Goal: Find specific page/section: Find specific page/section

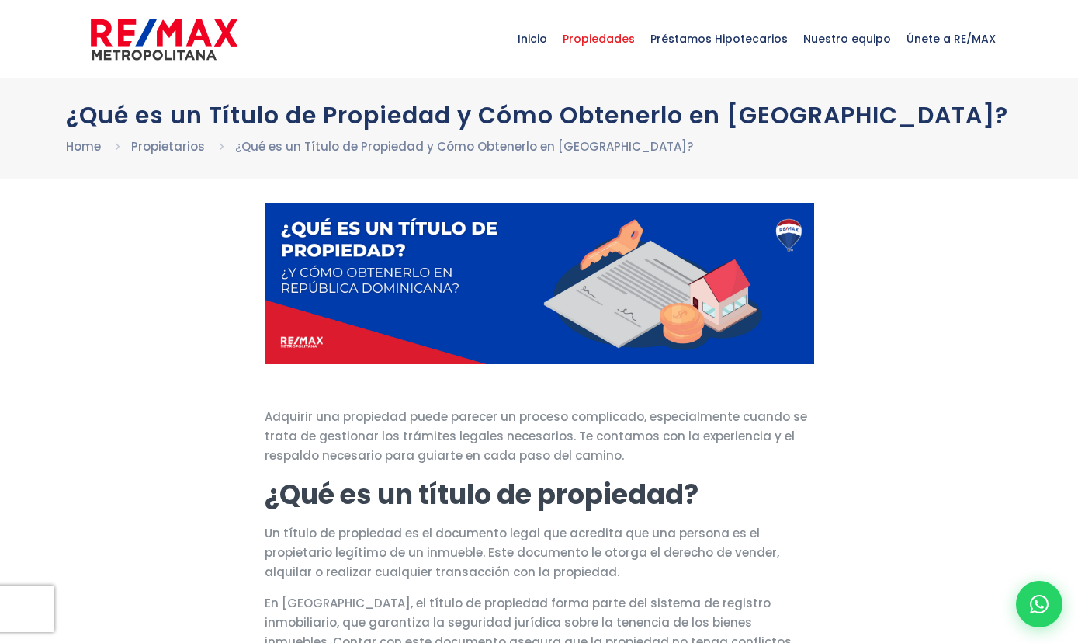
click at [608, 46] on span "Propiedades" at bounding box center [599, 39] width 88 height 47
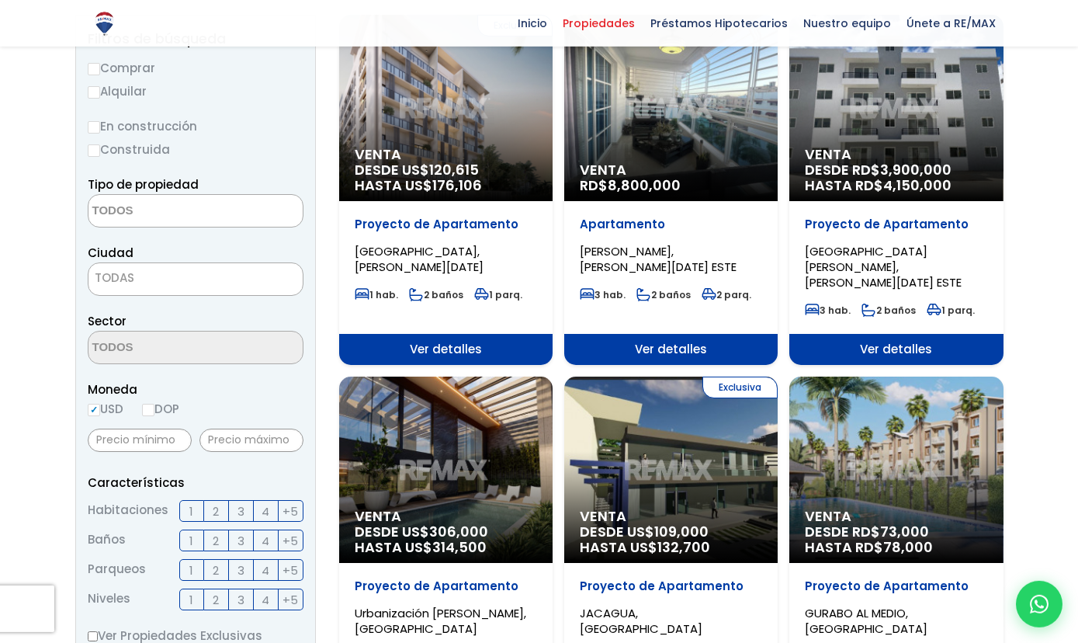
scroll to position [203, 0]
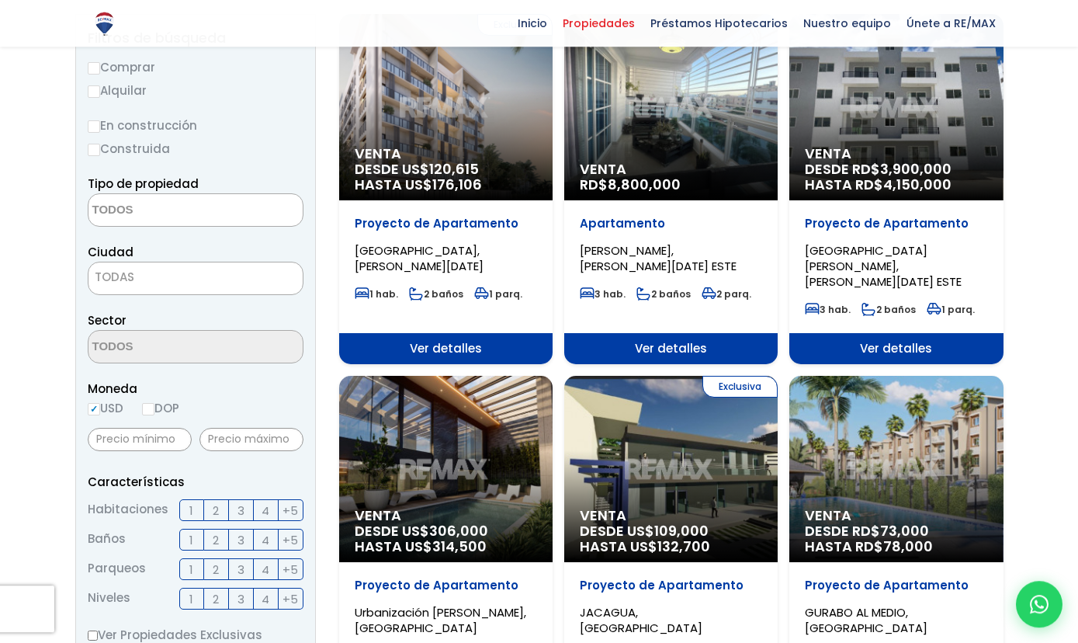
click at [154, 273] on span "TODAS" at bounding box center [195, 277] width 214 height 22
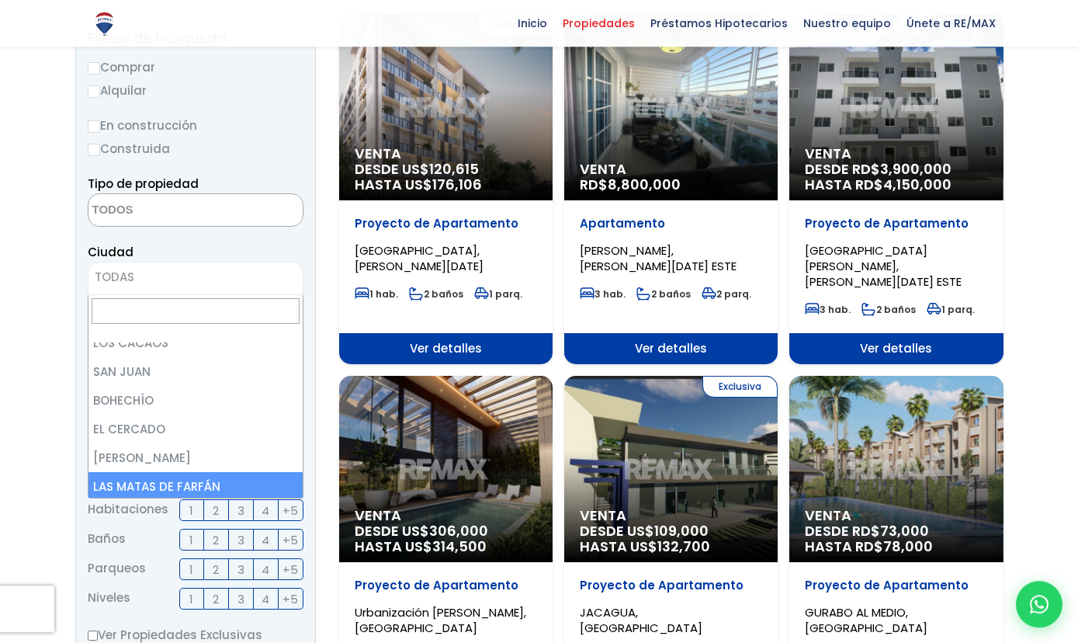
scroll to position [3207, 0]
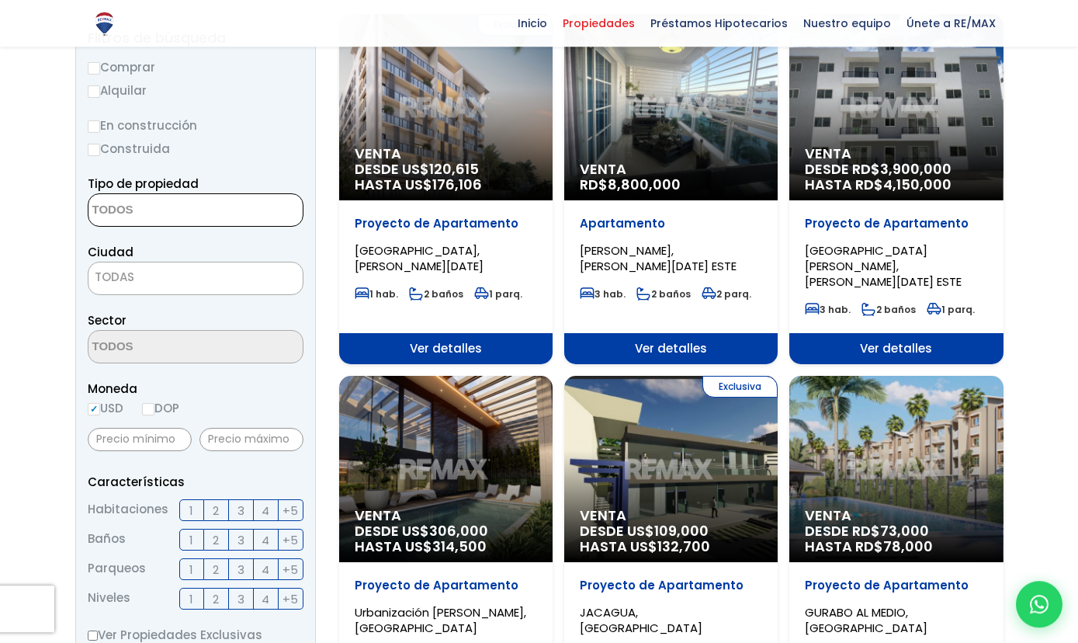
click at [179, 202] on textarea "Search" at bounding box center [163, 210] width 151 height 33
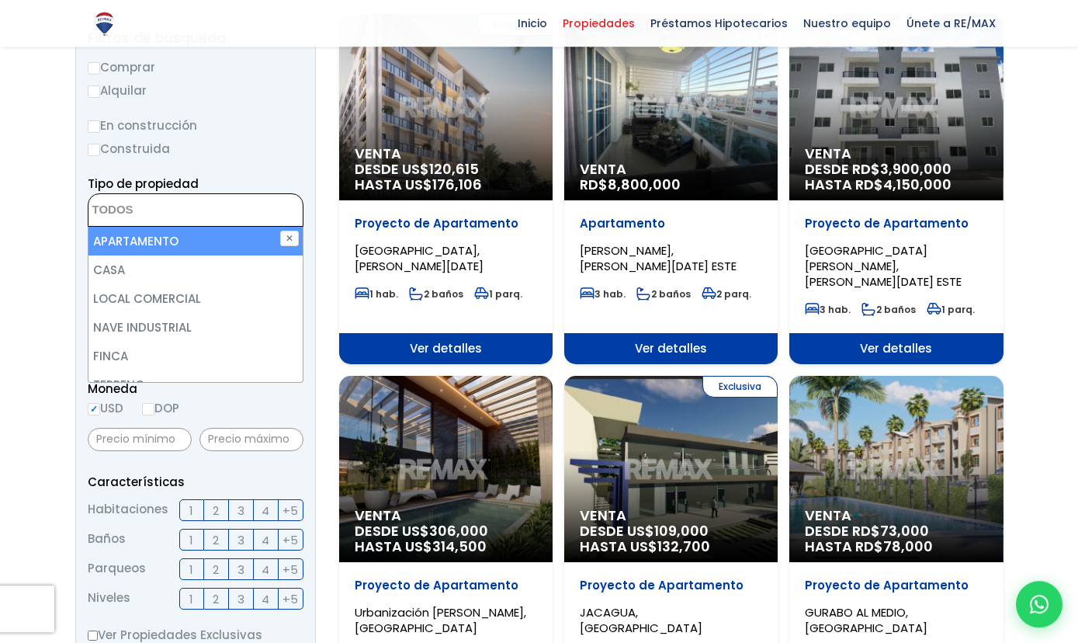
click at [175, 237] on li "APARTAMENTO" at bounding box center [195, 241] width 214 height 29
select select "apartment"
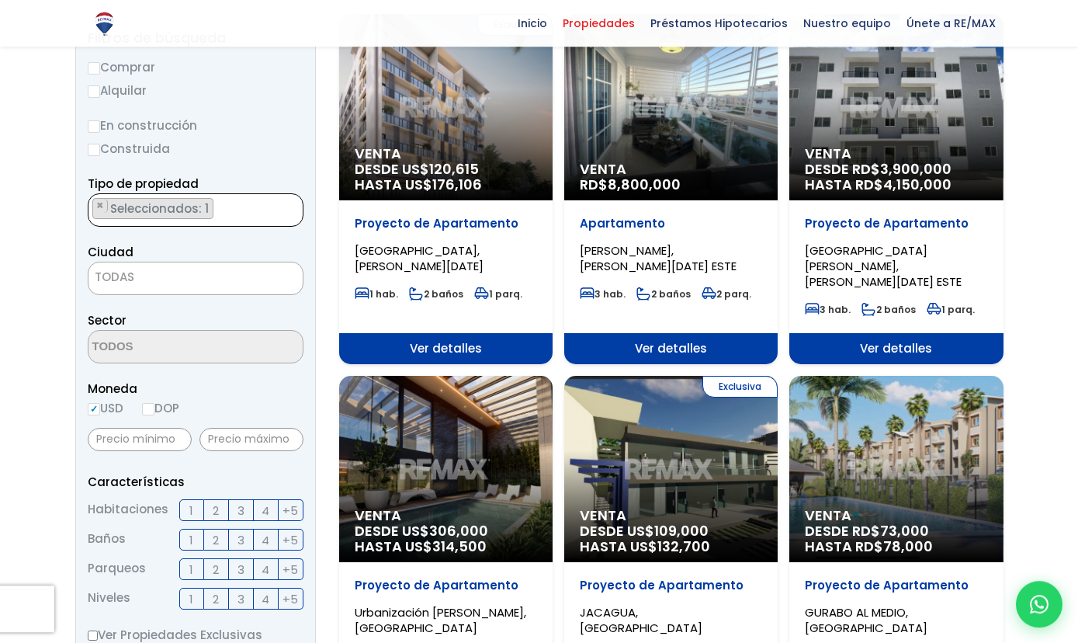
click at [127, 290] on span "TODAS" at bounding box center [196, 278] width 216 height 33
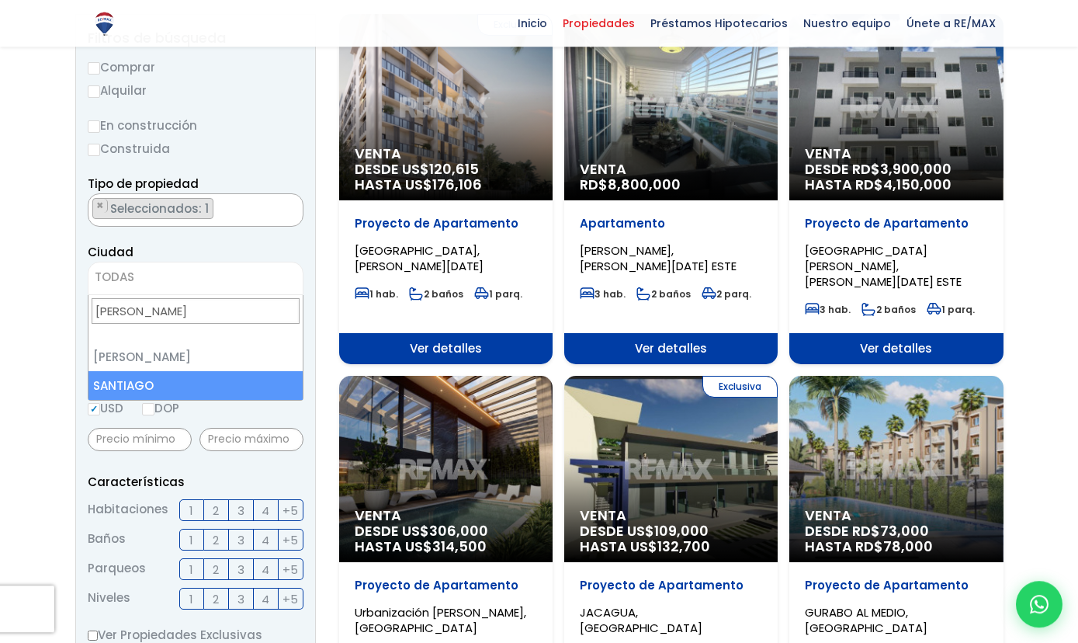
type input "santi"
select select "120"
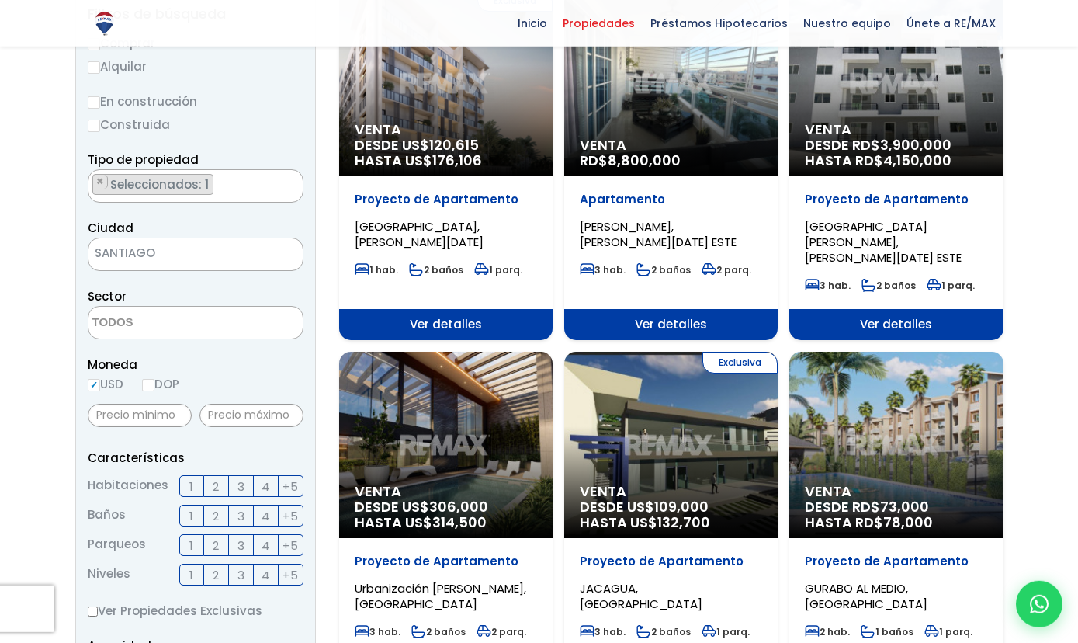
scroll to position [228, 0]
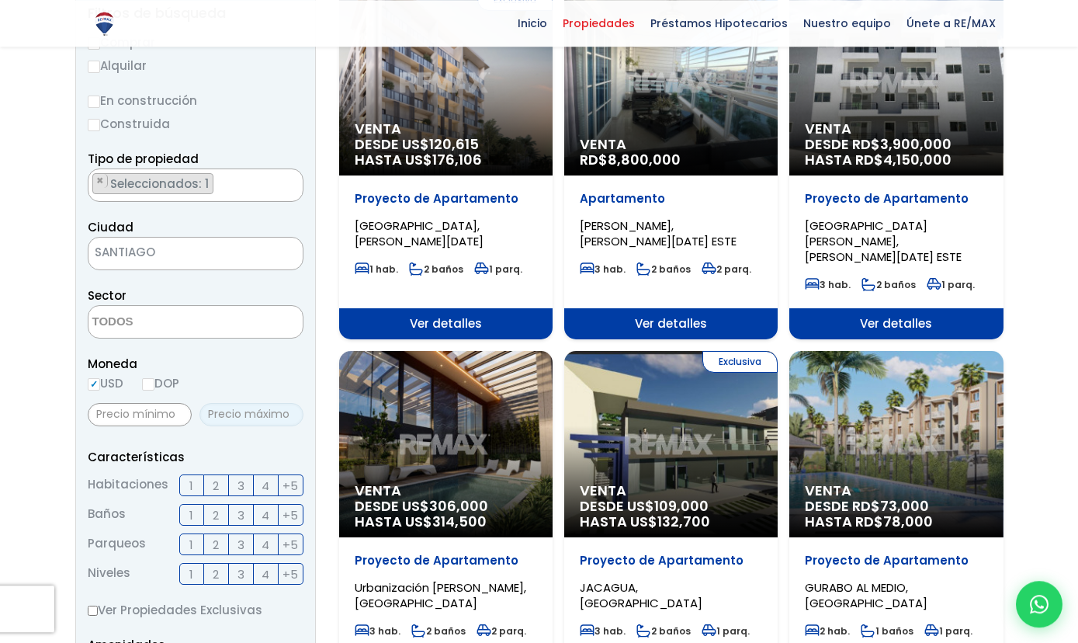
click at [252, 407] on input "text" at bounding box center [251, 414] width 104 height 23
type input "130,000"
click at [241, 484] on span "3" at bounding box center [240, 485] width 7 height 19
click at [0, 0] on input "3" at bounding box center [0, 0] width 0 height 0
click at [218, 522] on span "2" at bounding box center [216, 514] width 6 height 19
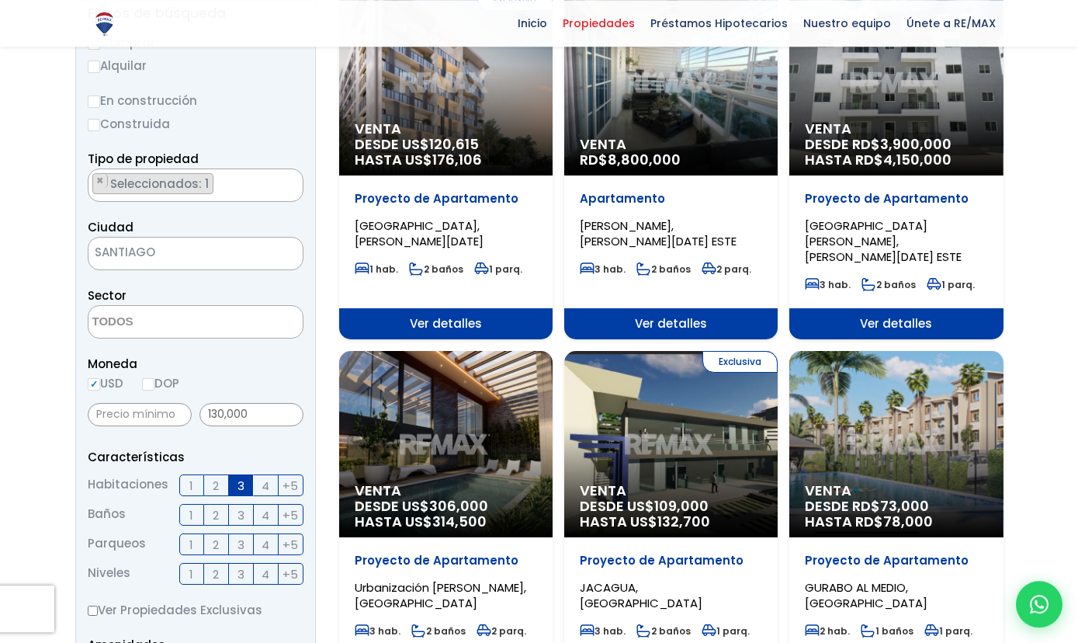
click at [0, 0] on input "2" at bounding box center [0, 0] width 0 height 0
click at [298, 383] on div "Moneda USD DOP" at bounding box center [196, 375] width 216 height 43
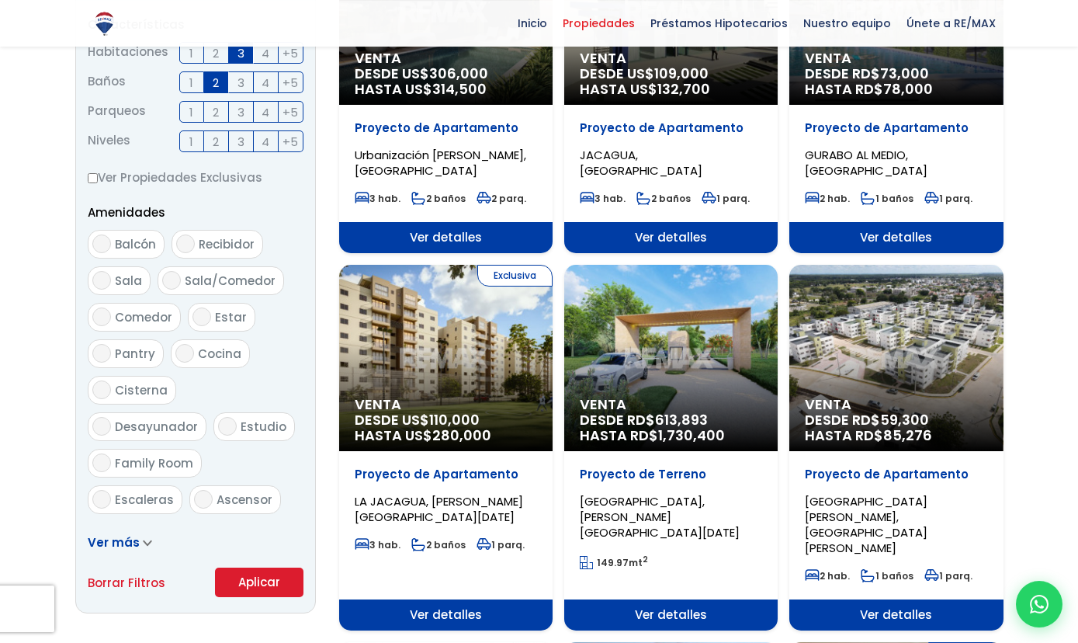
scroll to position [825, 0]
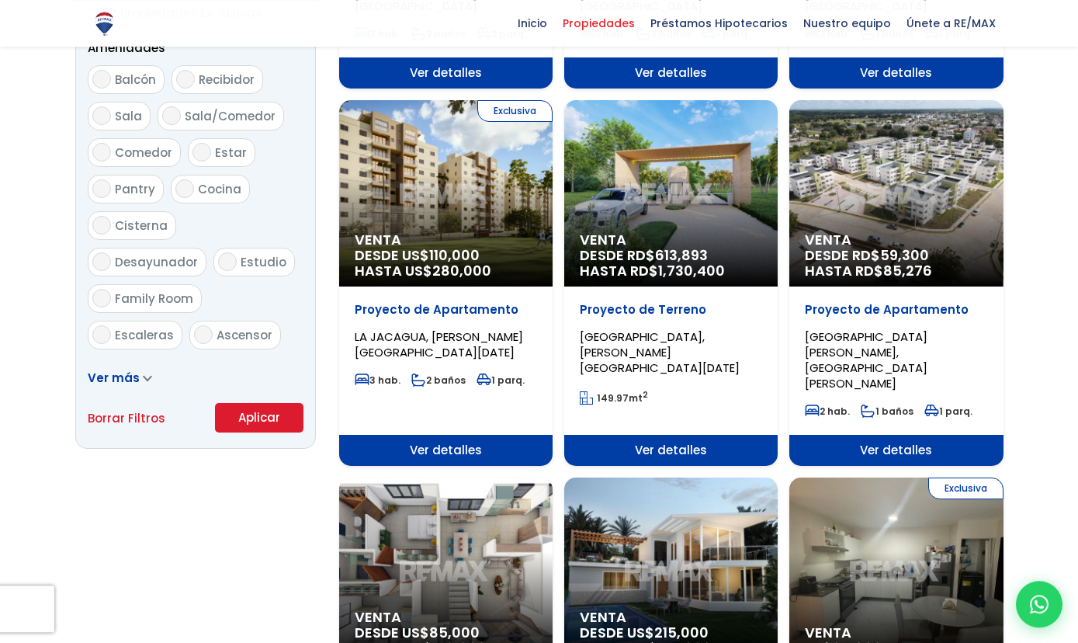
click at [268, 410] on button "Aplicar" at bounding box center [259, 417] width 88 height 29
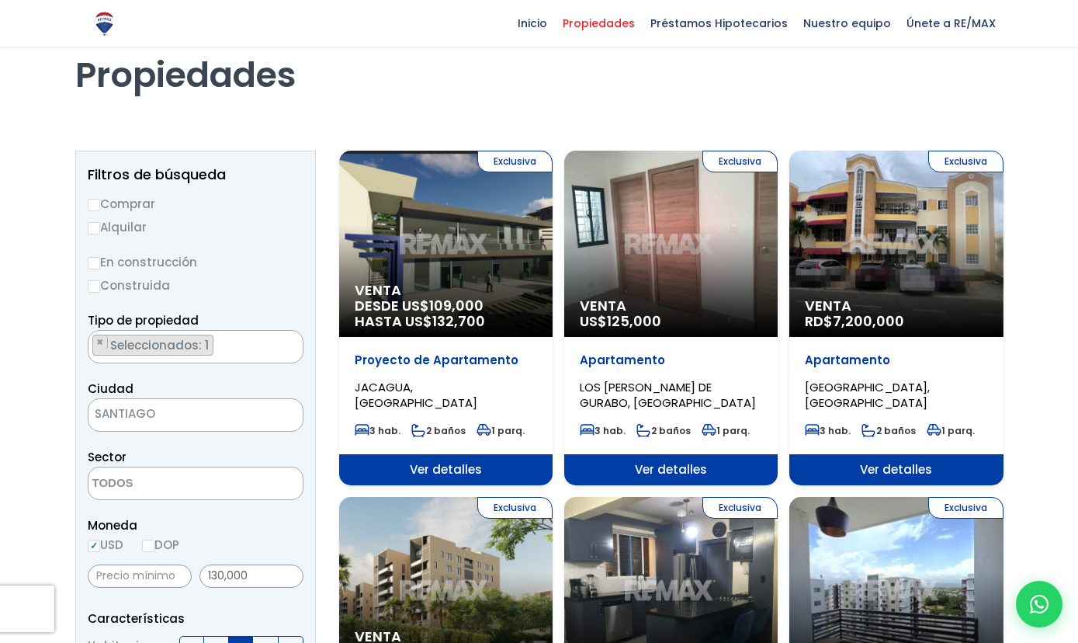
scroll to position [36, 0]
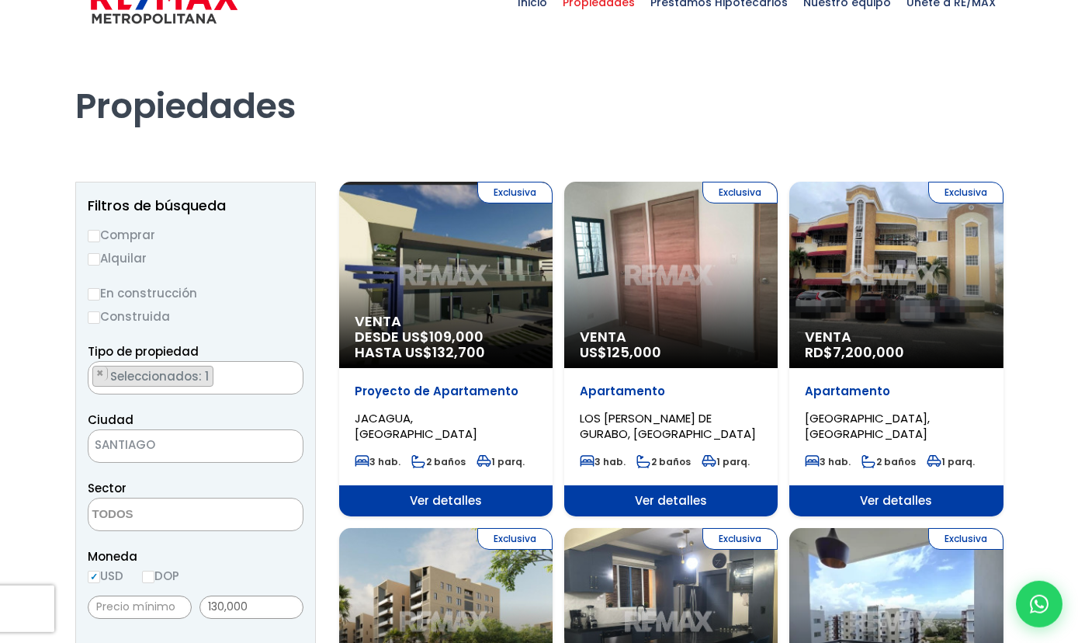
click at [95, 231] on input "Comprar" at bounding box center [94, 236] width 12 height 12
radio input "true"
click at [90, 293] on input "En construcción" at bounding box center [94, 294] width 12 height 12
radio input "true"
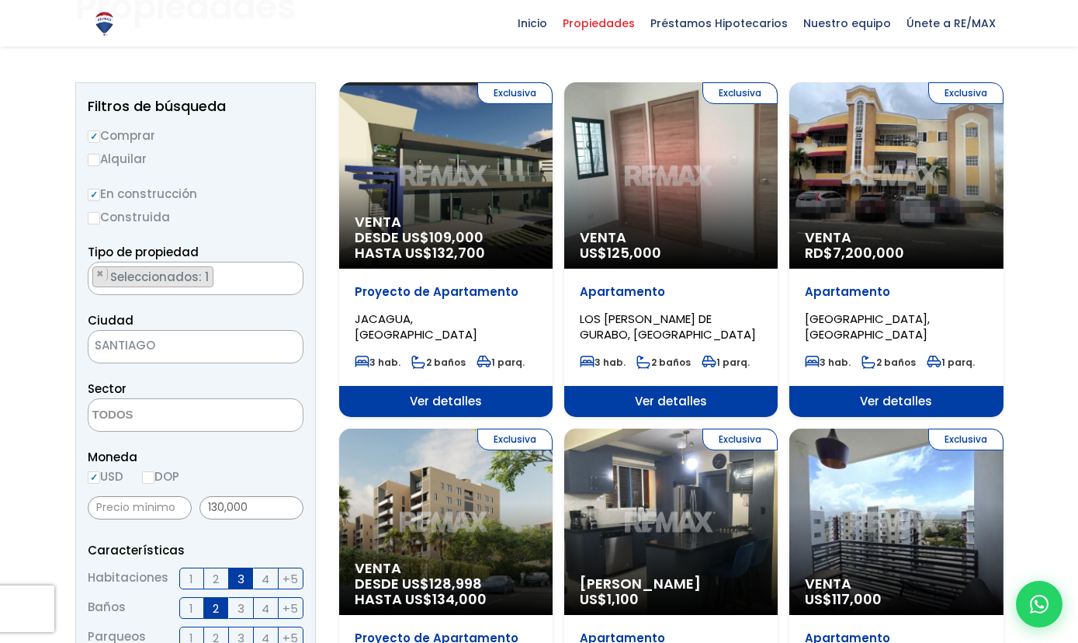
scroll to position [132, 0]
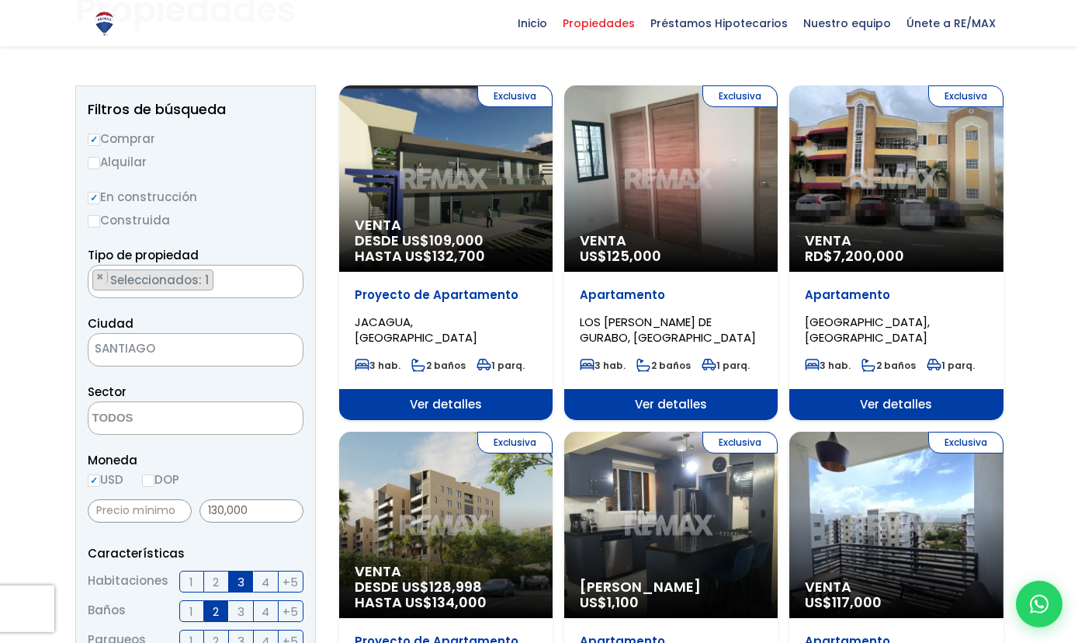
click at [95, 224] on input "Construida" at bounding box center [94, 221] width 12 height 12
radio input "true"
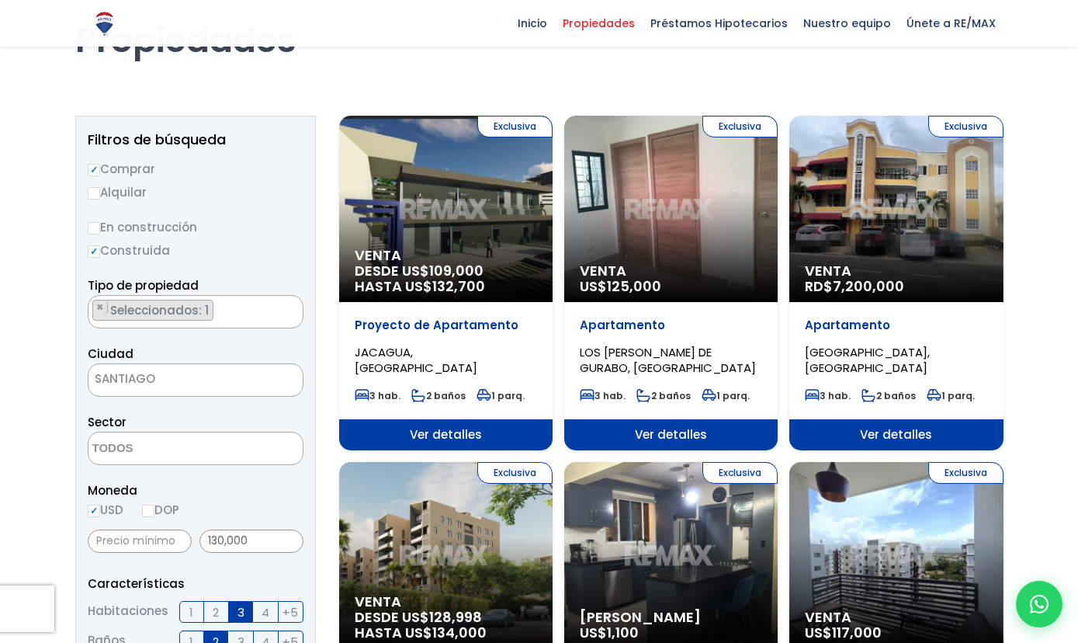
scroll to position [95, 0]
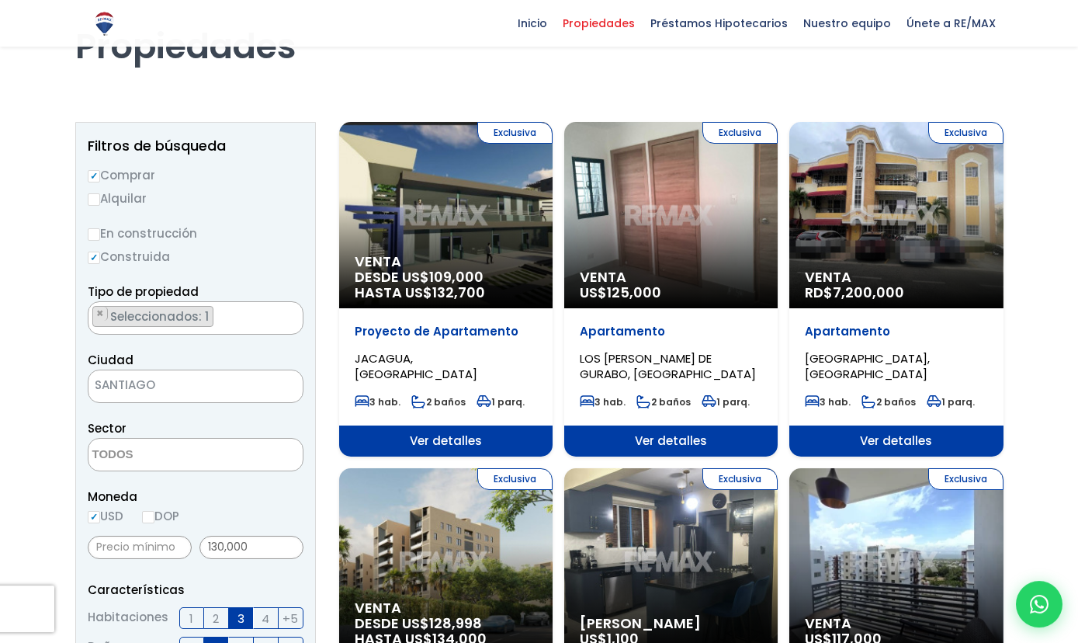
click at [91, 231] on input "En construcción" at bounding box center [94, 234] width 12 height 12
radio input "true"
click at [92, 258] on input "Construida" at bounding box center [94, 257] width 12 height 12
radio input "true"
click at [92, 235] on input "En construcción" at bounding box center [94, 234] width 12 height 12
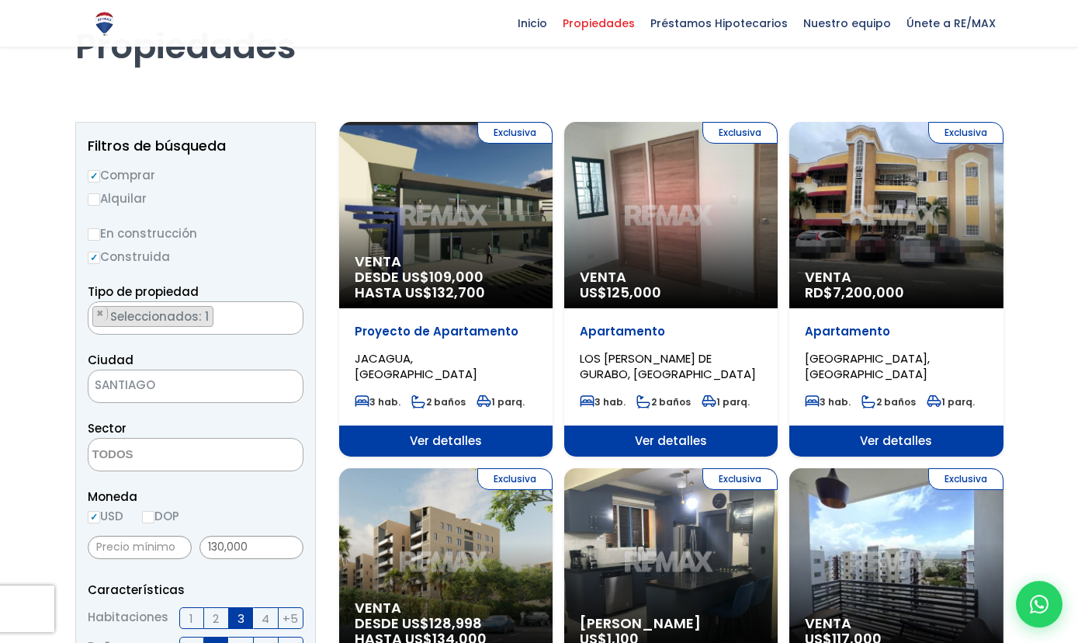
radio input "true"
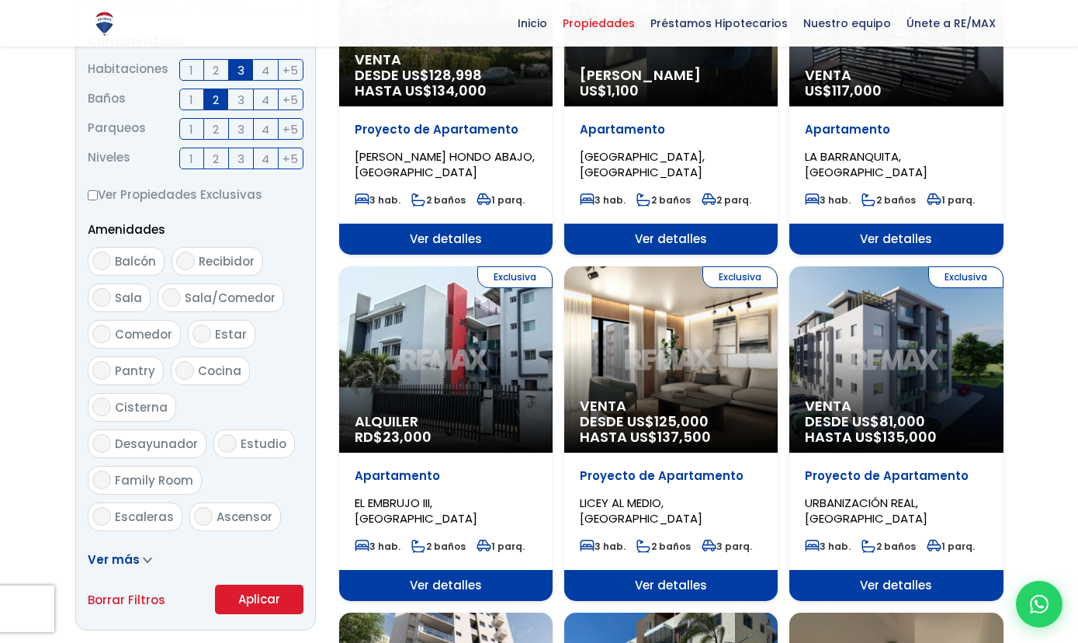
scroll to position [653, 0]
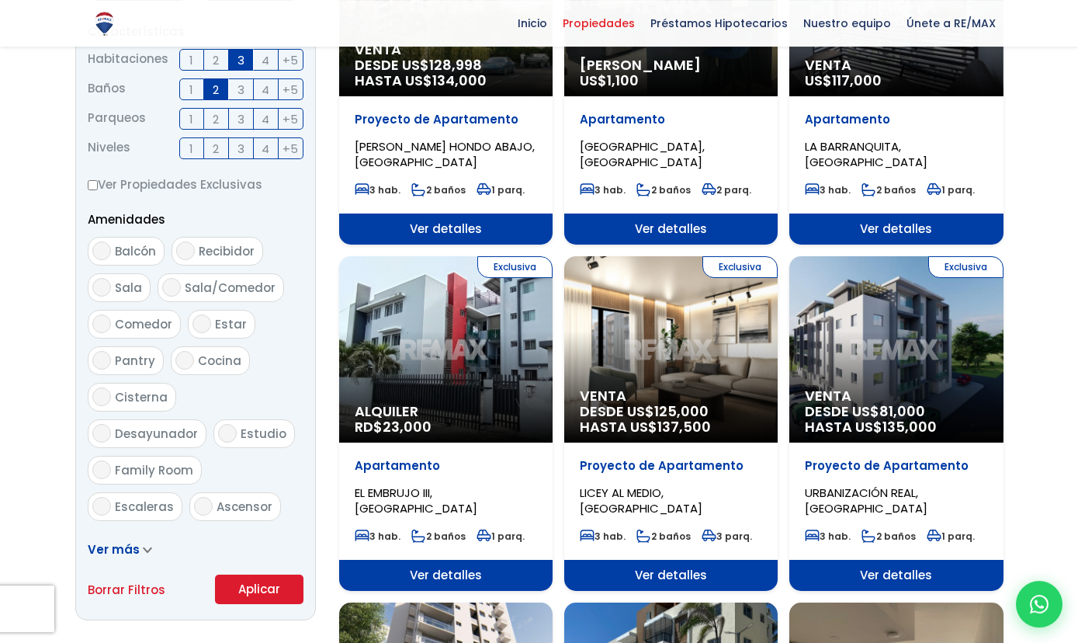
click at [231, 597] on button "Aplicar" at bounding box center [259, 588] width 88 height 29
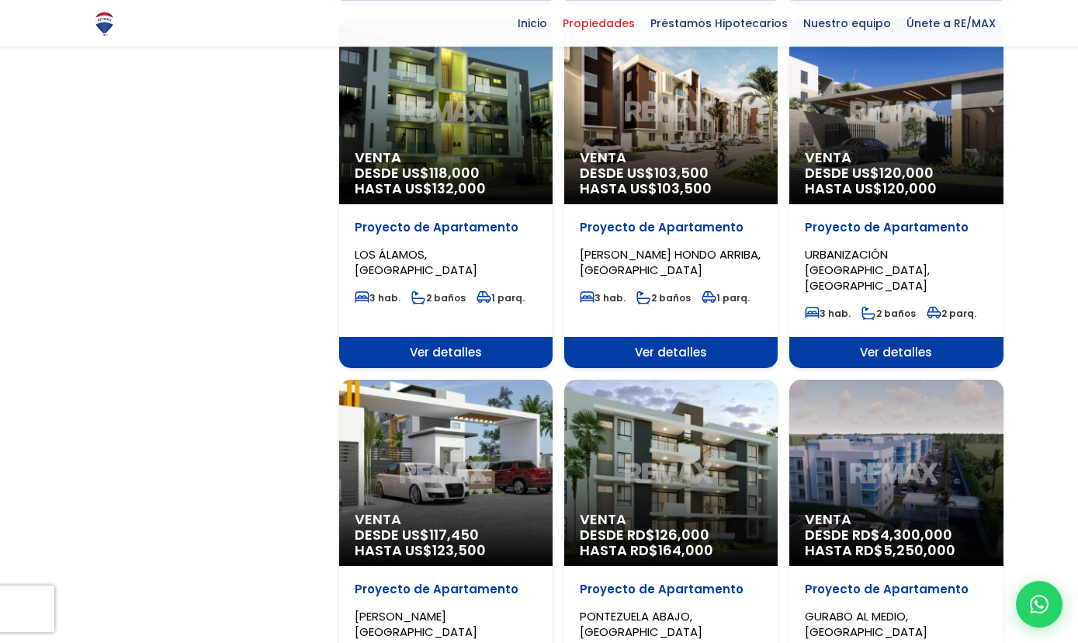
scroll to position [1268, 0]
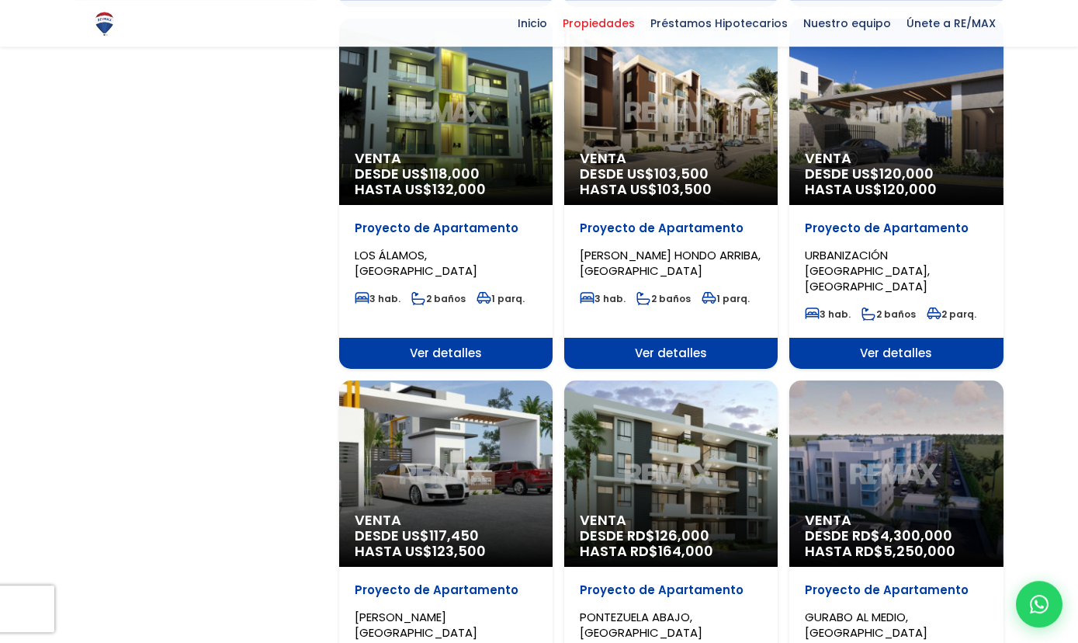
click at [400, 205] on div "Proyecto de Apartamento LOS ÁLAMOS, SANTIAGO 3 hab. 2 baños 1 parq." at bounding box center [445, 271] width 213 height 133
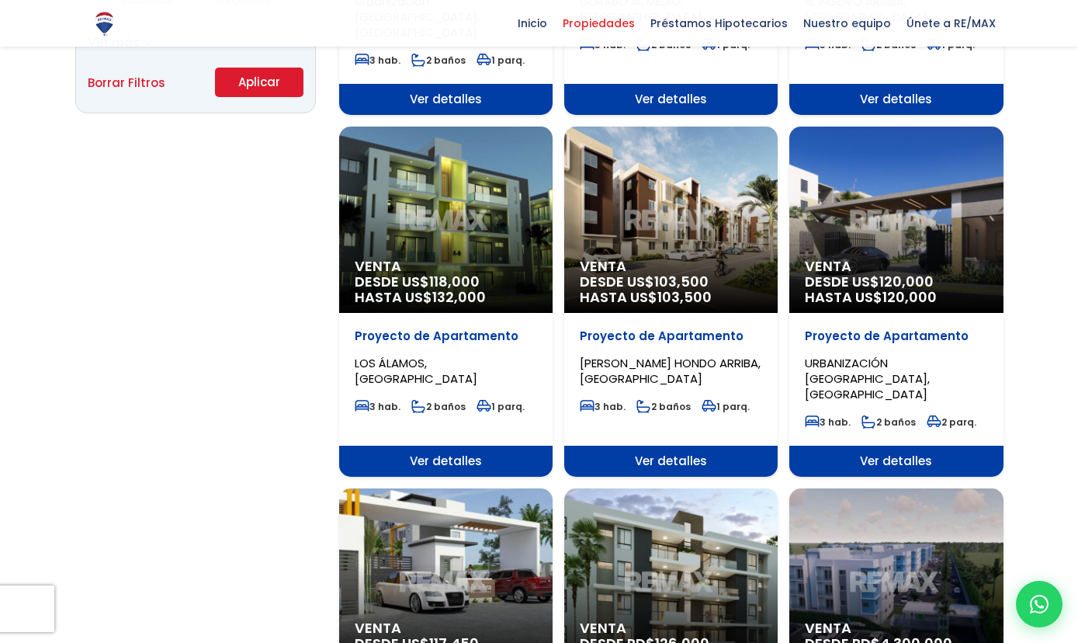
scroll to position [1161, 0]
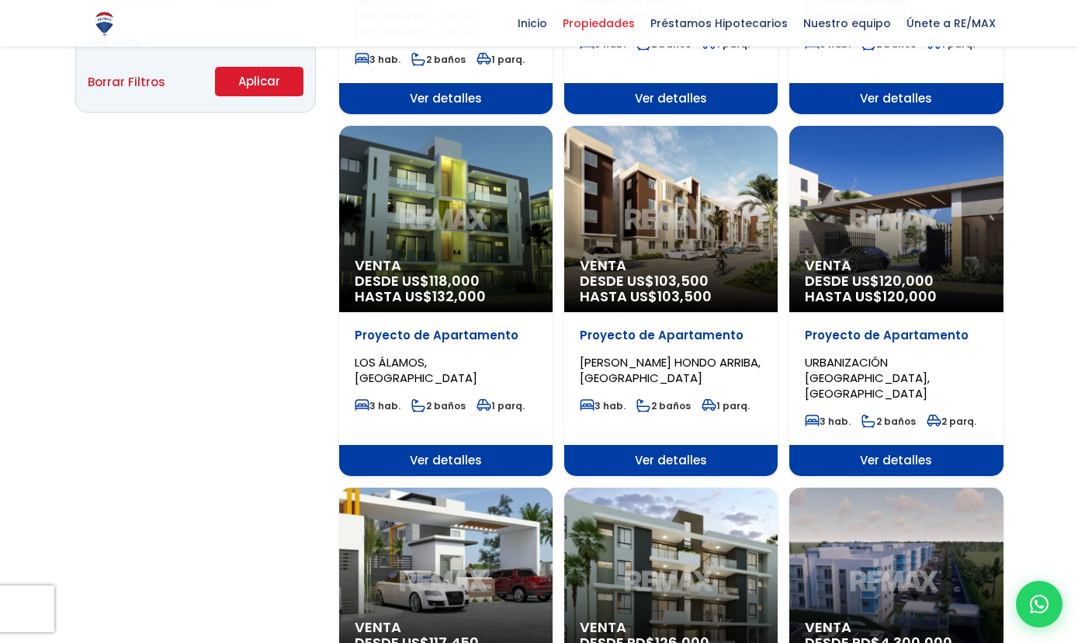
click at [905, 218] on div "Venta DESDE US$ 120,000 HASTA US$ 120,000" at bounding box center [895, 219] width 213 height 186
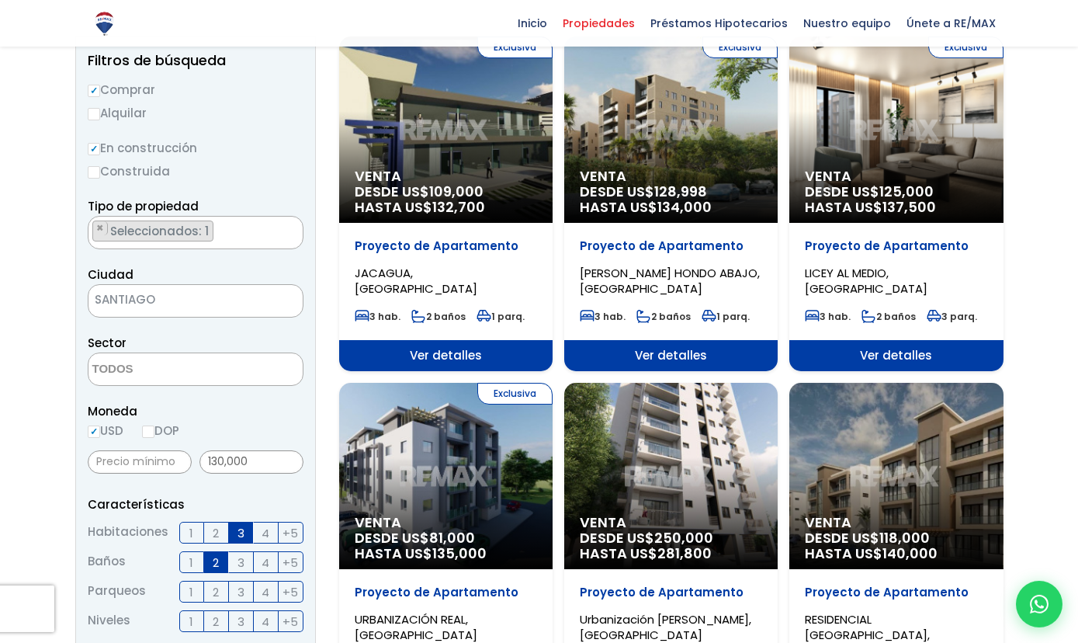
scroll to position [175, 0]
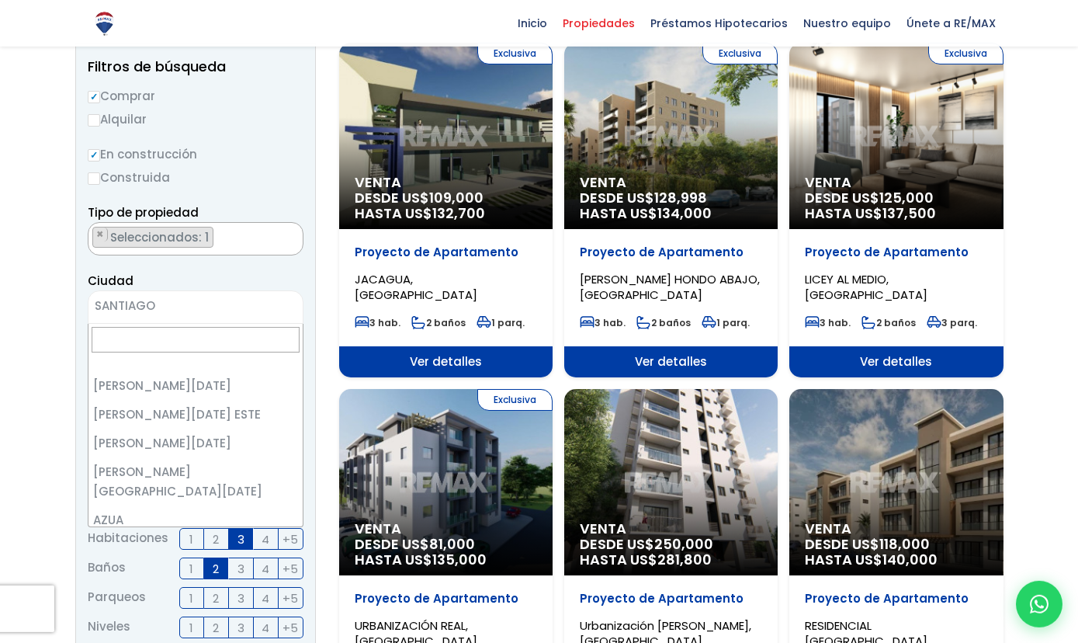
click at [141, 309] on span "SANTIAGO" at bounding box center [175, 306] width 175 height 22
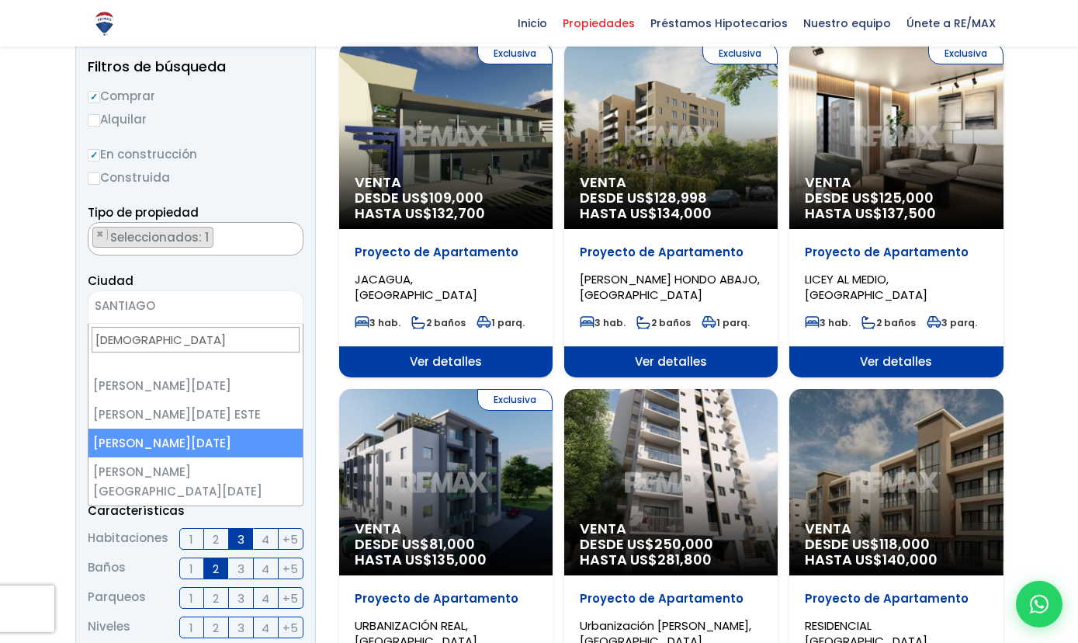
scroll to position [227, 0]
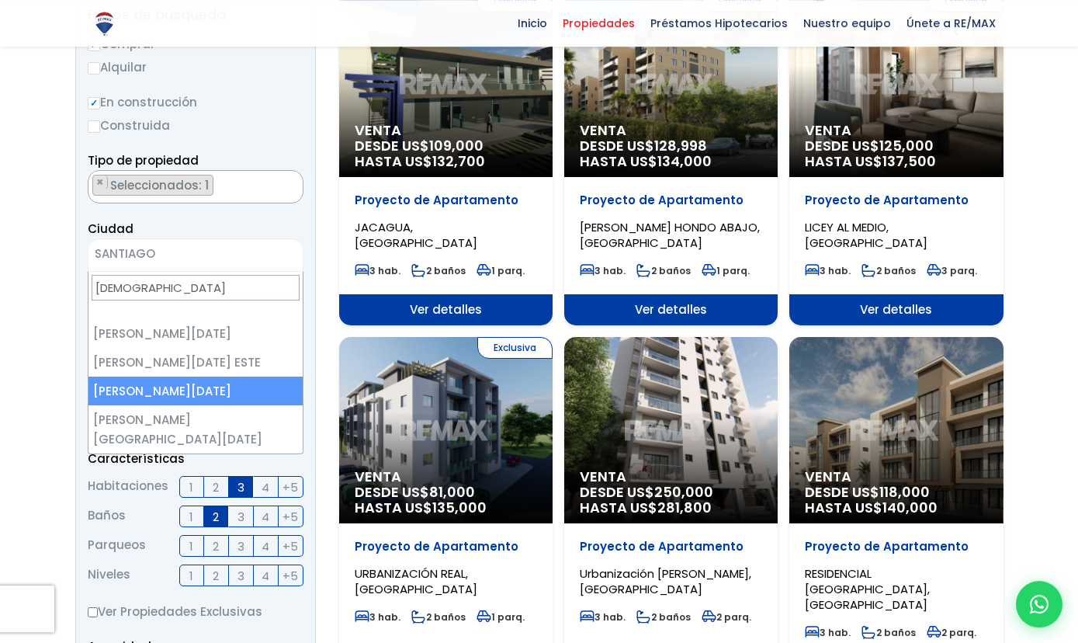
type input "santo"
select select "149"
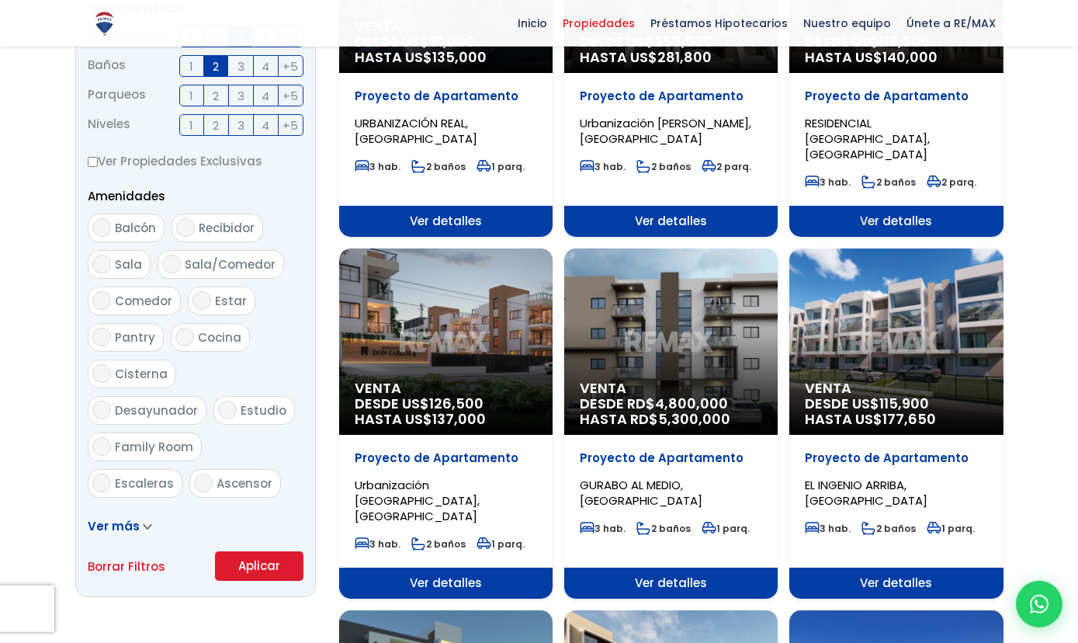
scroll to position [685, 0]
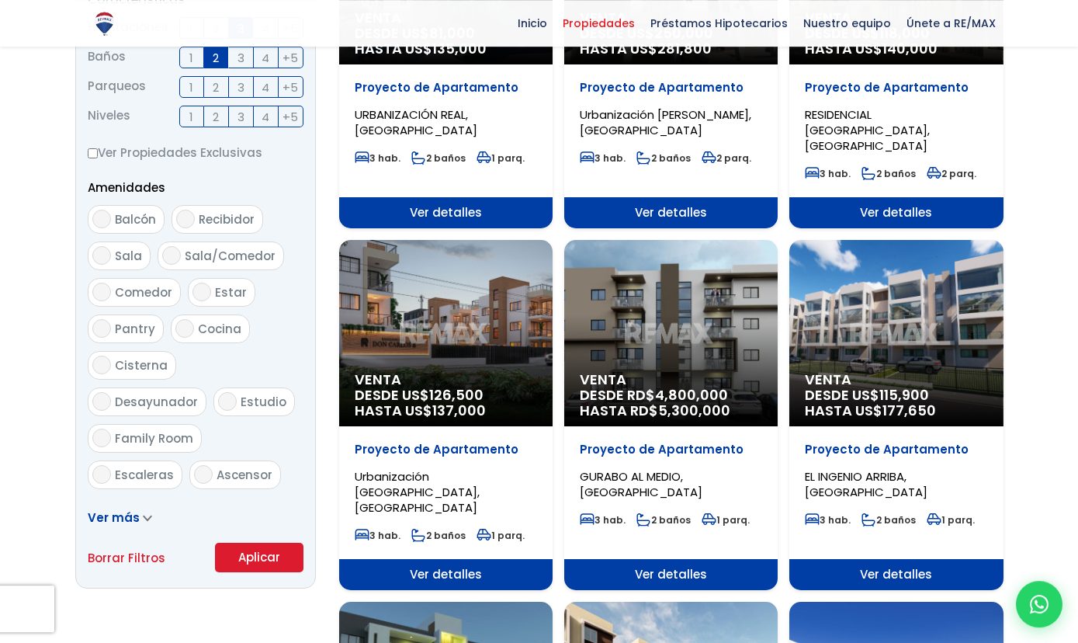
click at [267, 559] on button "Aplicar" at bounding box center [259, 556] width 88 height 29
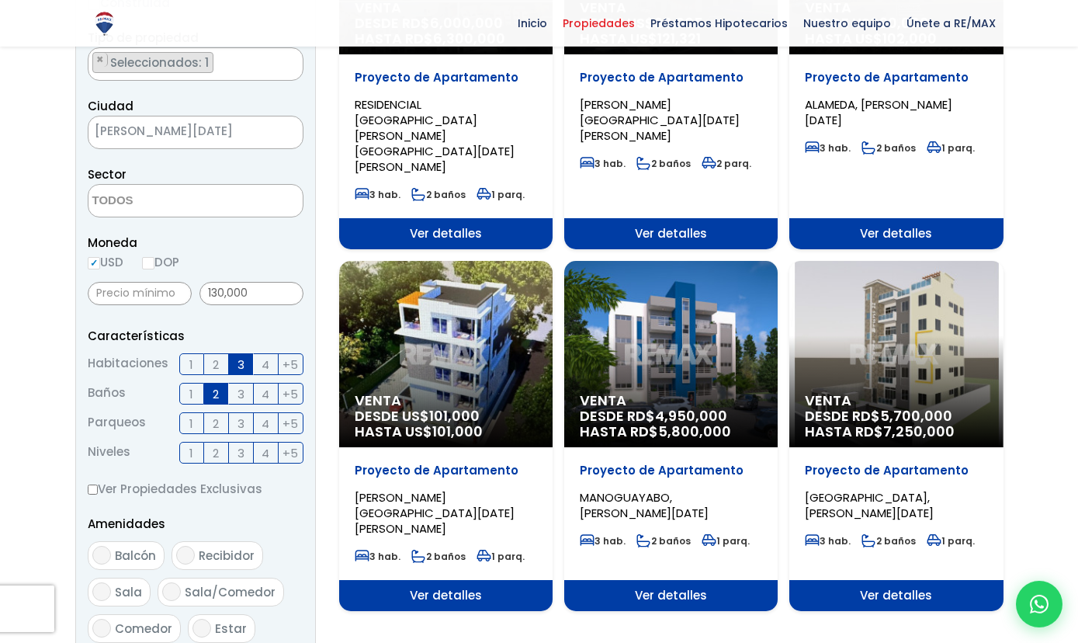
scroll to position [349, 0]
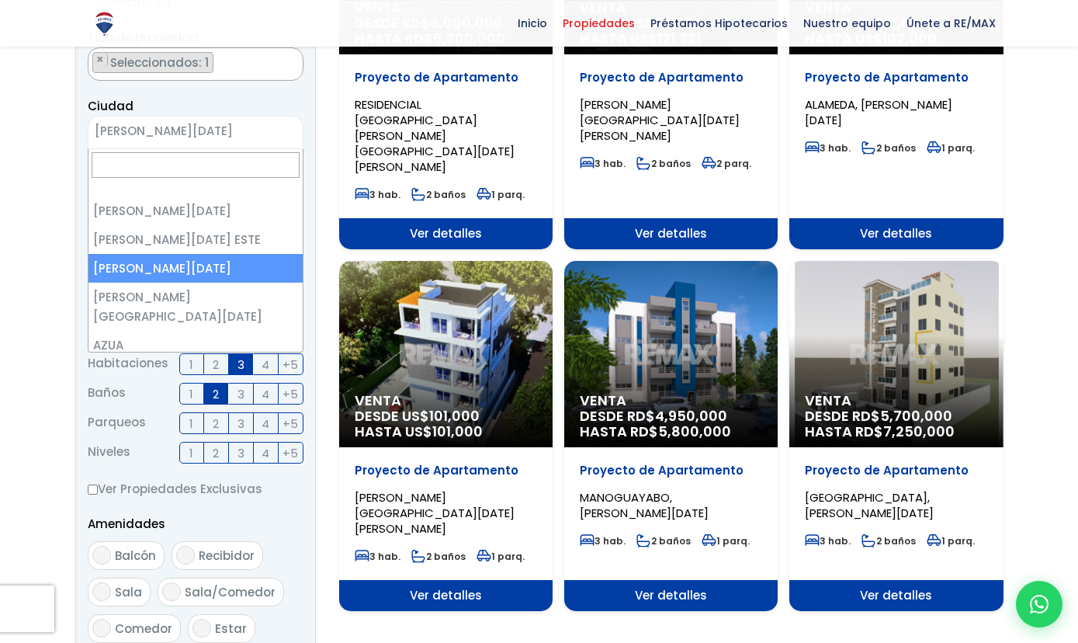
click at [239, 133] on span "[PERSON_NAME][DATE]" at bounding box center [175, 131] width 175 height 22
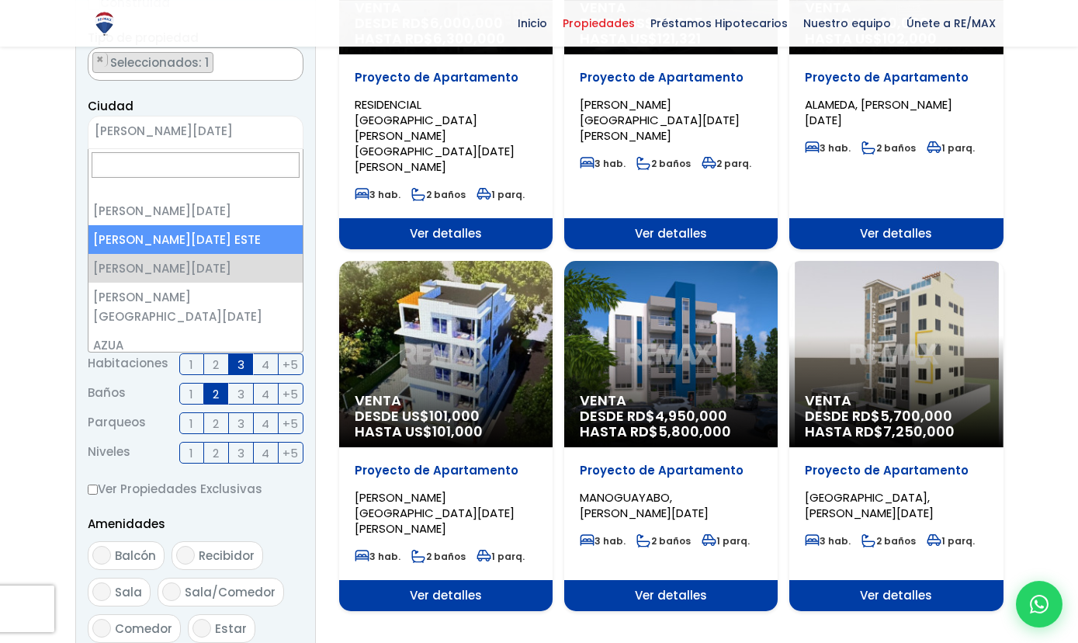
select select "148"
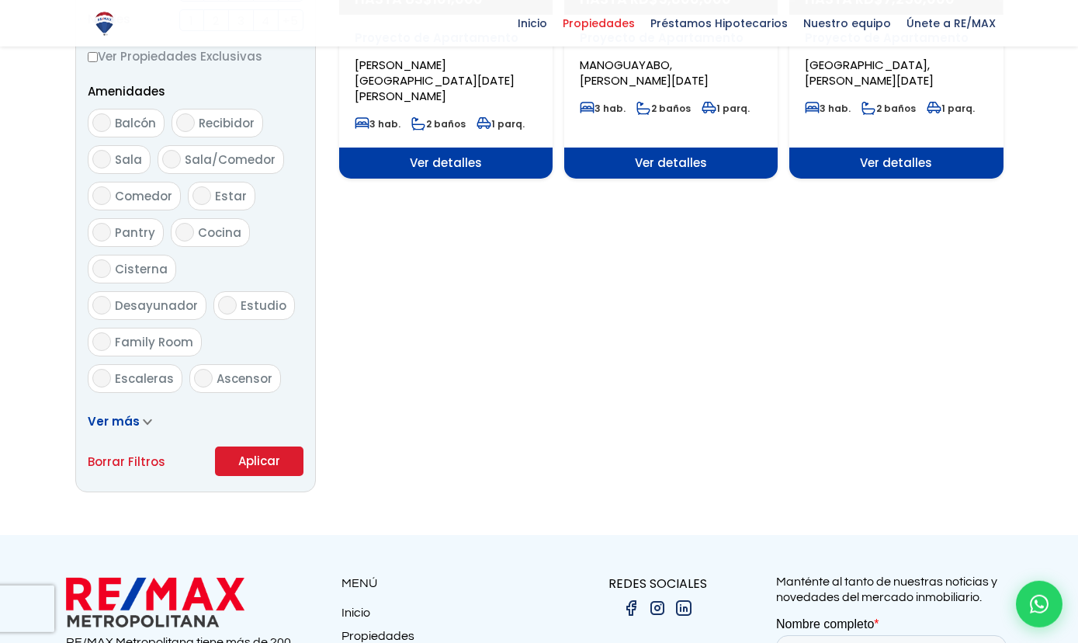
scroll to position [782, 0]
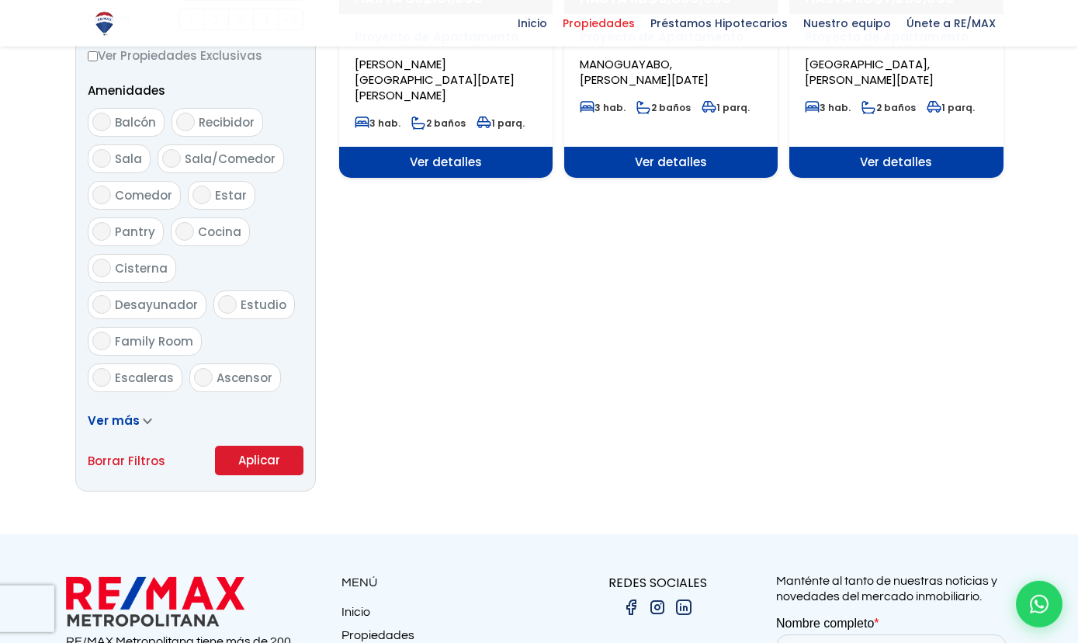
click at [269, 468] on button "Aplicar" at bounding box center [259, 459] width 88 height 29
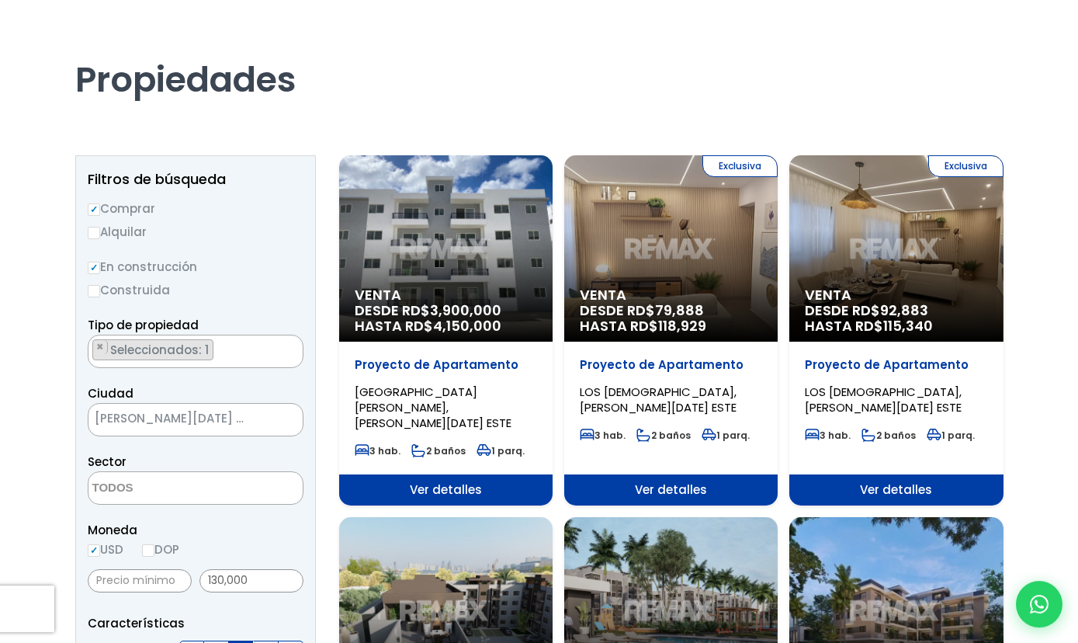
scroll to position [29, 0]
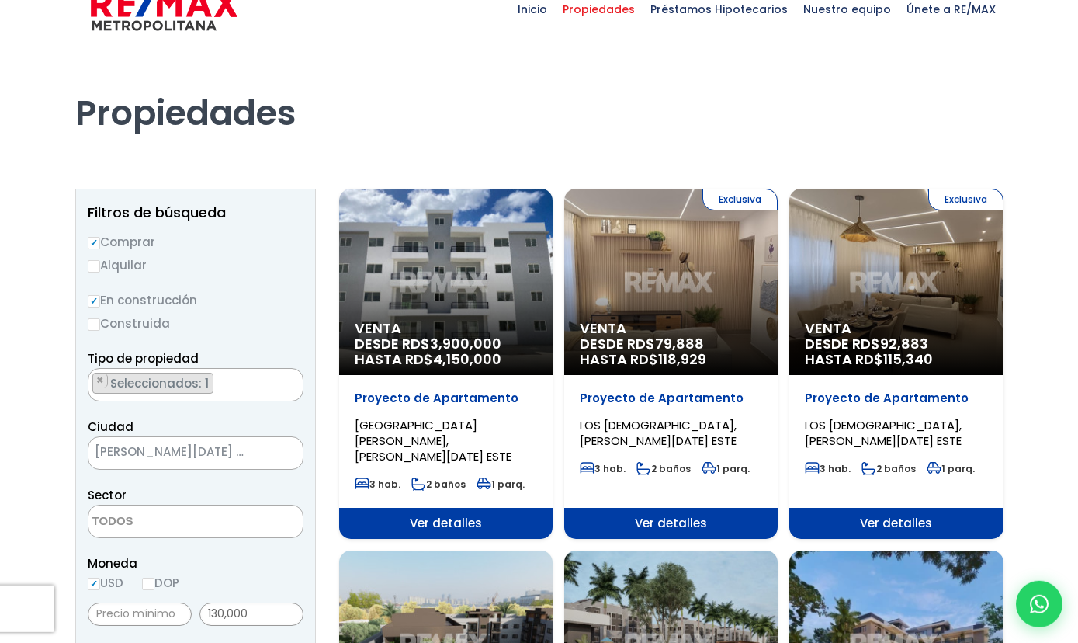
click at [225, 445] on span "[PERSON_NAME][DATE] ESTE" at bounding box center [175, 452] width 175 height 22
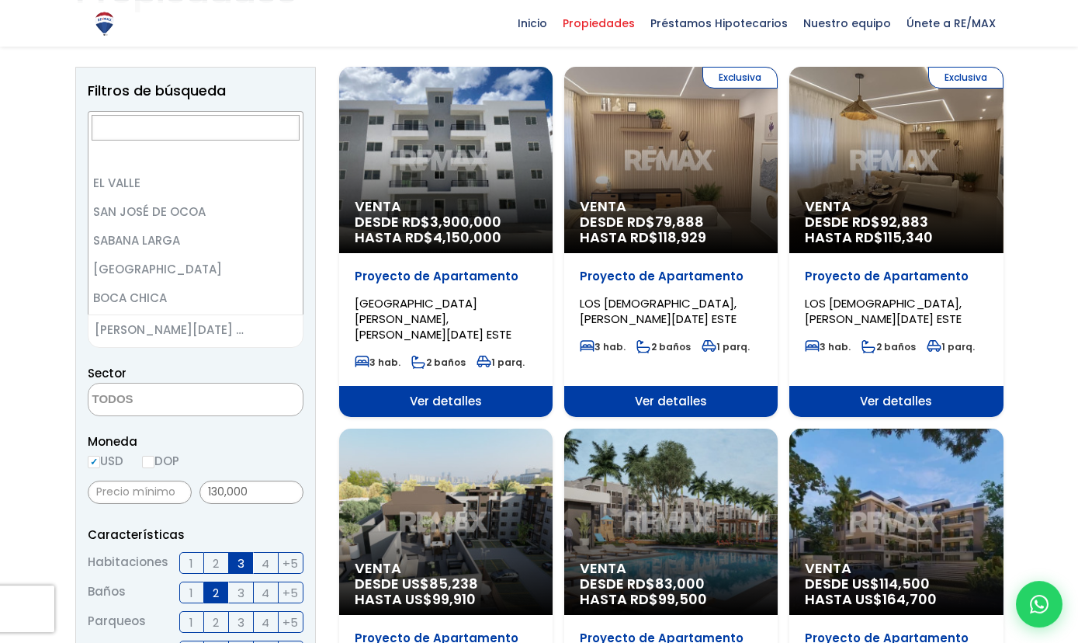
scroll to position [4422, 0]
select select "433"
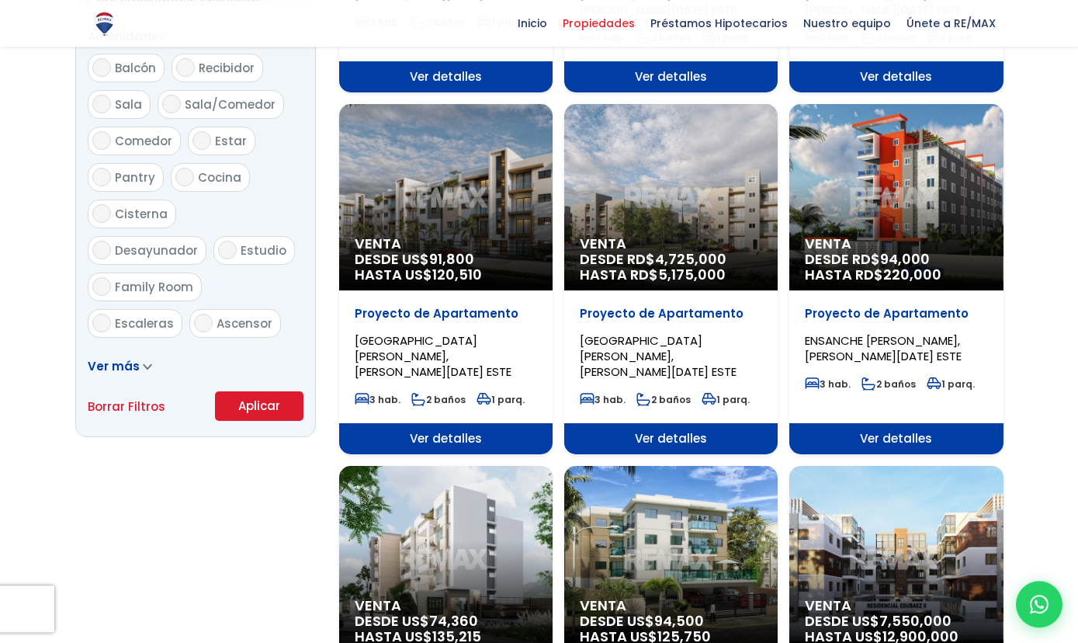
scroll to position [841, 0]
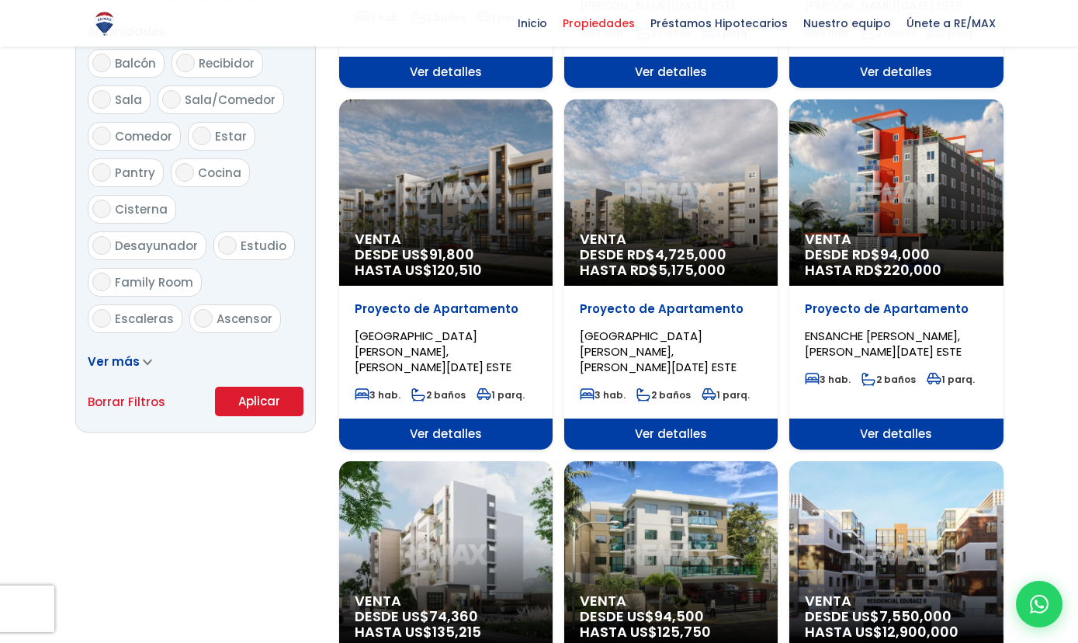
click at [267, 407] on button "Aplicar" at bounding box center [259, 400] width 88 height 29
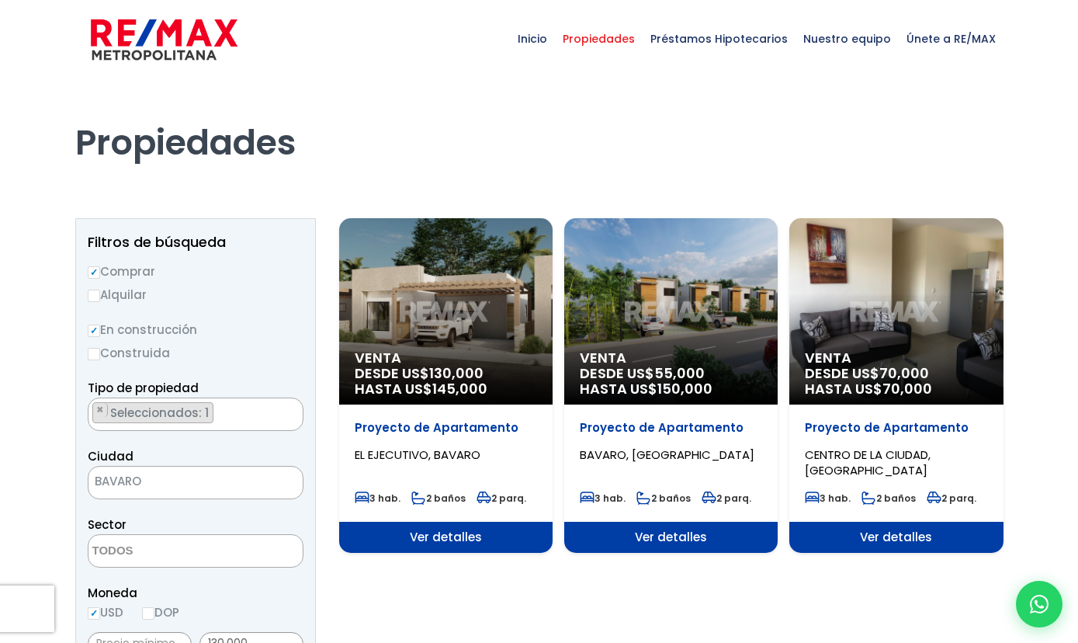
click at [610, 29] on span "Propiedades" at bounding box center [599, 39] width 88 height 47
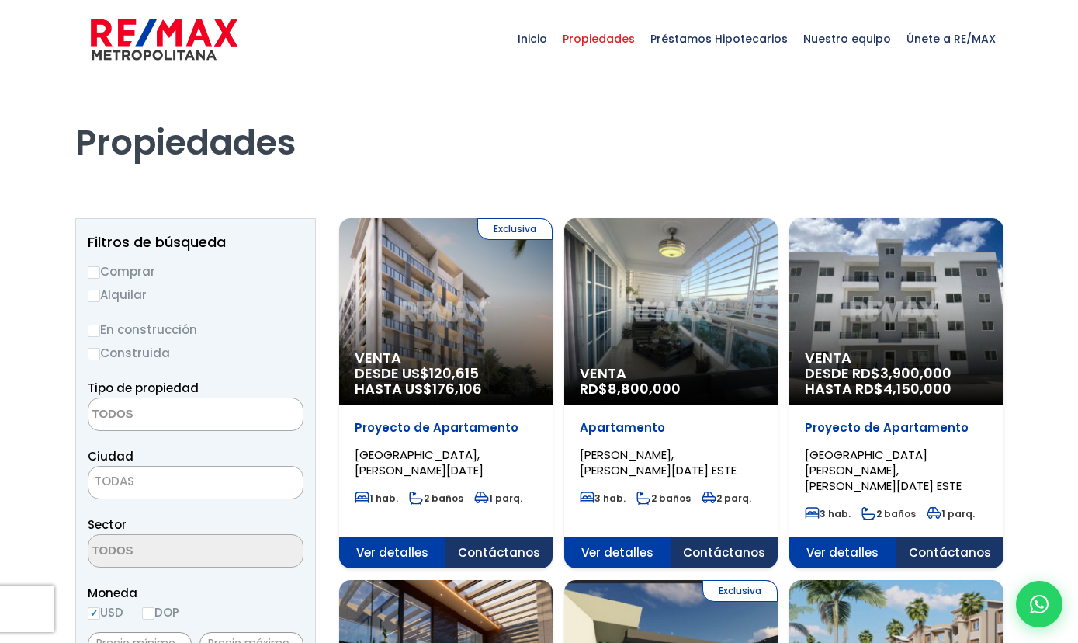
select select
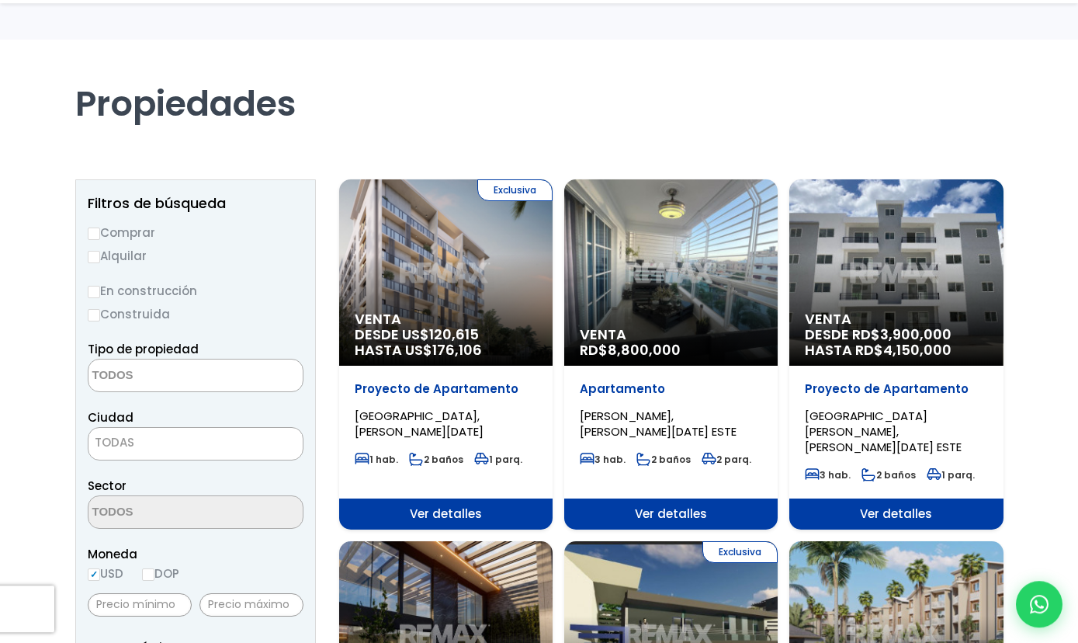
scroll to position [273, 0]
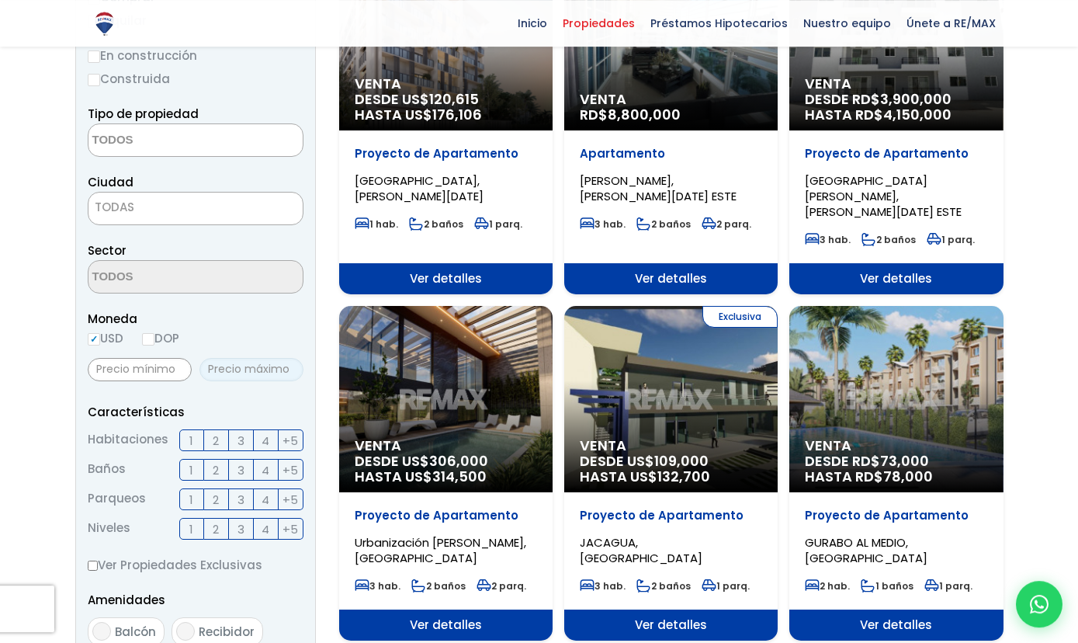
click at [251, 370] on input "text" at bounding box center [251, 369] width 104 height 23
type input "130,000"
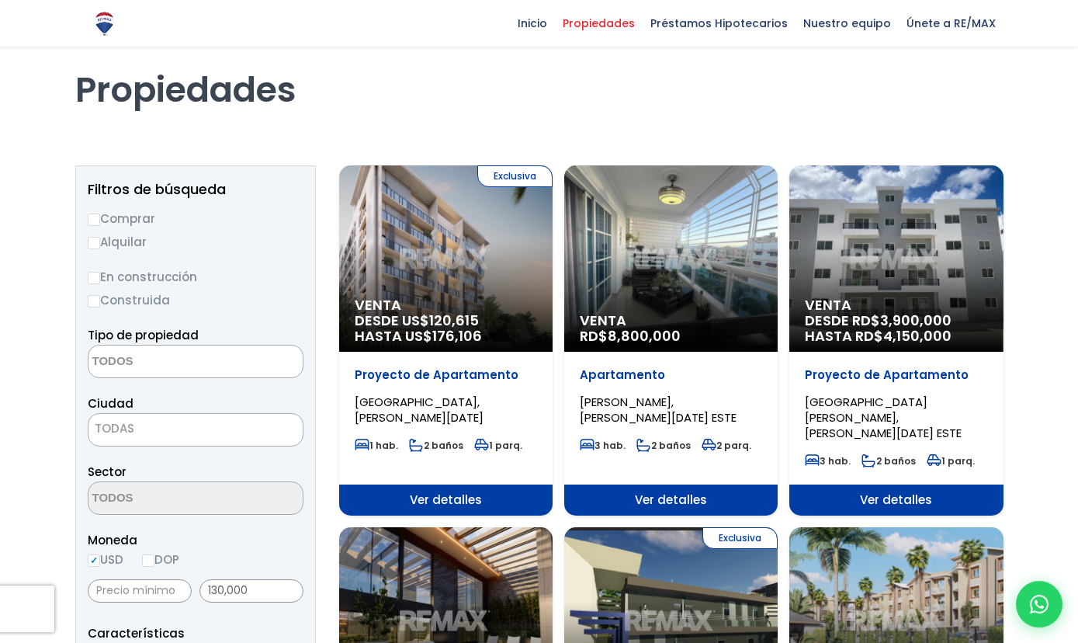
scroll to position [49, 0]
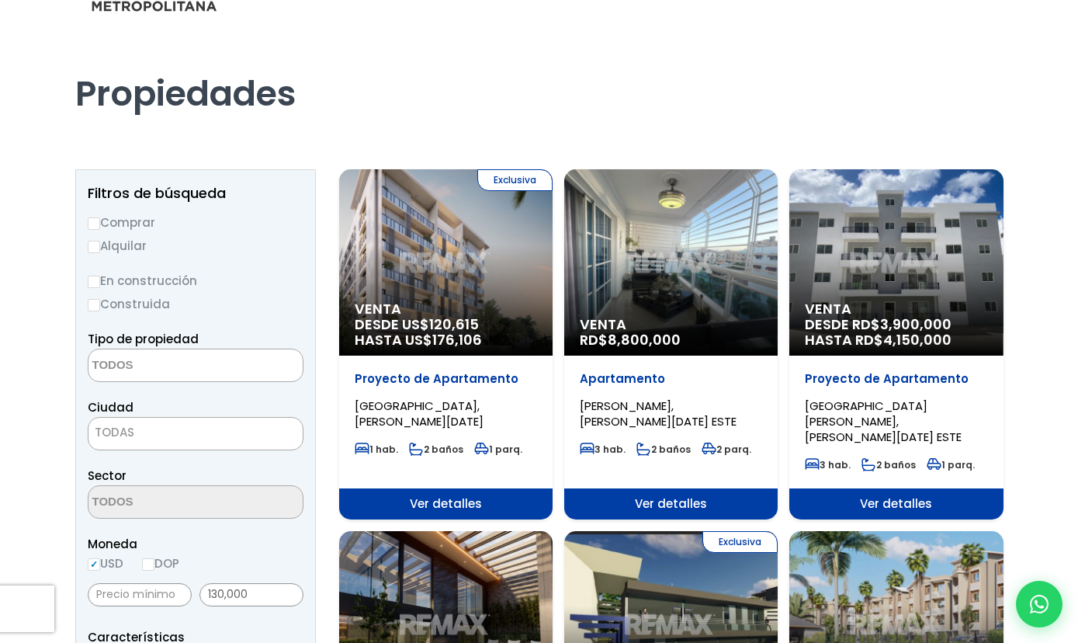
click at [93, 225] on input "Comprar" at bounding box center [94, 223] width 12 height 12
radio input "true"
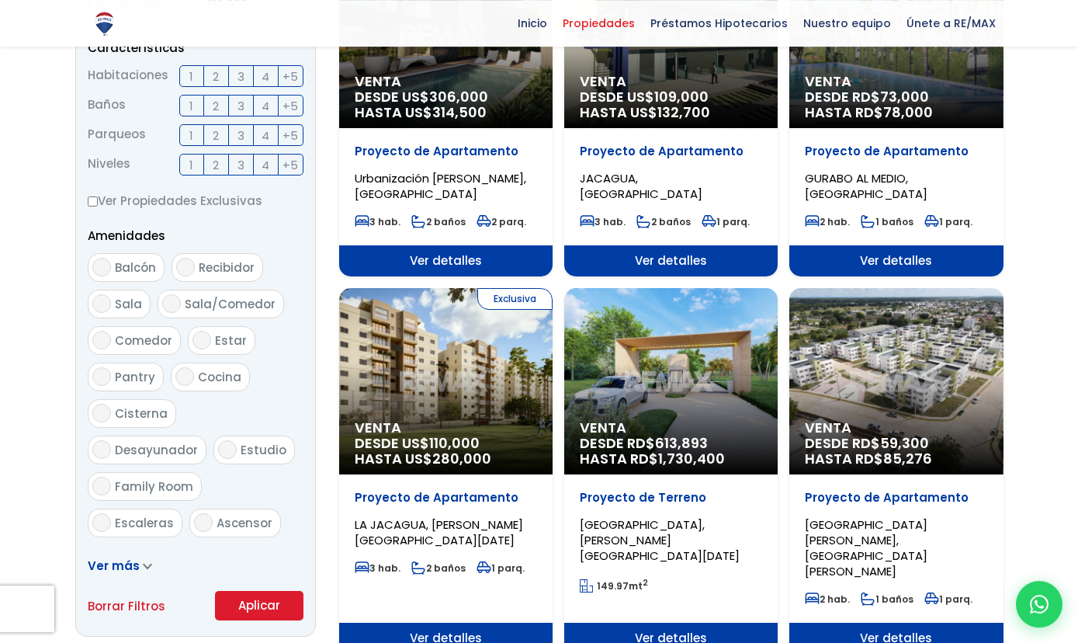
scroll to position [689, 0]
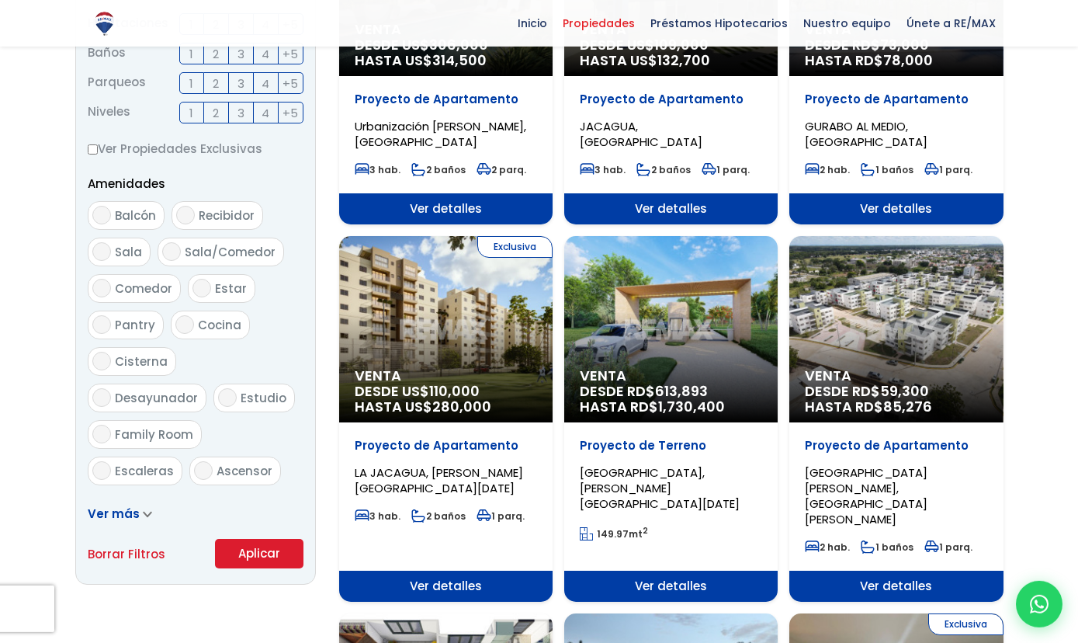
click at [282, 544] on button "Aplicar" at bounding box center [259, 553] width 88 height 29
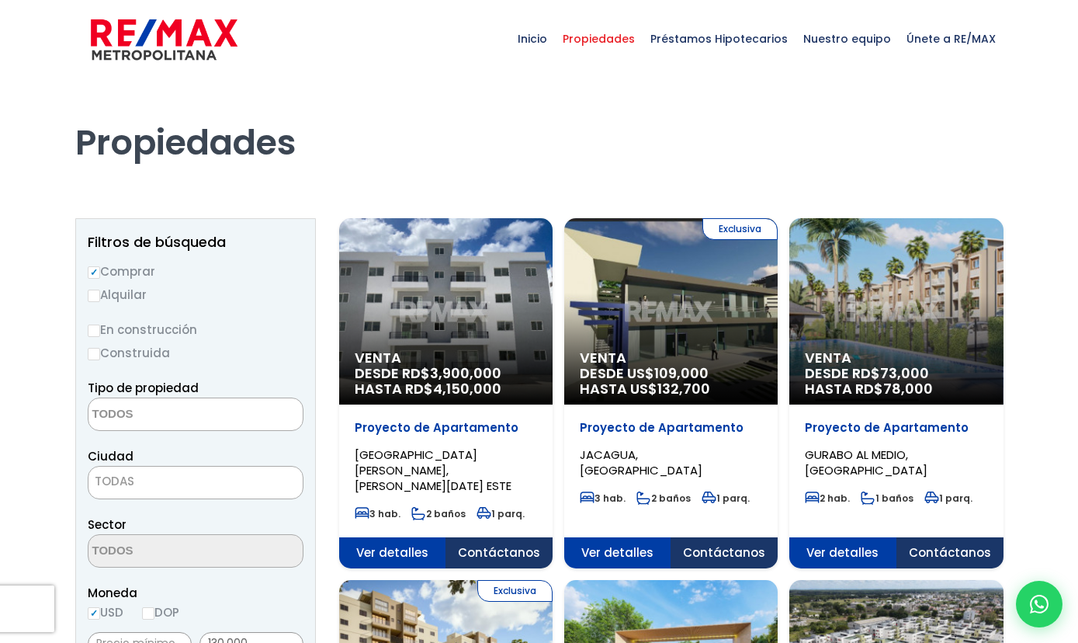
select select
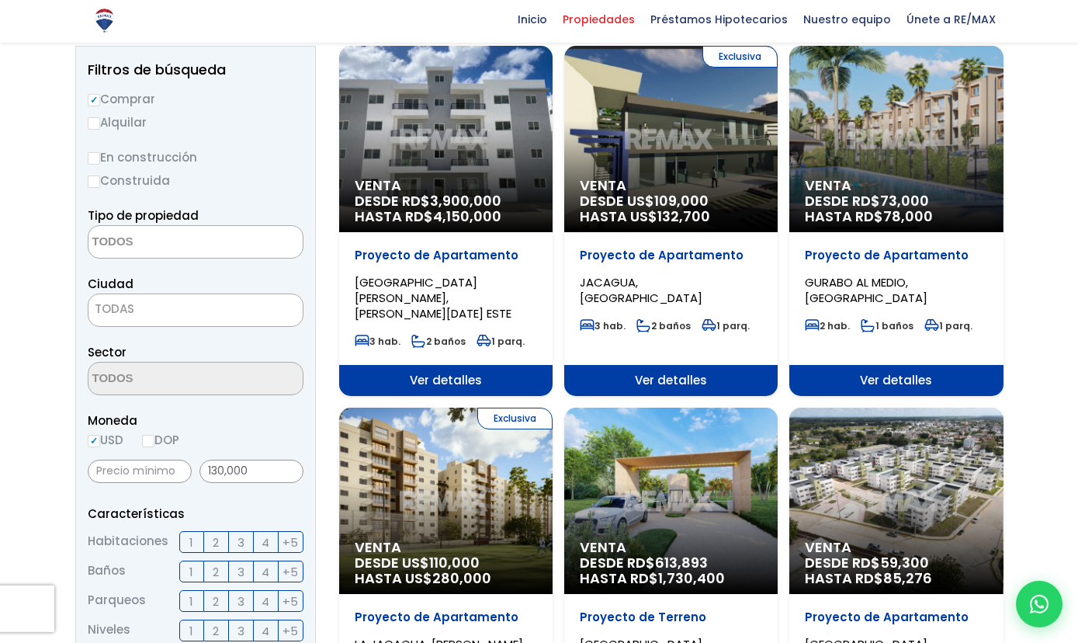
scroll to position [172, 0]
click at [153, 320] on span "TODAS" at bounding box center [196, 309] width 216 height 33
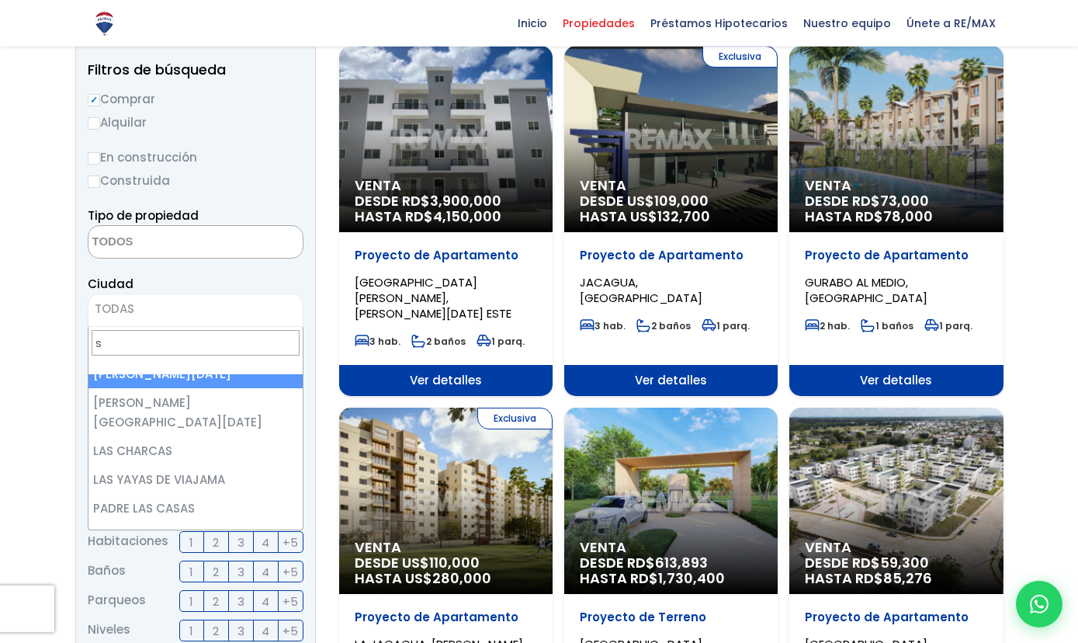
scroll to position [0, 0]
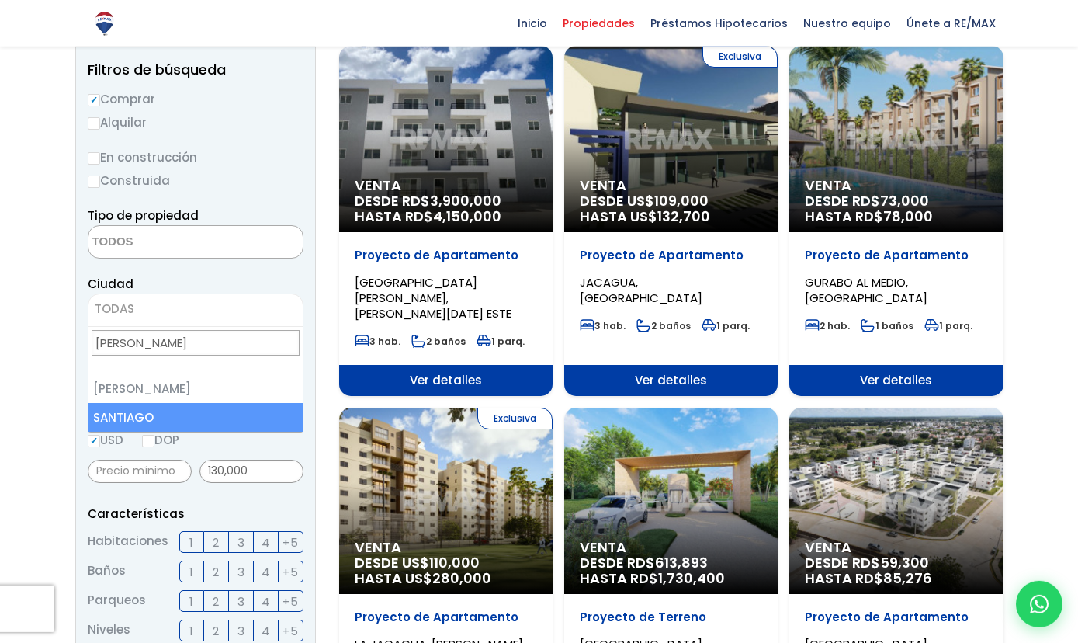
type input "santi"
select select "120"
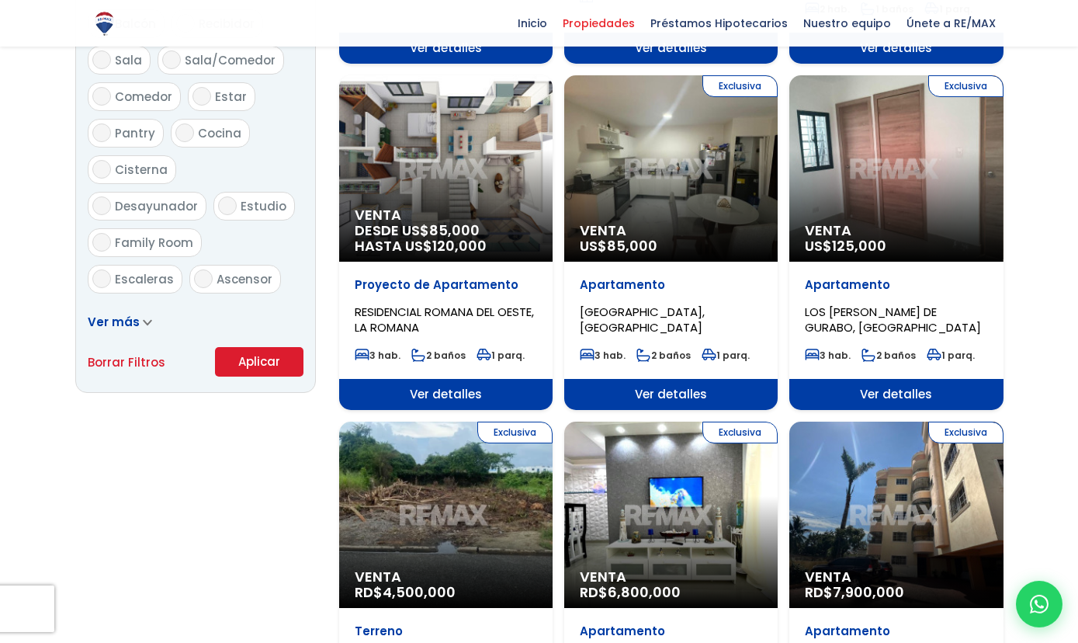
scroll to position [880, 0]
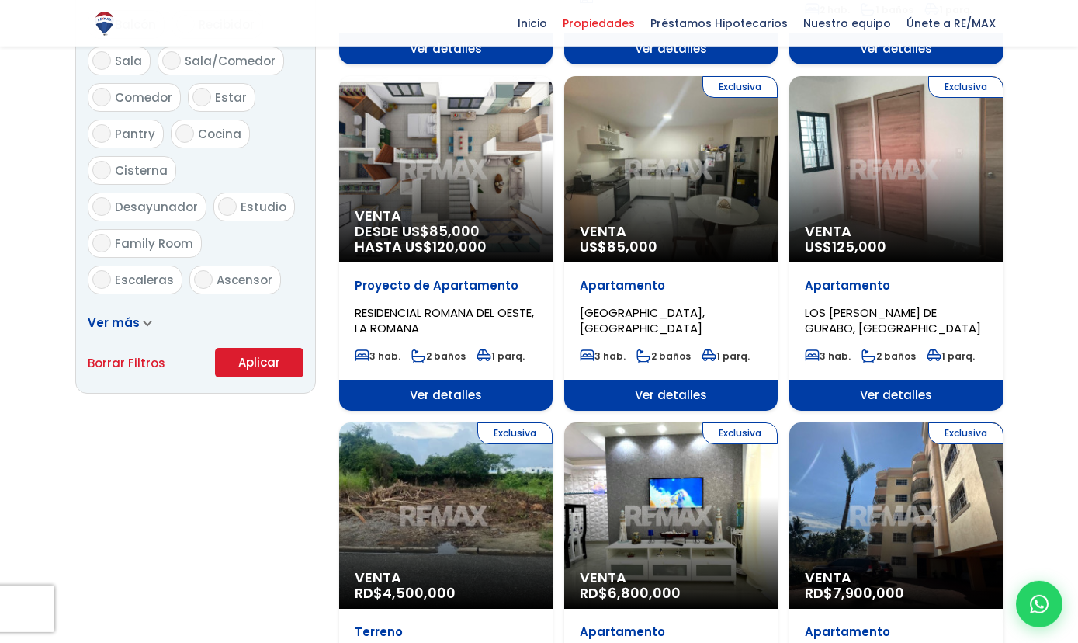
click at [857, 304] on span "LOS LLANOS DE GURABO, SANTIAGO" at bounding box center [893, 320] width 176 height 32
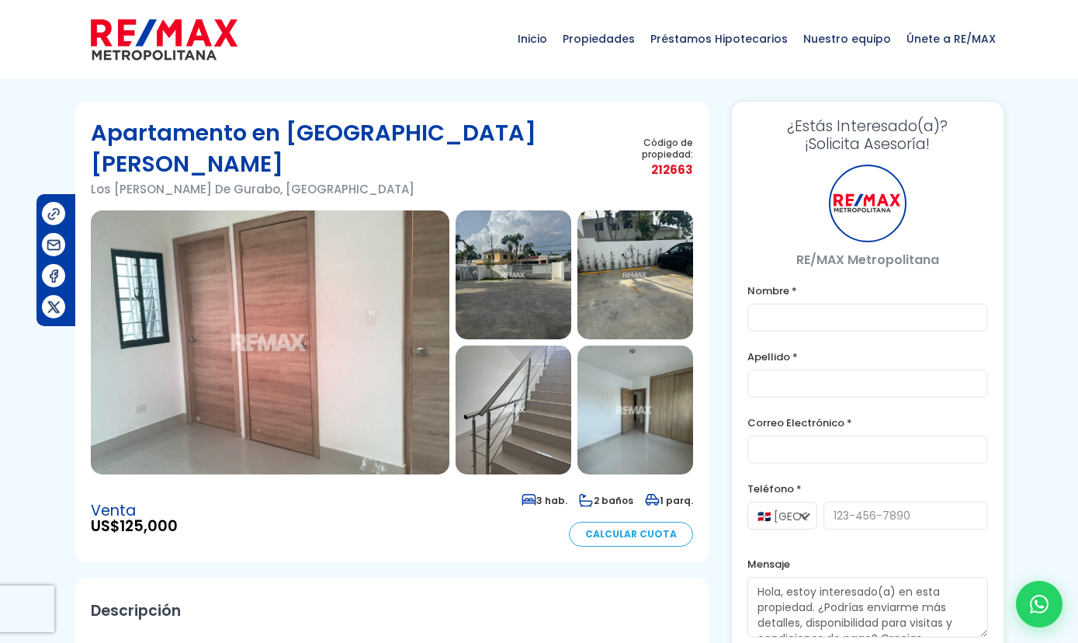
click at [238, 283] on img at bounding box center [270, 342] width 359 height 264
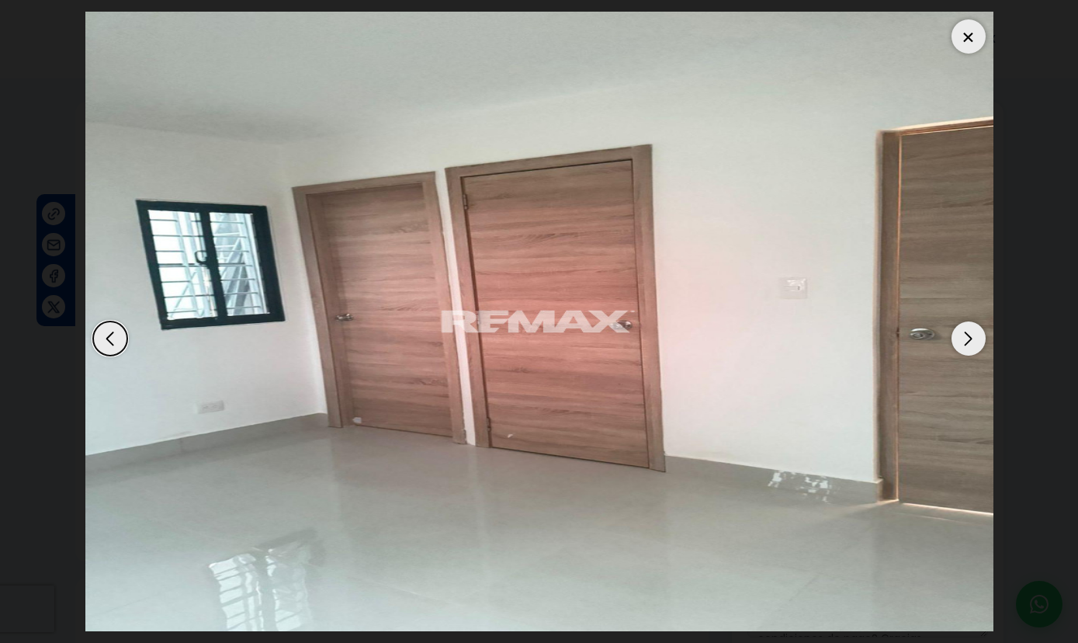
click at [963, 325] on div "Next slide" at bounding box center [968, 338] width 34 height 34
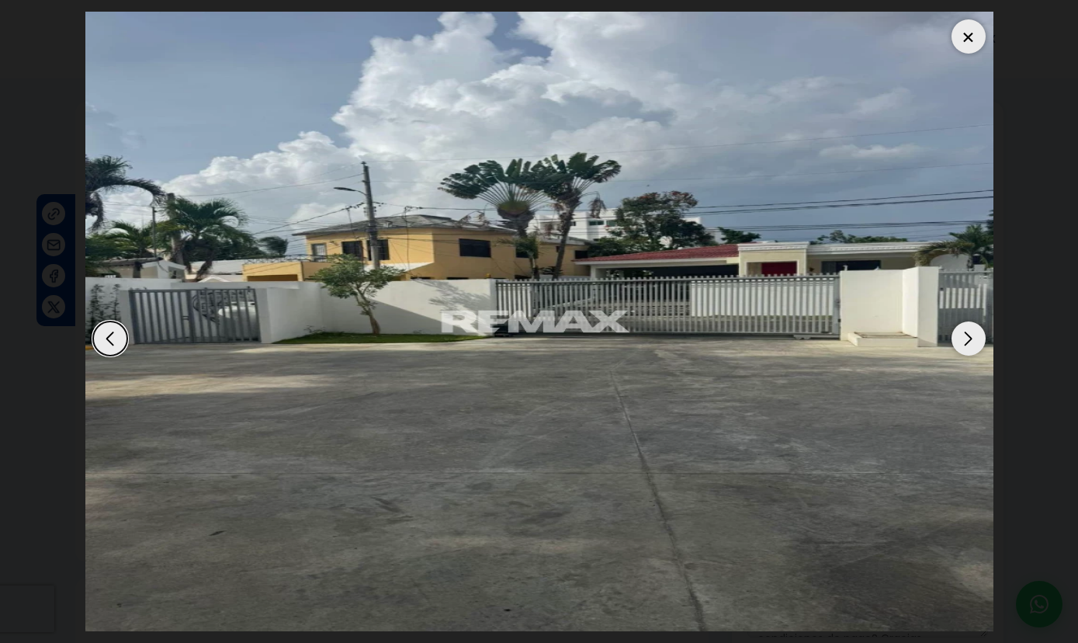
click at [963, 325] on div "Next slide" at bounding box center [968, 338] width 34 height 34
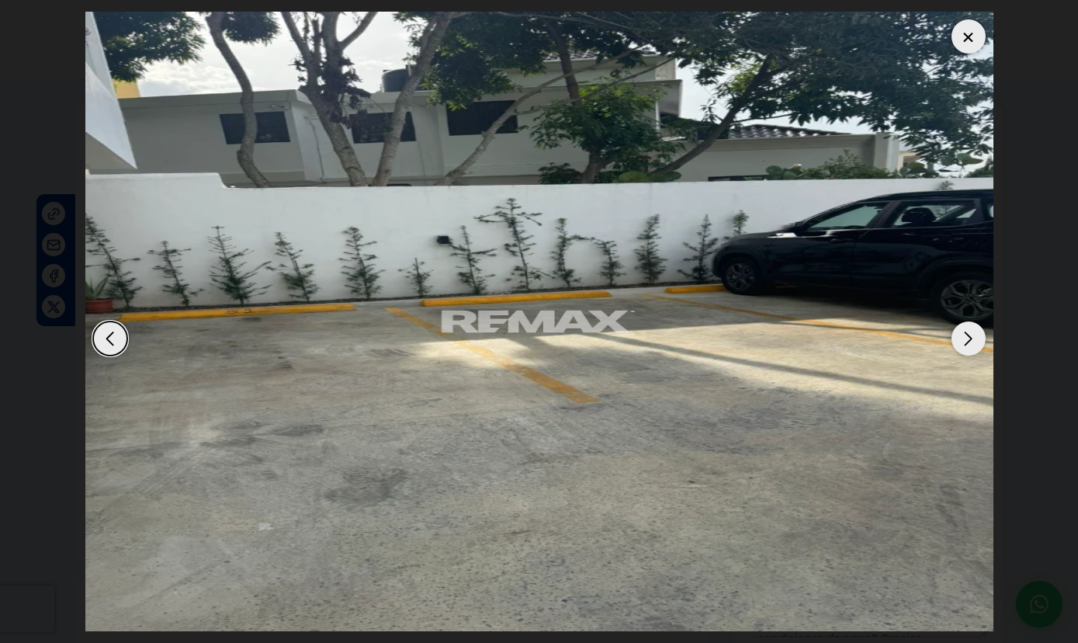
click at [963, 325] on div "Next slide" at bounding box center [968, 338] width 34 height 34
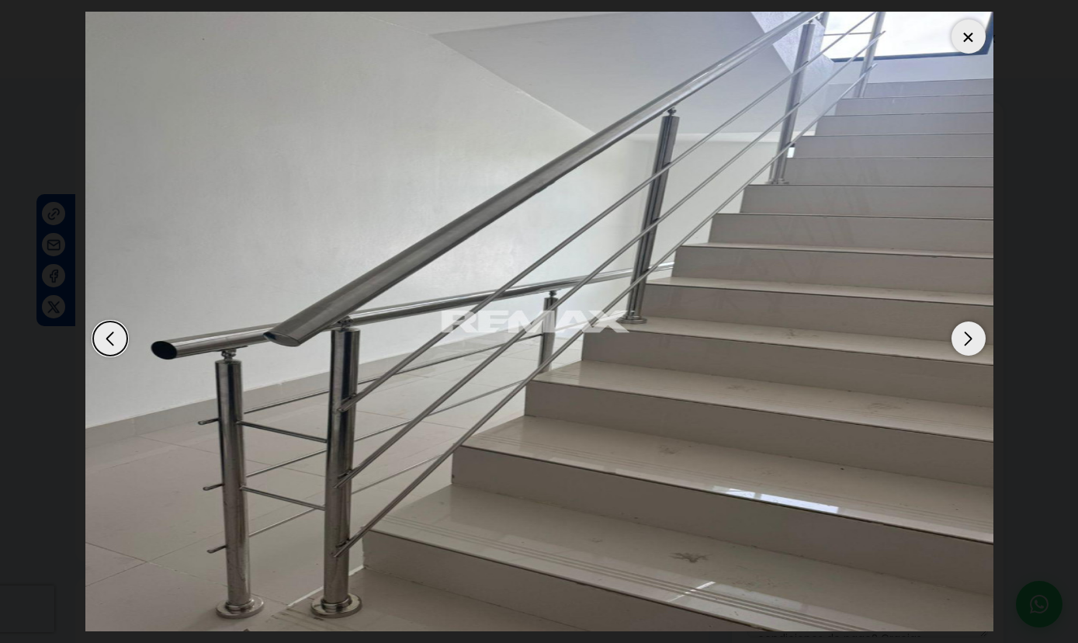
click at [963, 325] on div "Next slide" at bounding box center [968, 338] width 34 height 34
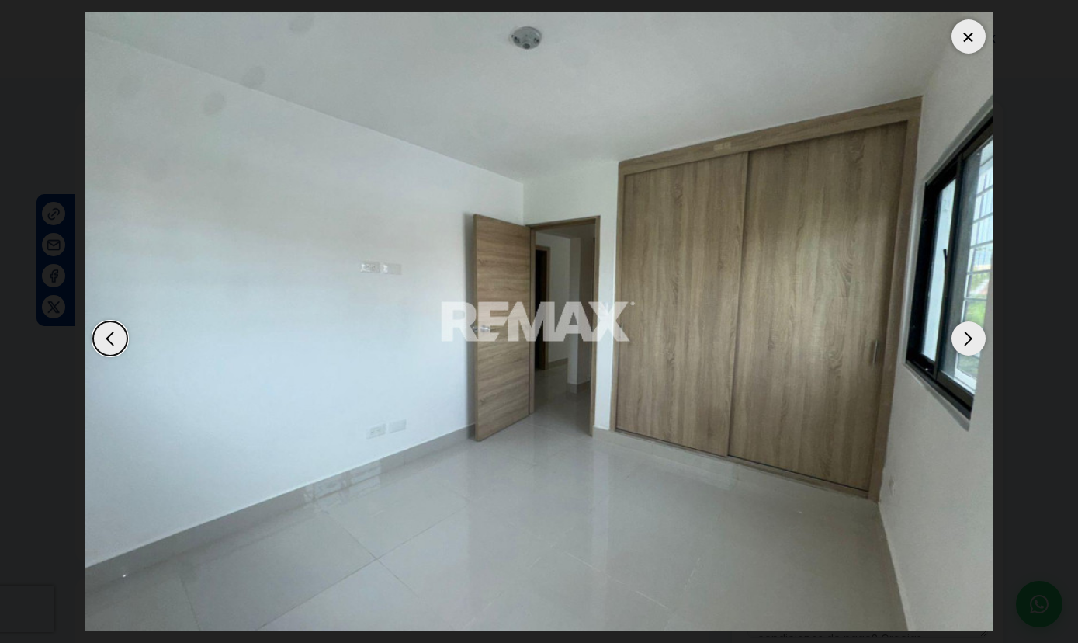
click at [963, 325] on div "Next slide" at bounding box center [968, 338] width 34 height 34
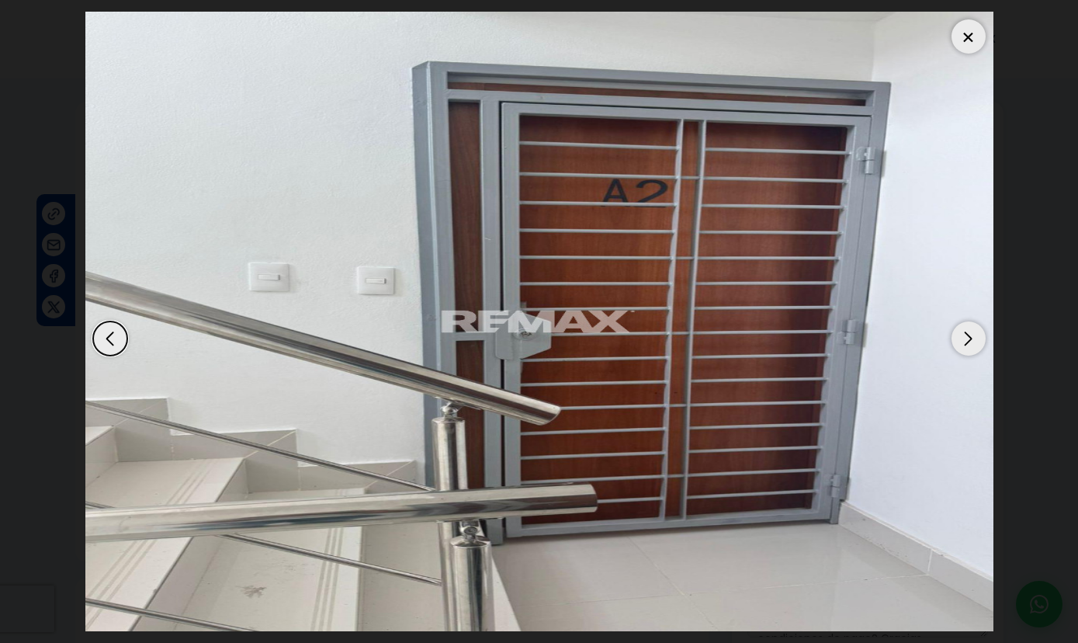
click at [964, 325] on div "Next slide" at bounding box center [968, 338] width 34 height 34
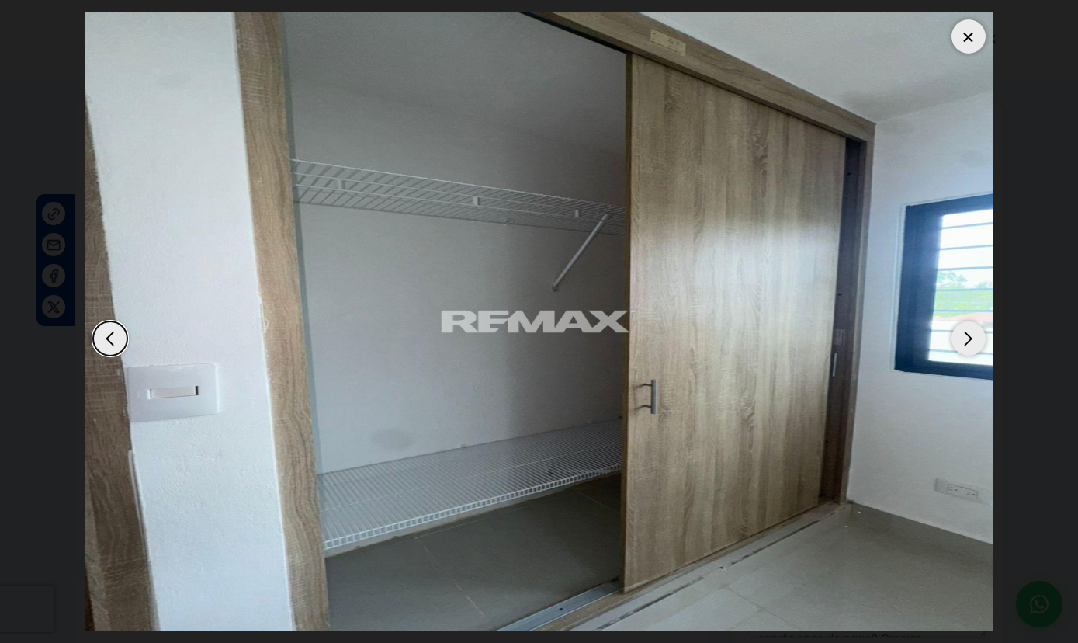
click at [964, 325] on div "Next slide" at bounding box center [968, 338] width 34 height 34
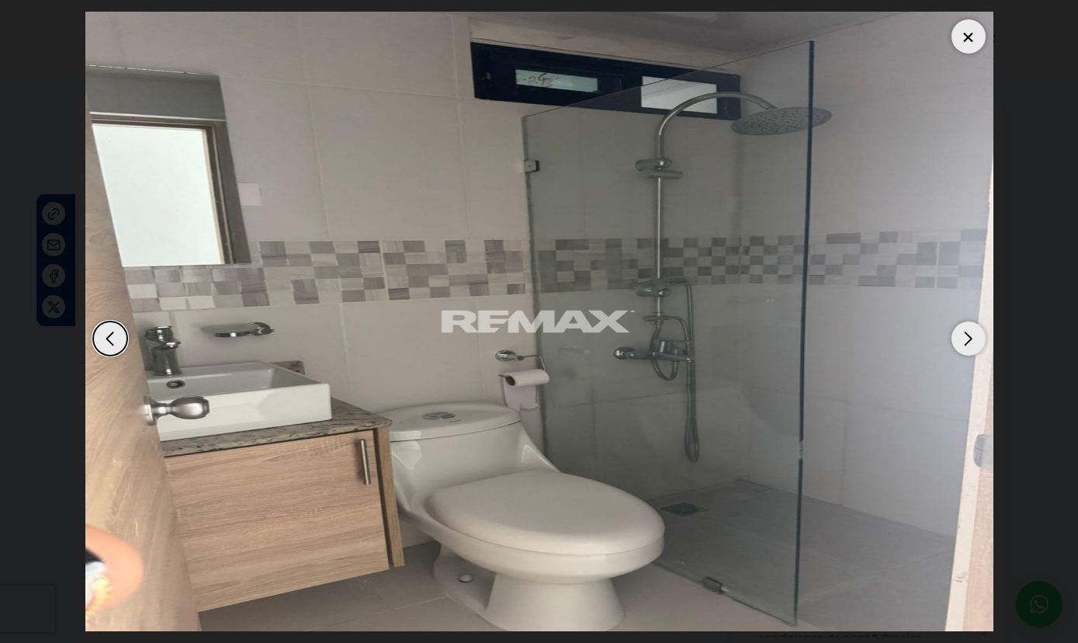
click at [964, 325] on div "Next slide" at bounding box center [968, 338] width 34 height 34
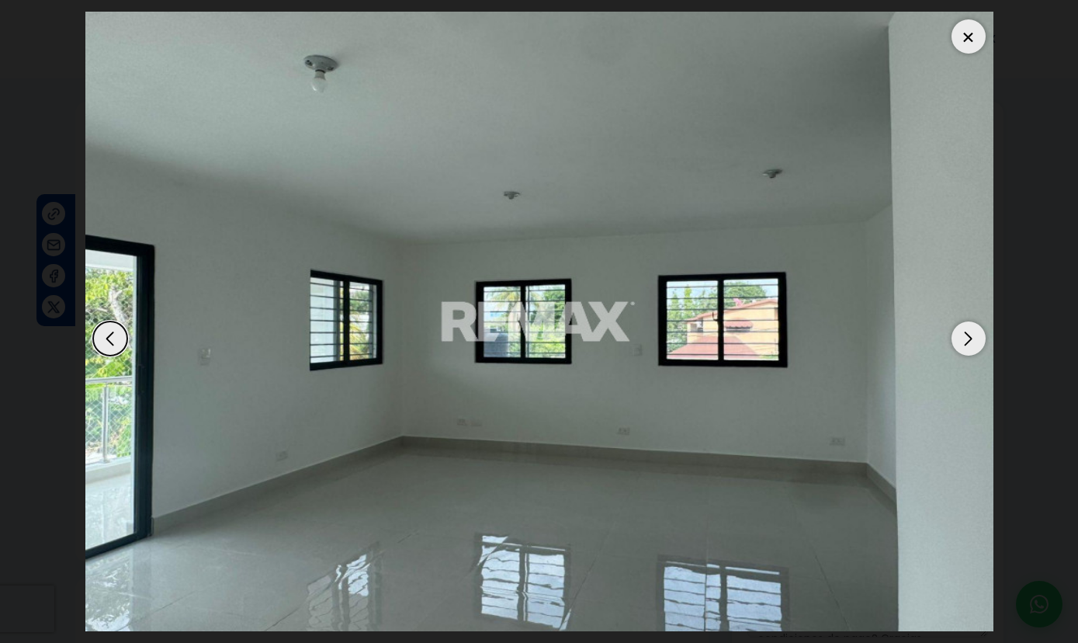
click at [964, 325] on div "Next slide" at bounding box center [968, 338] width 34 height 34
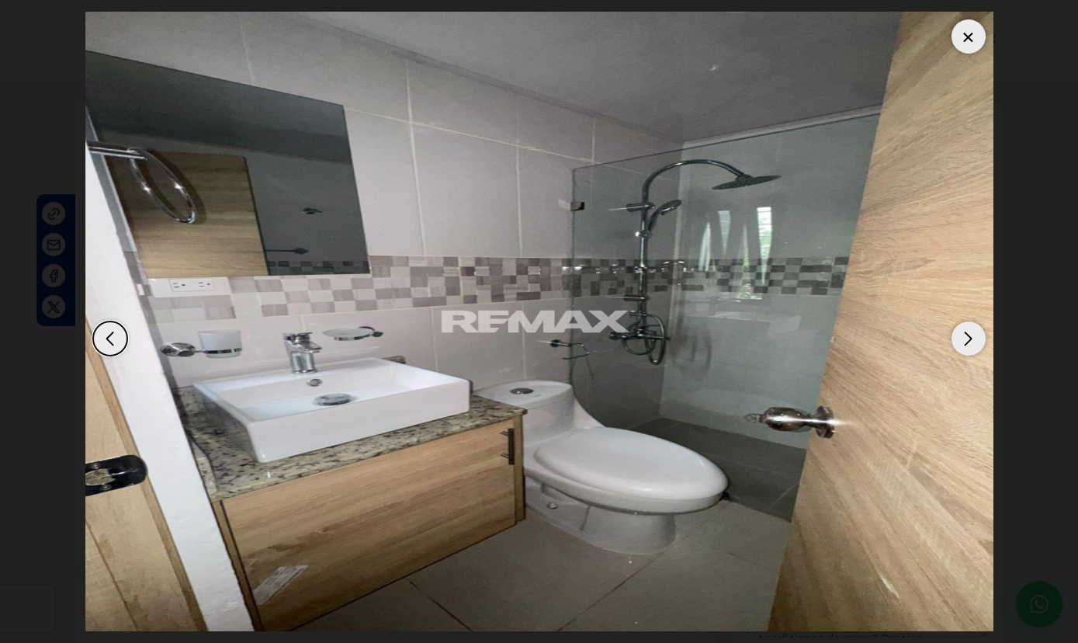
click at [964, 325] on div "Next slide" at bounding box center [968, 338] width 34 height 34
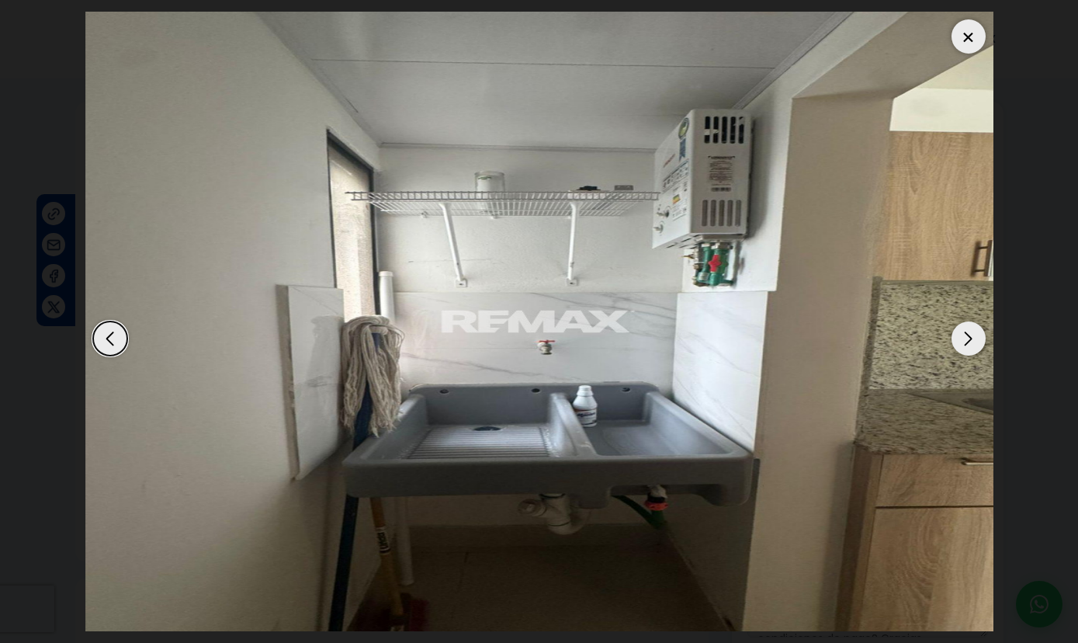
click at [964, 325] on div "Next slide" at bounding box center [968, 338] width 34 height 34
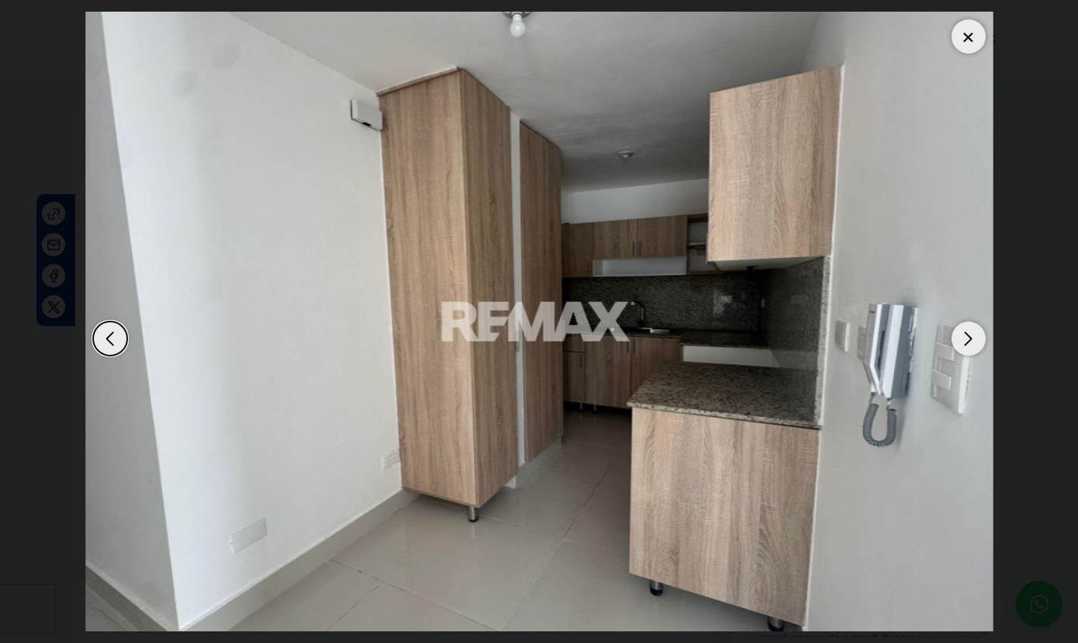
click at [964, 325] on div "Next slide" at bounding box center [968, 338] width 34 height 34
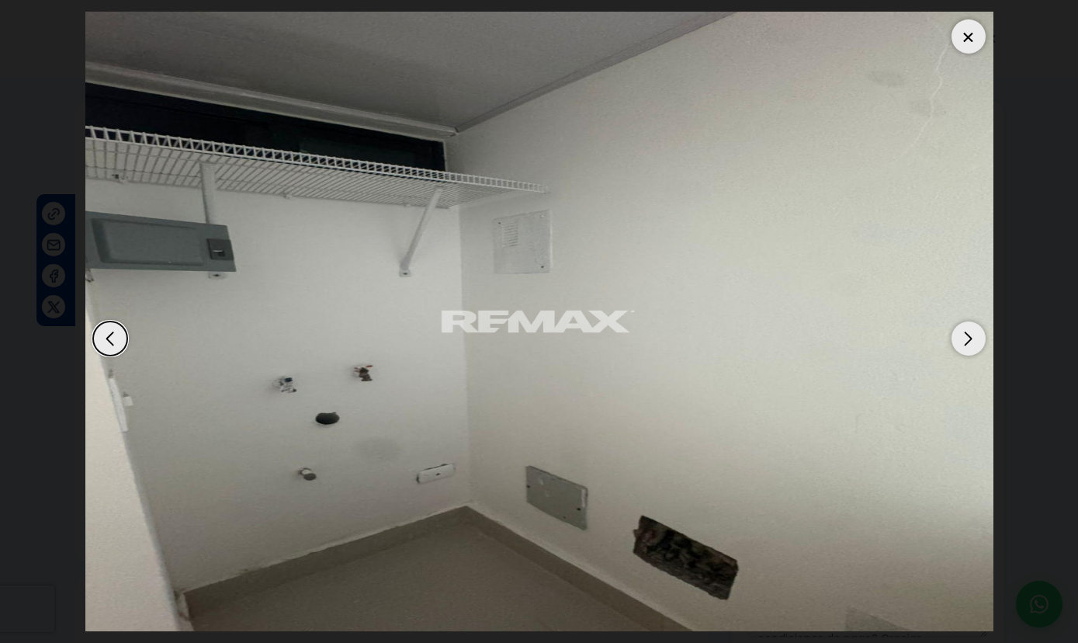
click at [106, 325] on div "Previous slide" at bounding box center [110, 338] width 34 height 34
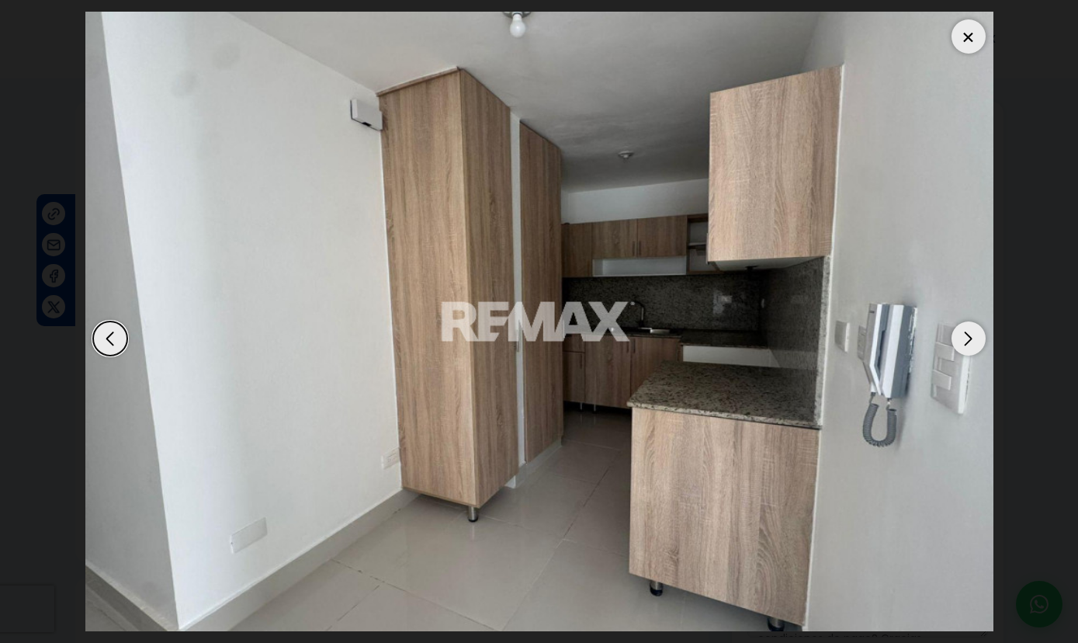
click at [74, 393] on dialog at bounding box center [539, 321] width 931 height 643
click at [975, 29] on div at bounding box center [968, 36] width 34 height 34
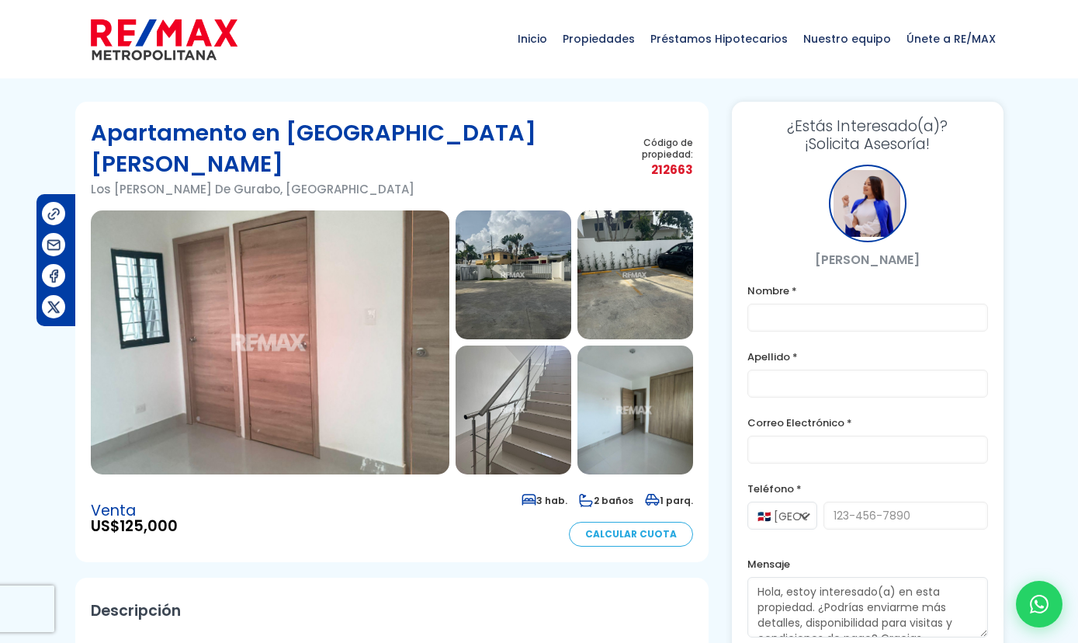
click at [147, 22] on img at bounding box center [164, 39] width 147 height 47
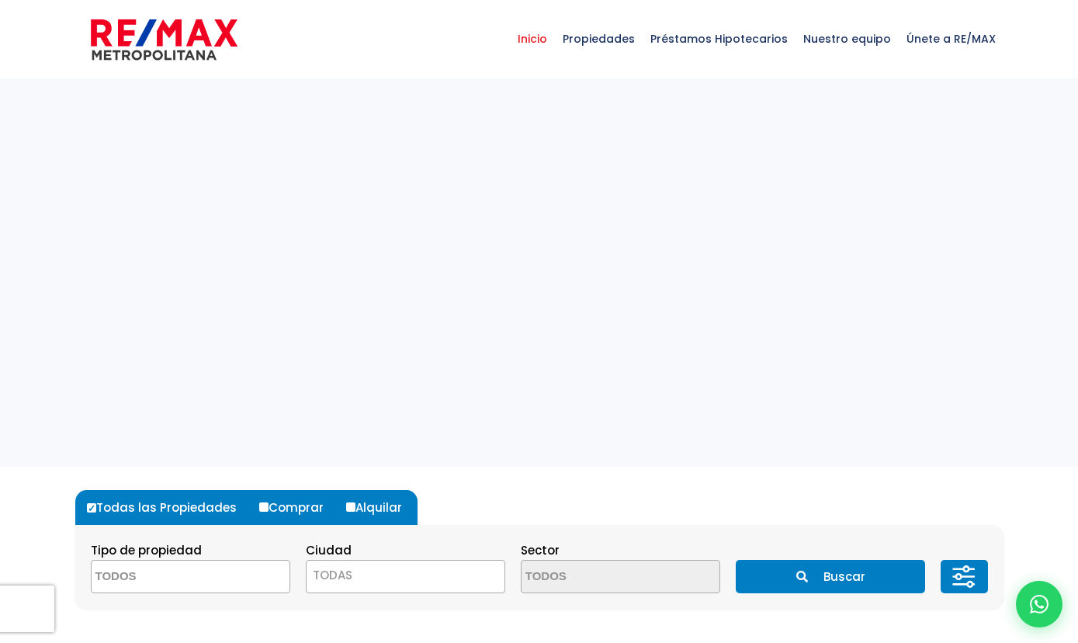
select select
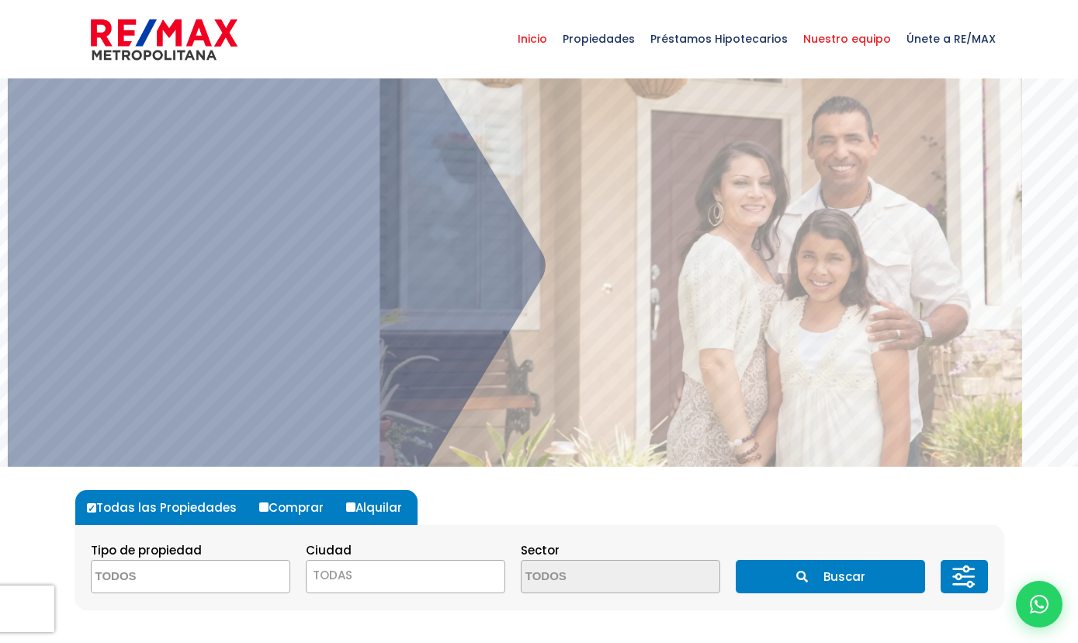
click at [846, 37] on span "Nuestro equipo" at bounding box center [846, 39] width 103 height 47
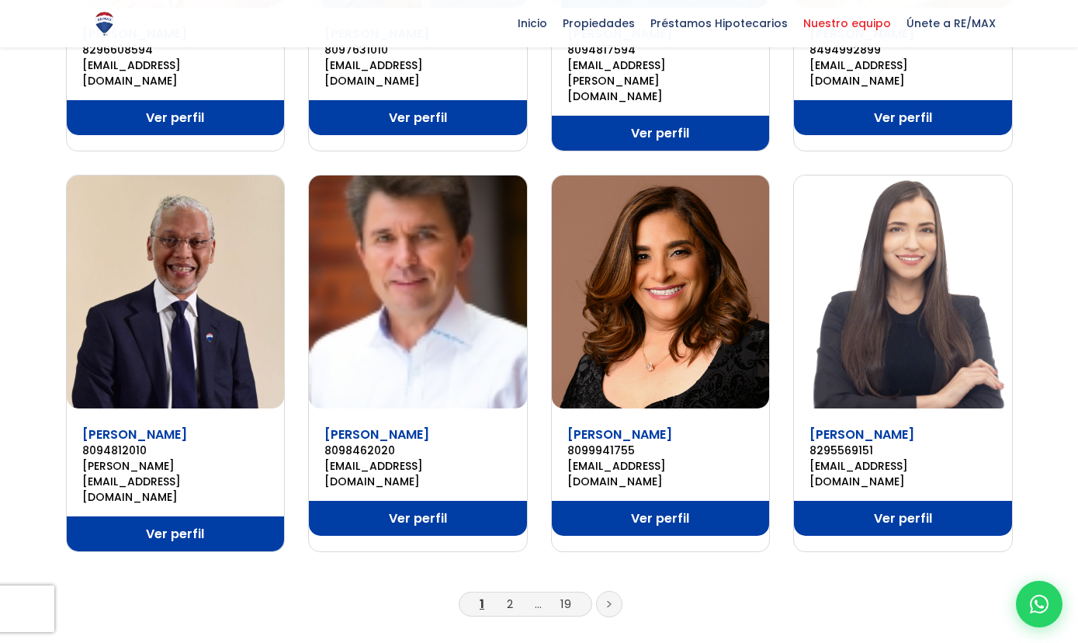
scroll to position [920, 0]
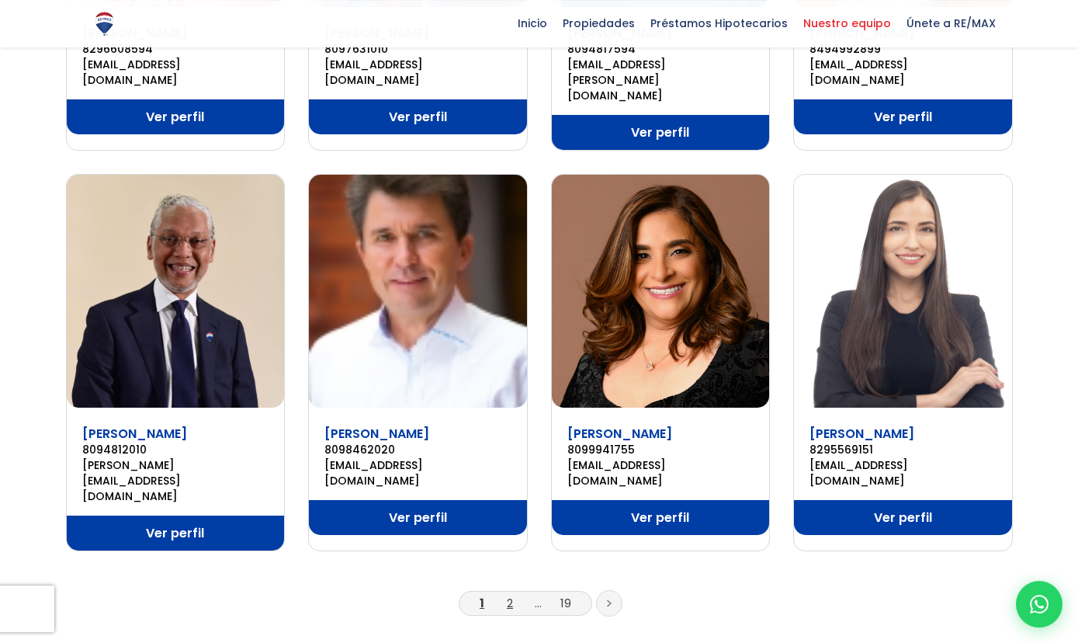
click at [510, 594] on link "2" at bounding box center [510, 602] width 6 height 16
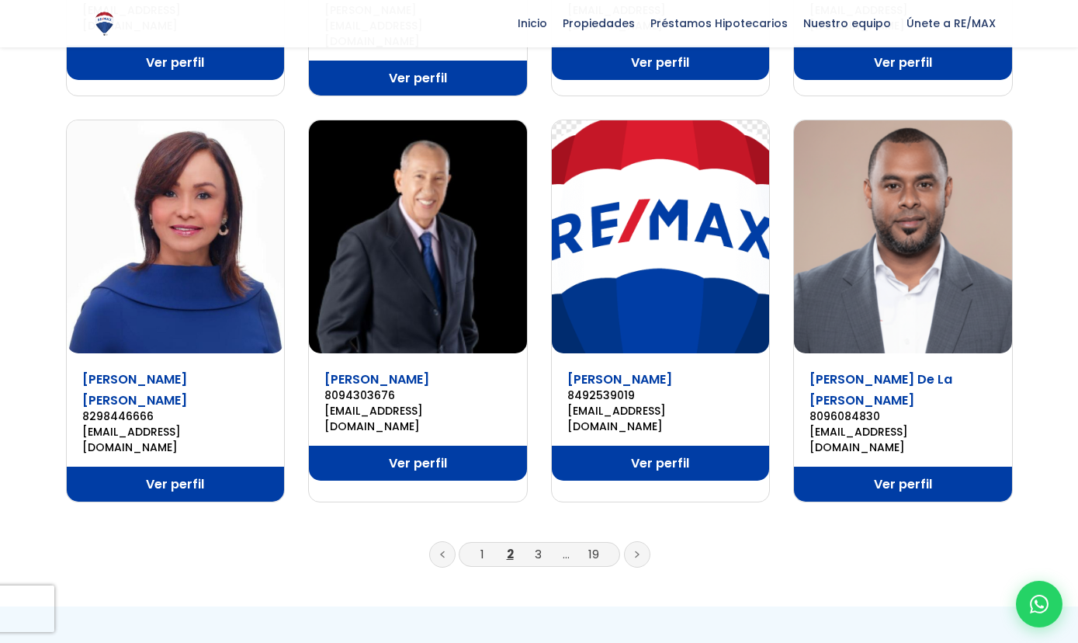
scroll to position [975, 0]
click at [537, 546] on link "3" at bounding box center [538, 554] width 7 height 16
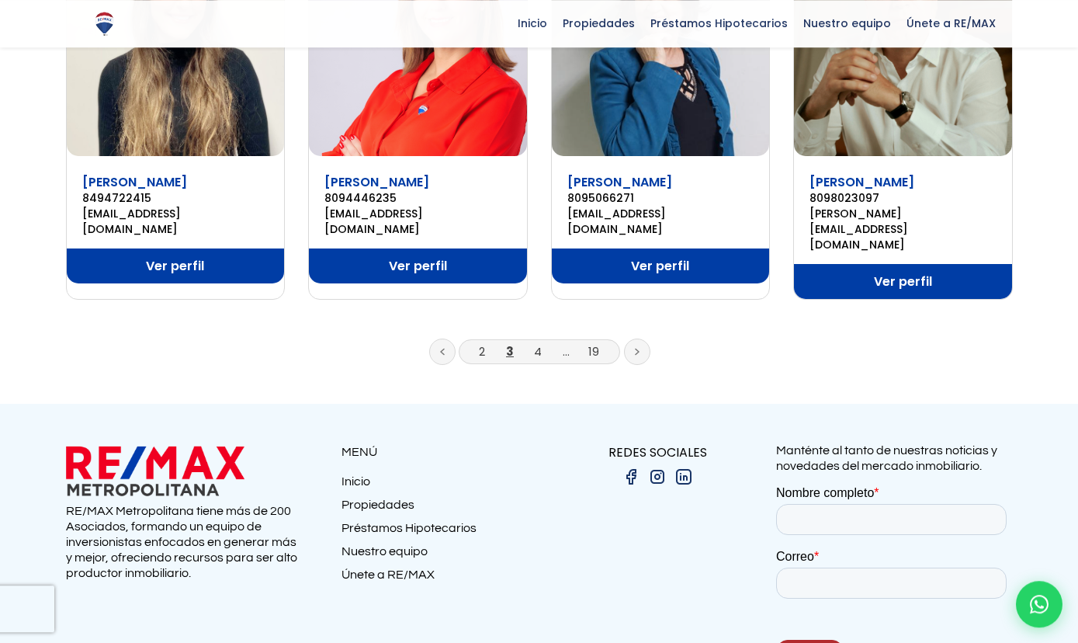
scroll to position [1159, 0]
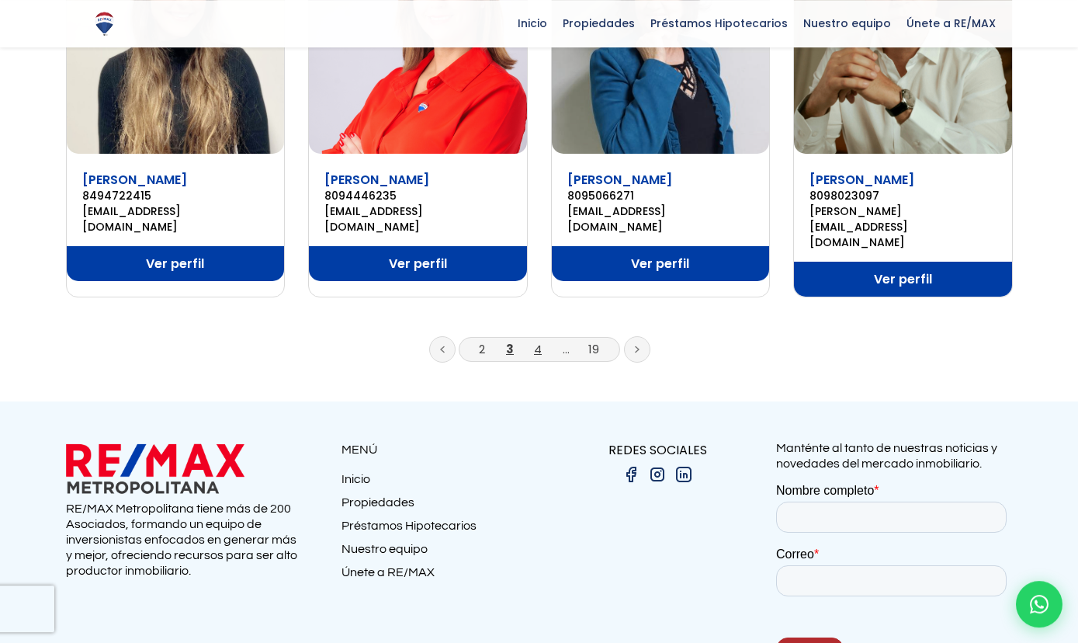
click at [541, 341] on link "4" at bounding box center [538, 349] width 8 height 16
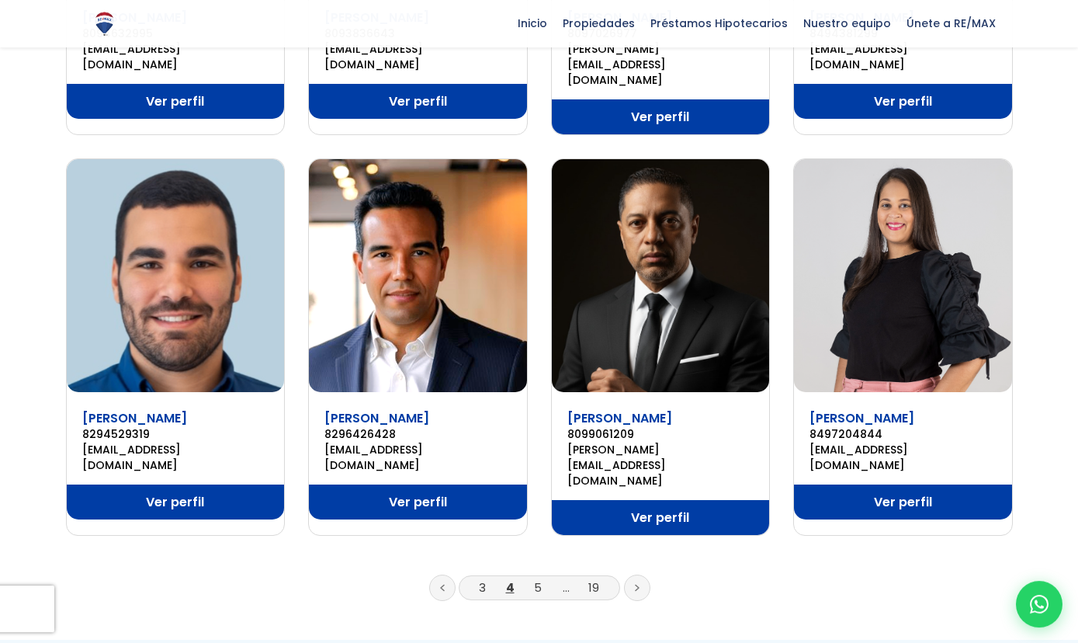
scroll to position [922, 0]
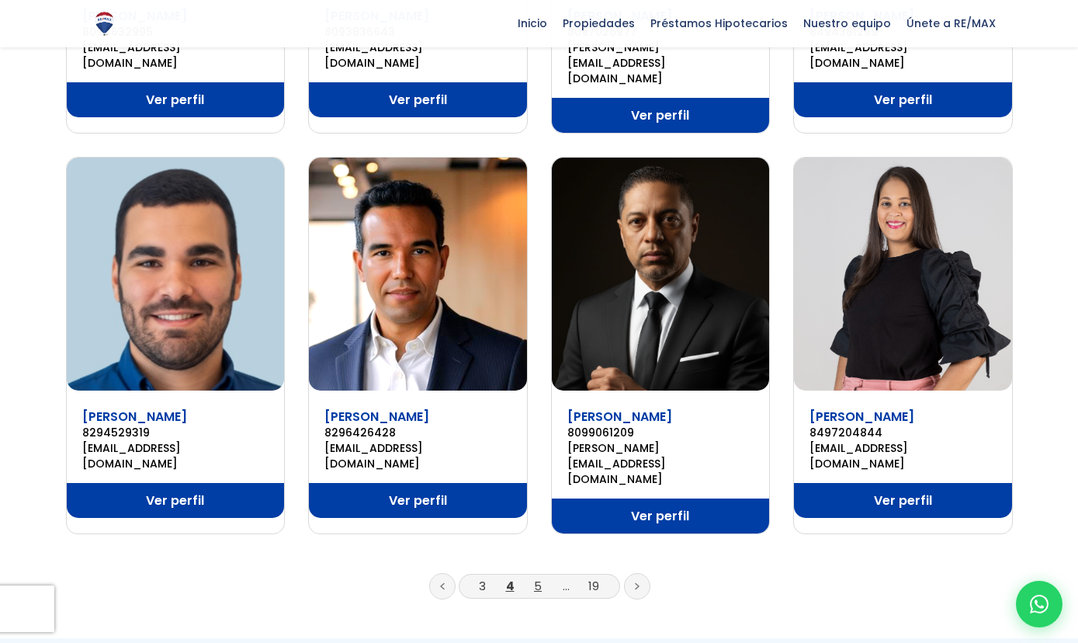
click at [541, 577] on link "5" at bounding box center [538, 585] width 8 height 16
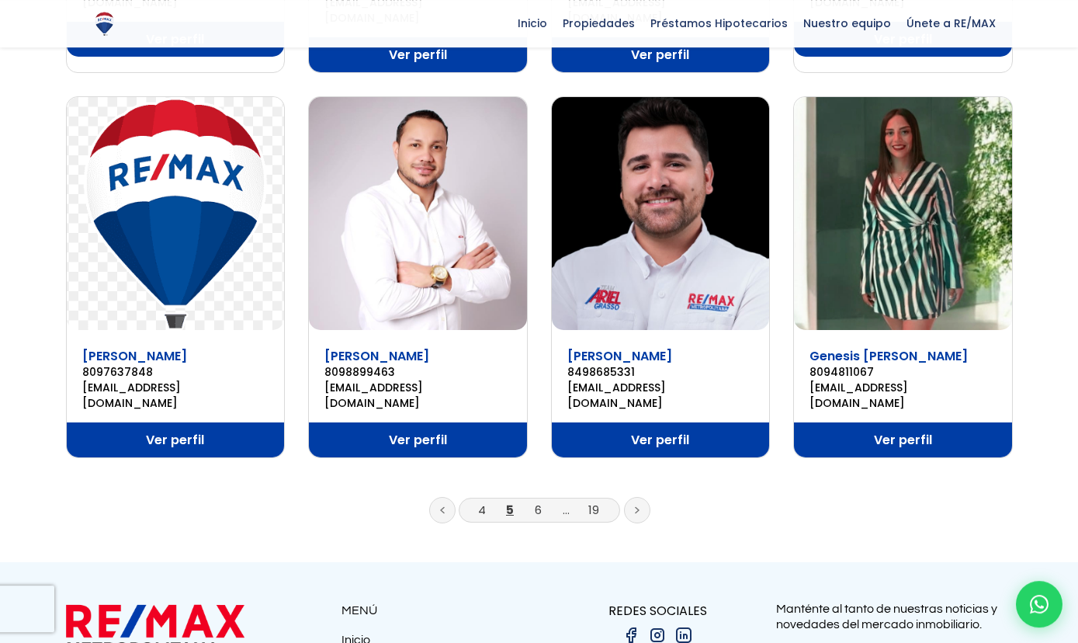
scroll to position [1005, 0]
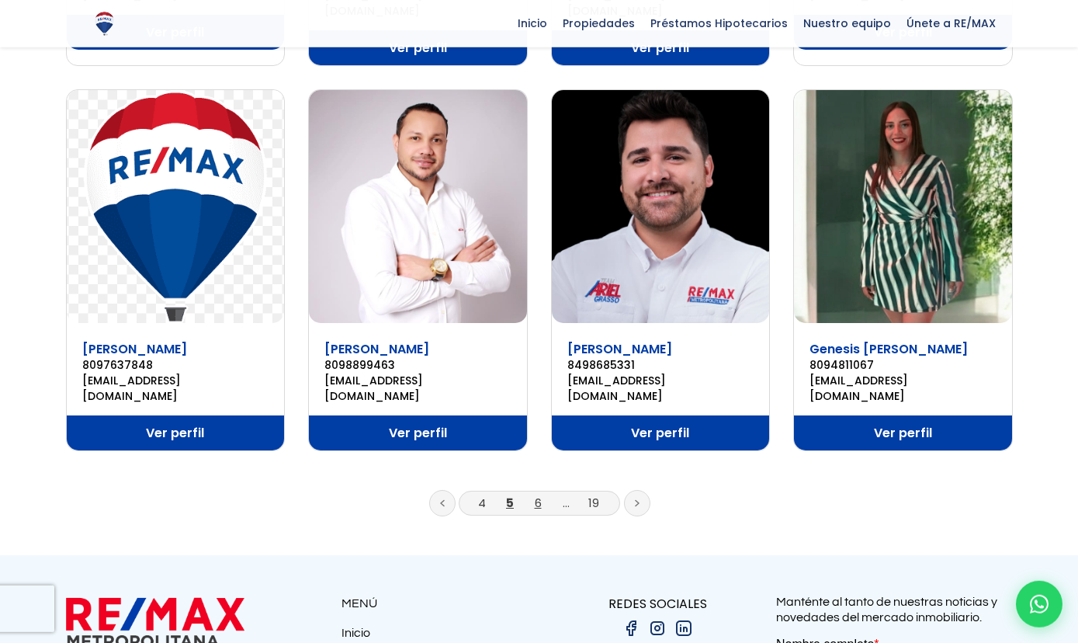
click at [538, 494] on link "6" at bounding box center [538, 502] width 7 height 16
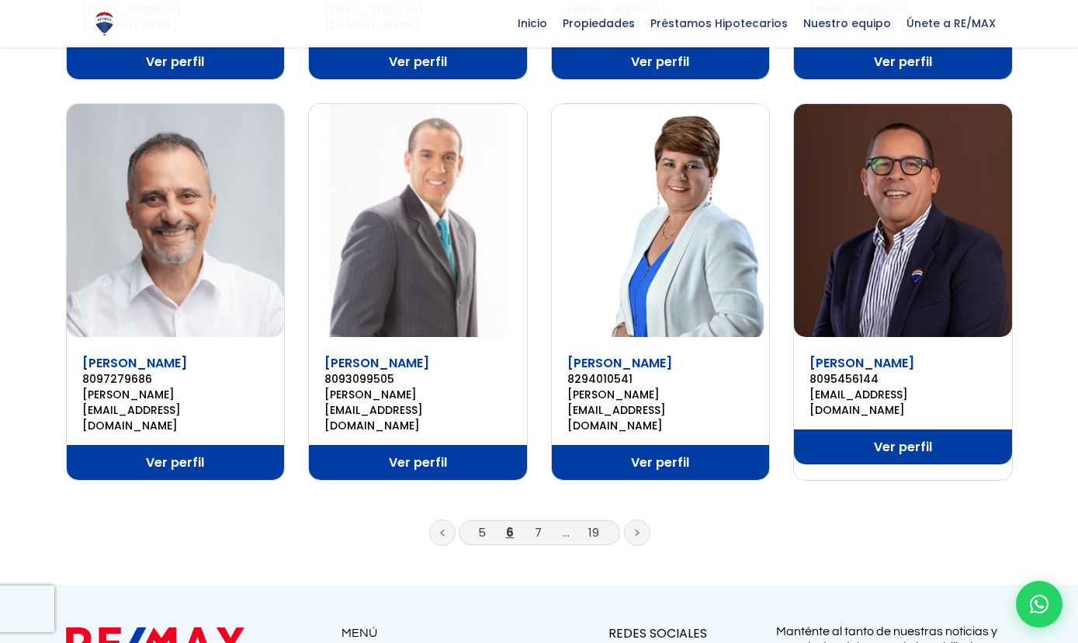
scroll to position [981, 0]
click at [539, 524] on link "7" at bounding box center [538, 532] width 7 height 16
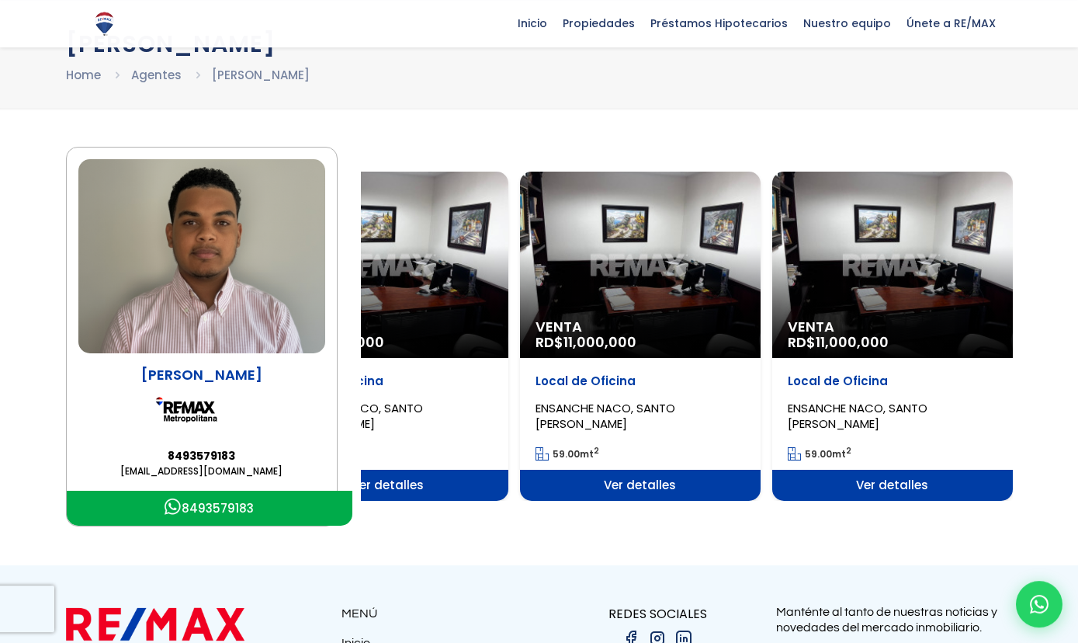
scroll to position [59, 0]
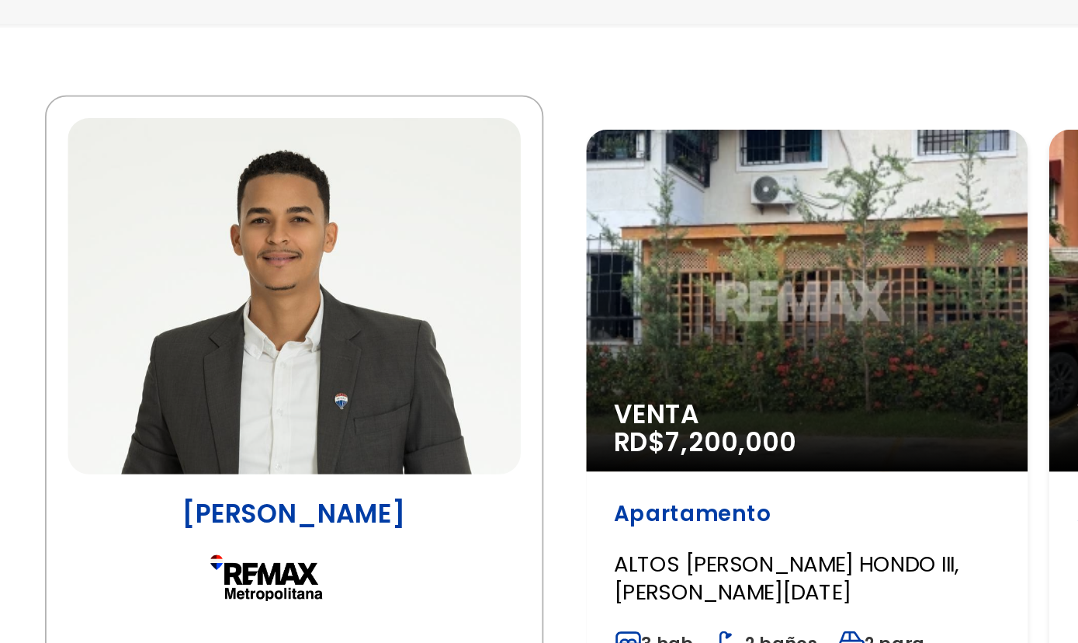
scroll to position [39, 0]
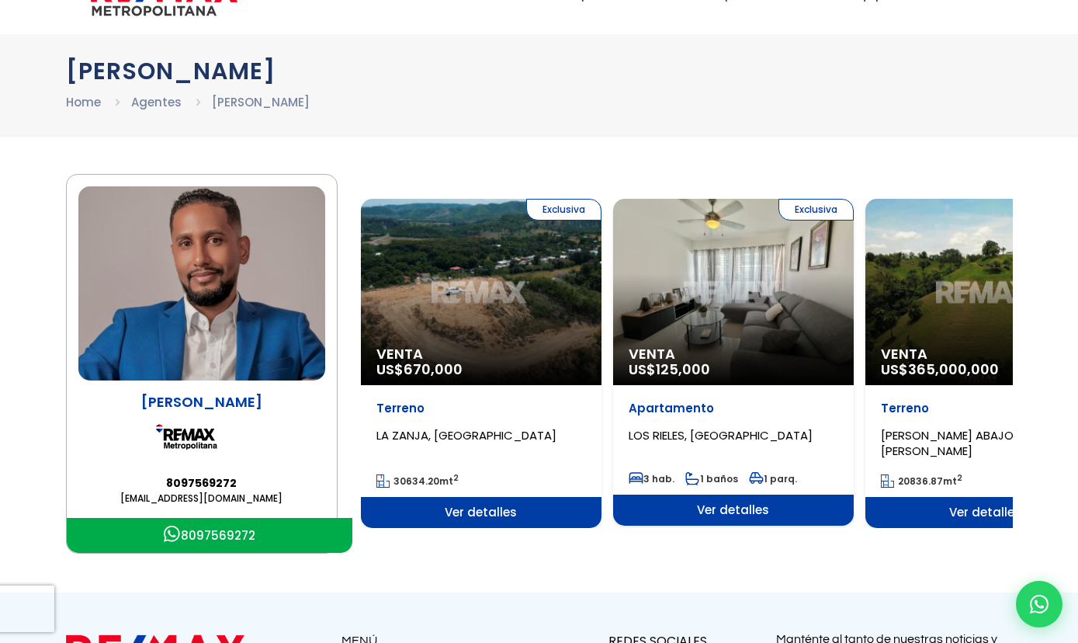
scroll to position [74, 0]
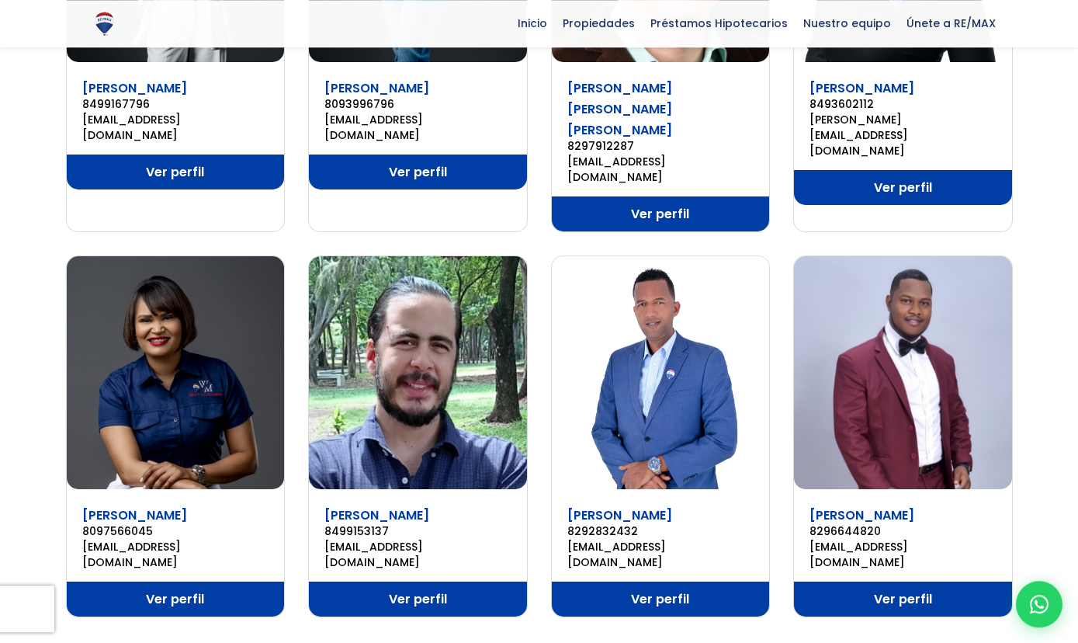
scroll to position [938, 0]
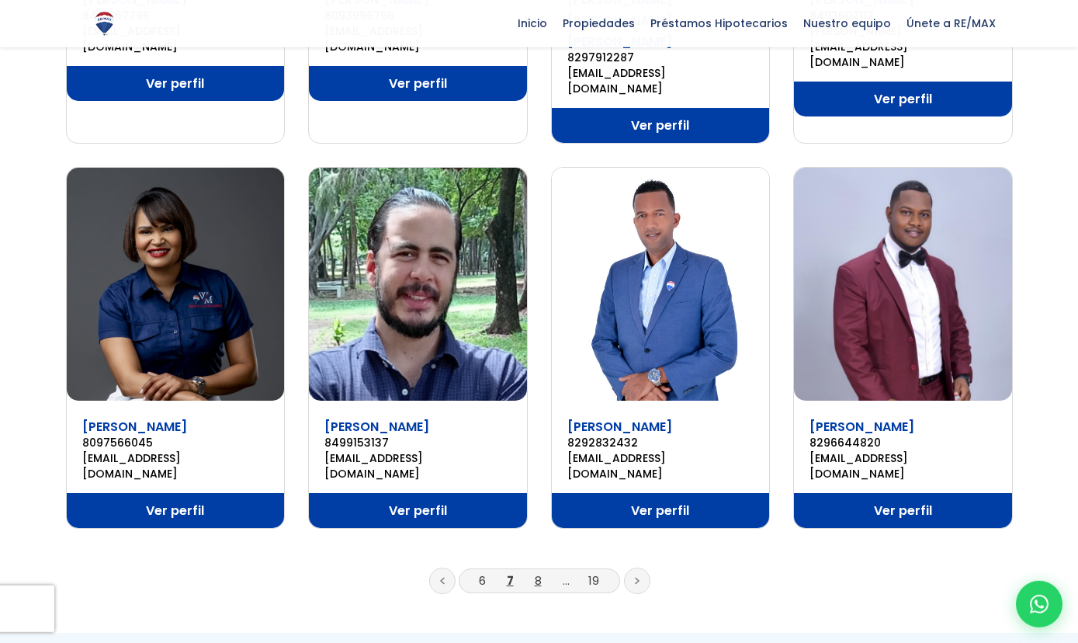
click at [538, 572] on link "8" at bounding box center [538, 580] width 7 height 16
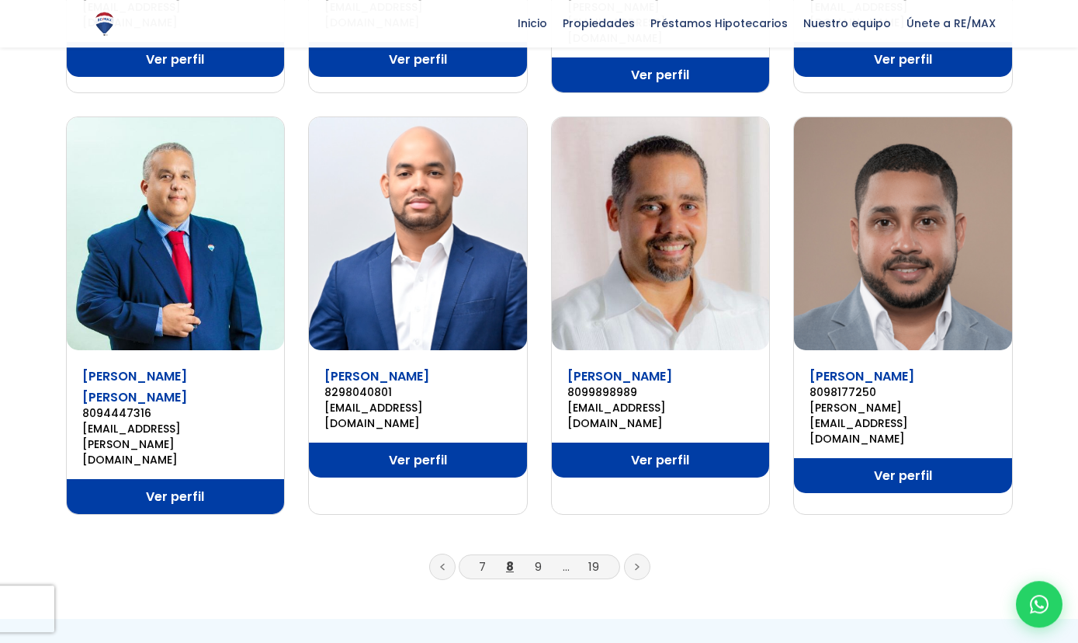
scroll to position [962, 0]
click at [536, 558] on link "9" at bounding box center [538, 566] width 7 height 16
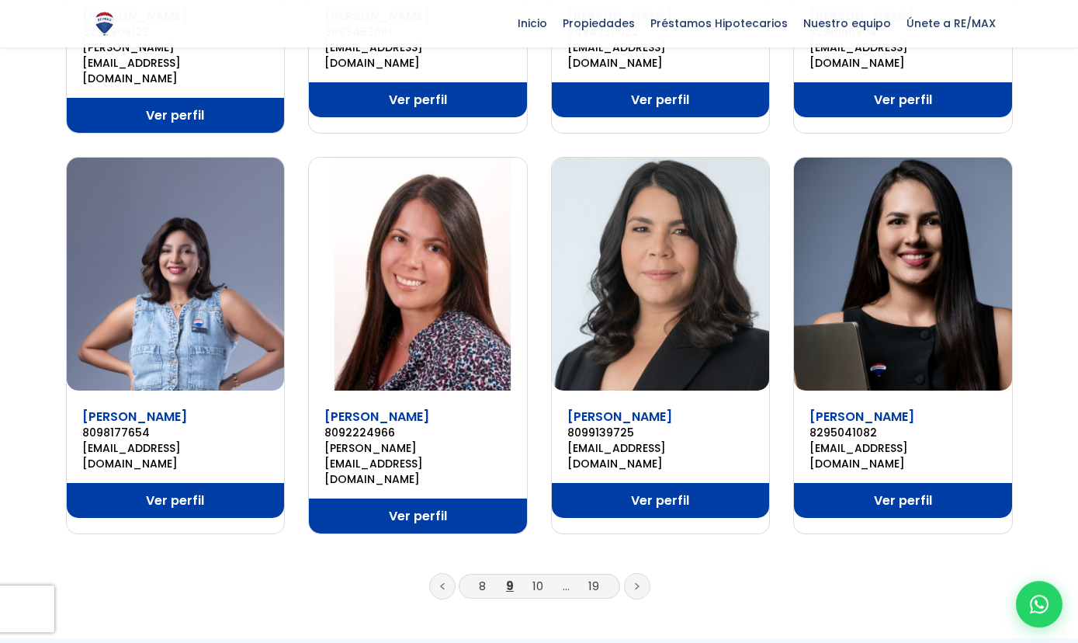
scroll to position [937, 0]
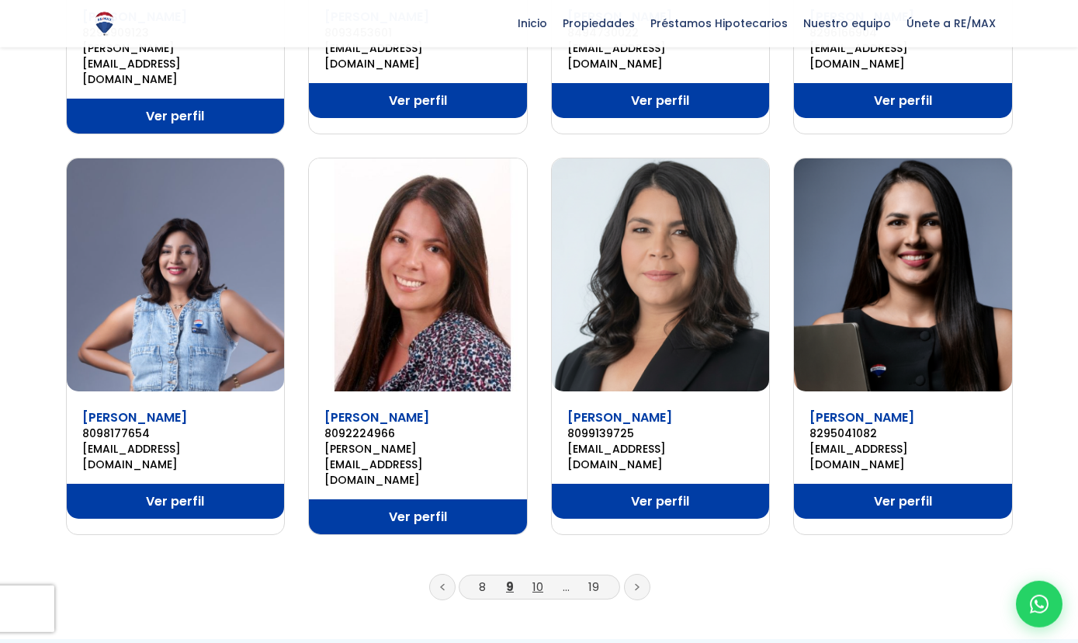
click at [539, 578] on link "10" at bounding box center [537, 586] width 11 height 16
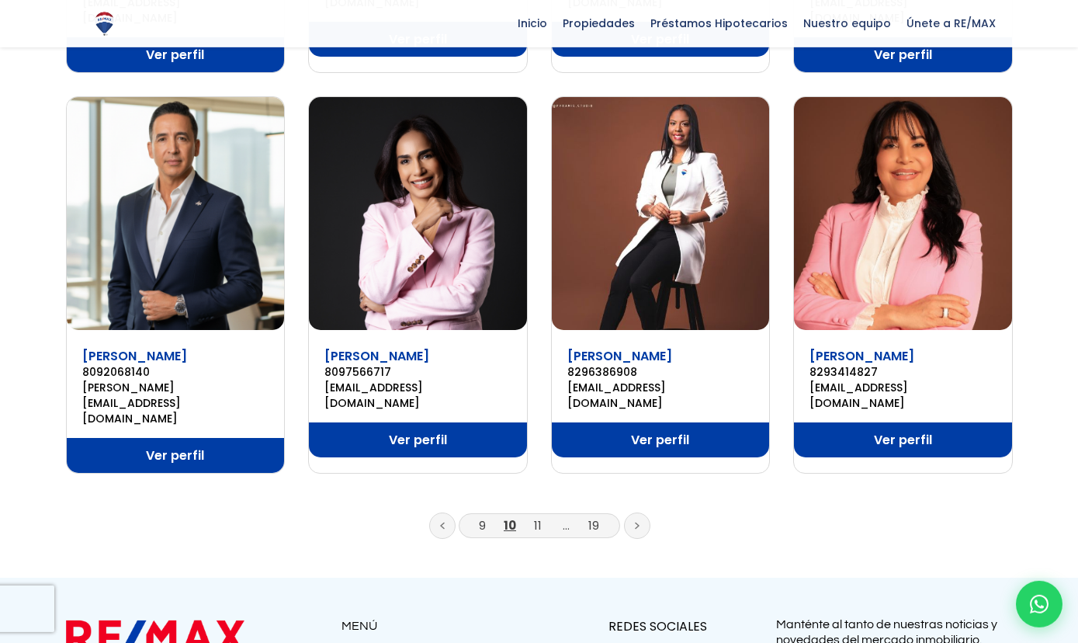
scroll to position [1009, 0]
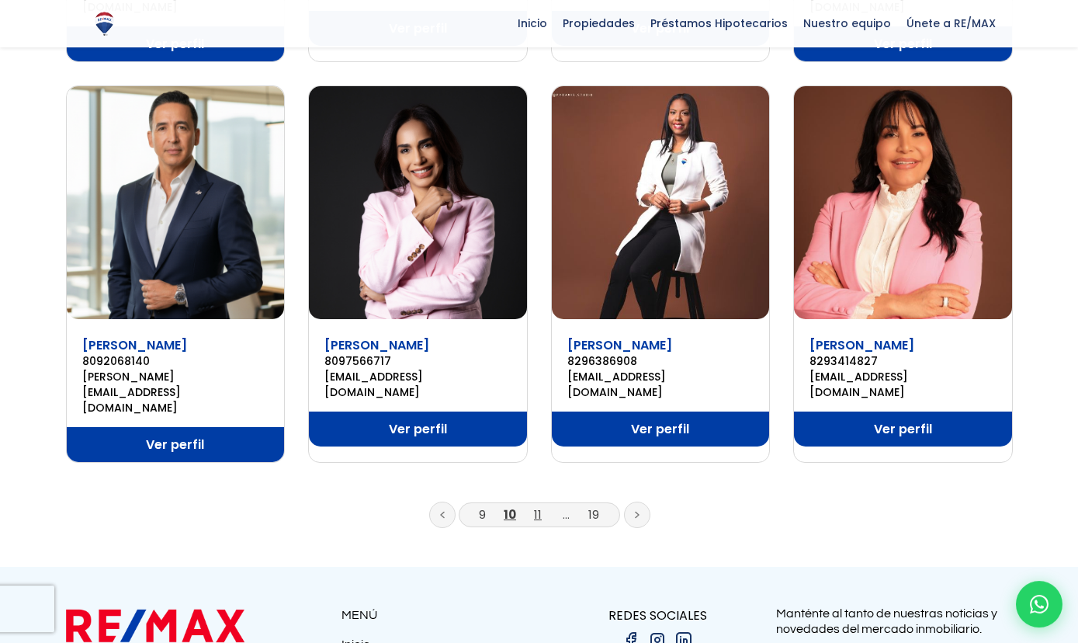
click at [539, 506] on link "11" at bounding box center [538, 514] width 8 height 16
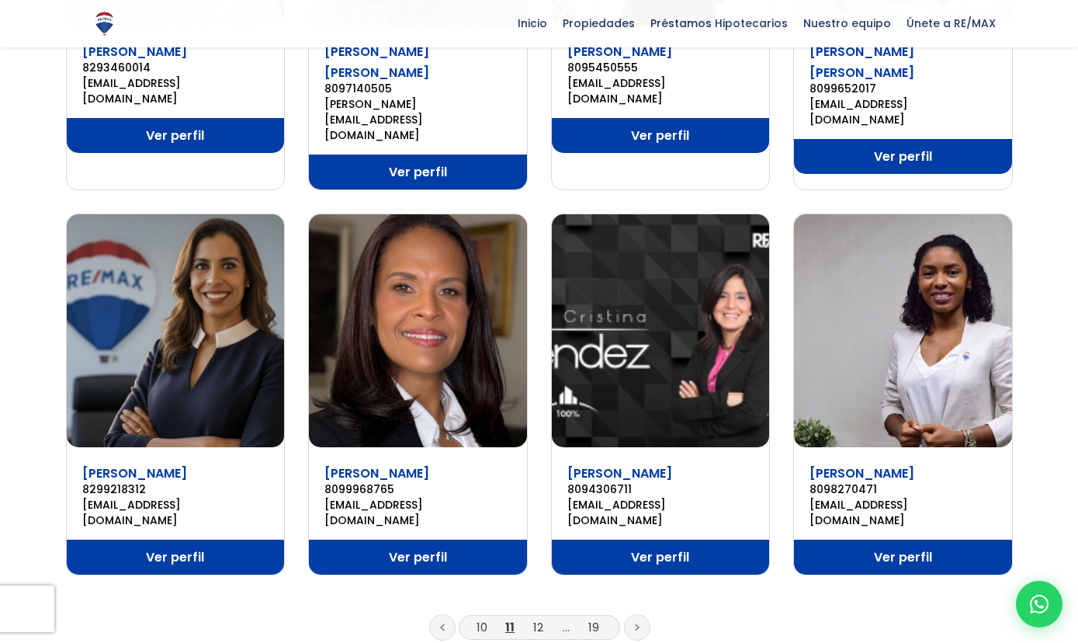
scroll to position [886, 0]
click at [539, 619] on link "12" at bounding box center [538, 627] width 10 height 16
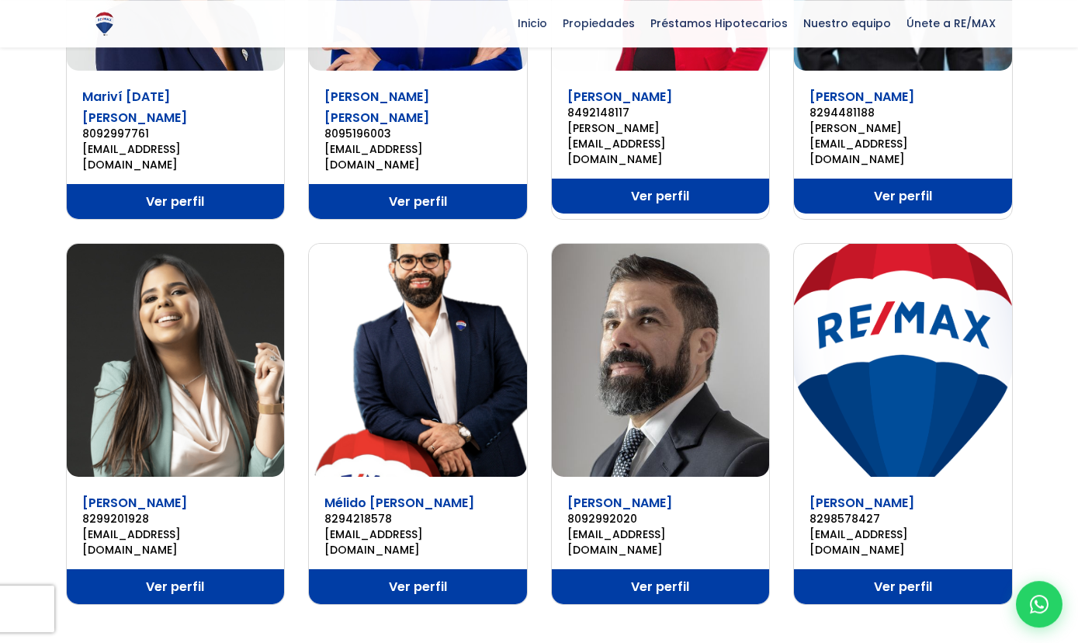
scroll to position [865, 0]
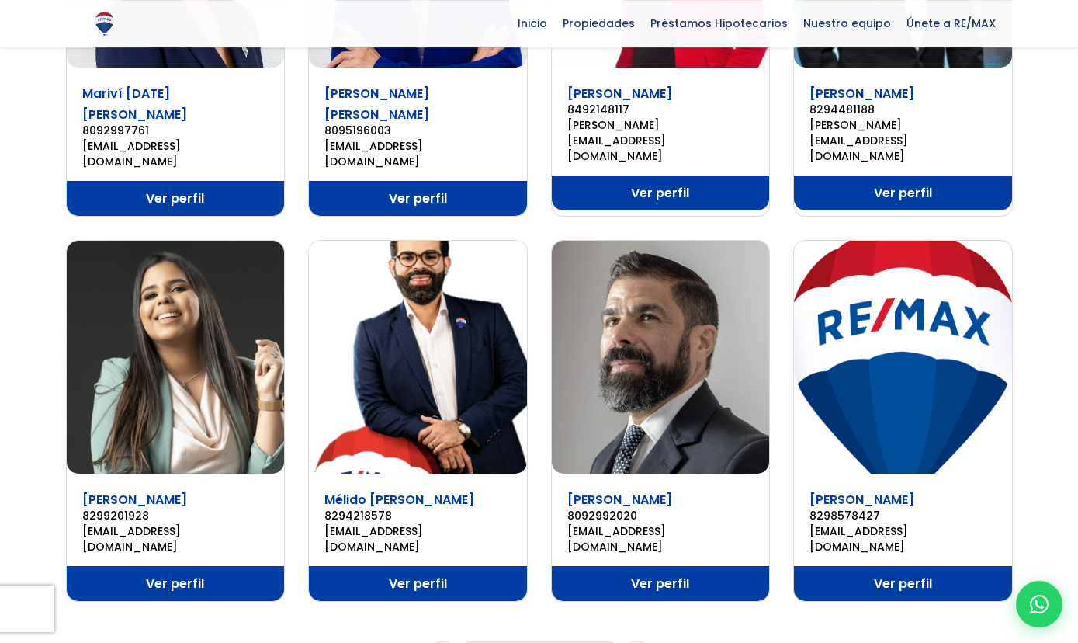
click at [539, 642] on link "13" at bounding box center [537, 653] width 11 height 16
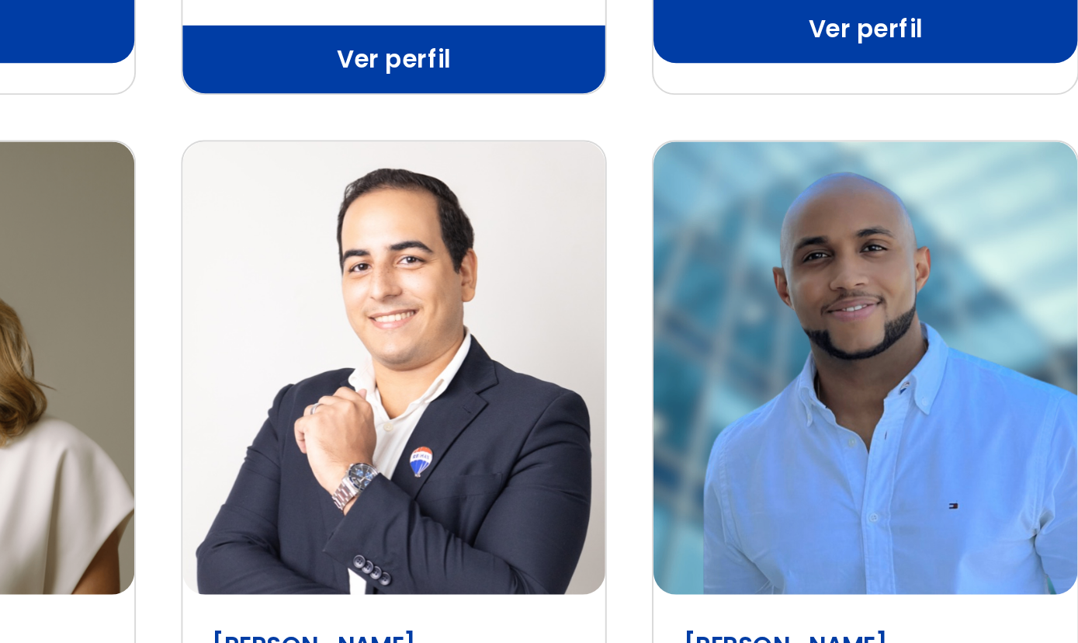
scroll to position [897, 0]
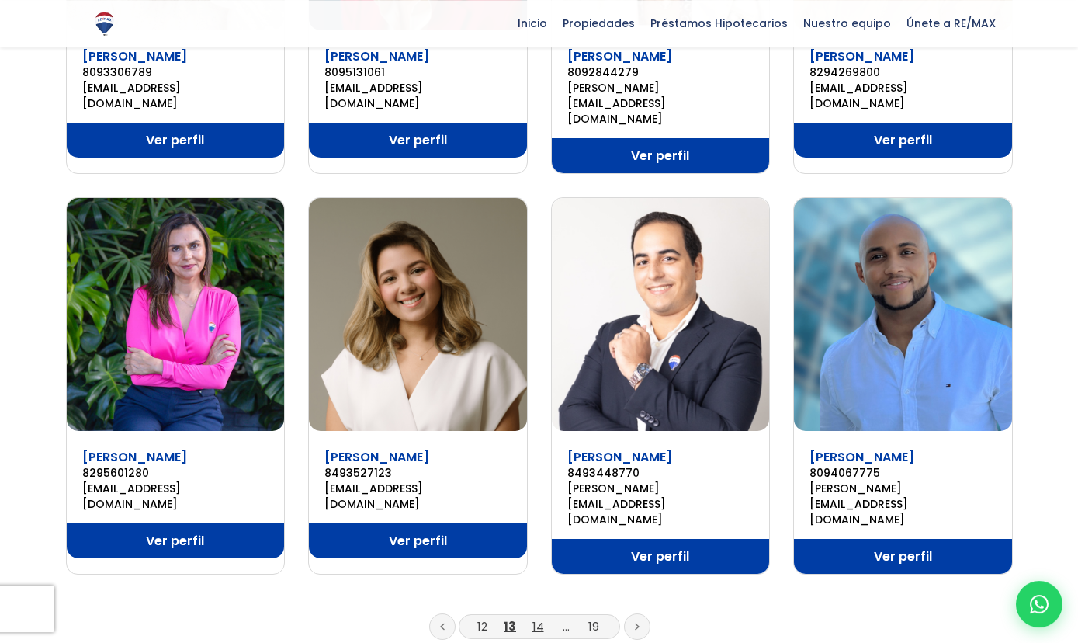
click at [542, 618] on link "14" at bounding box center [538, 626] width 12 height 16
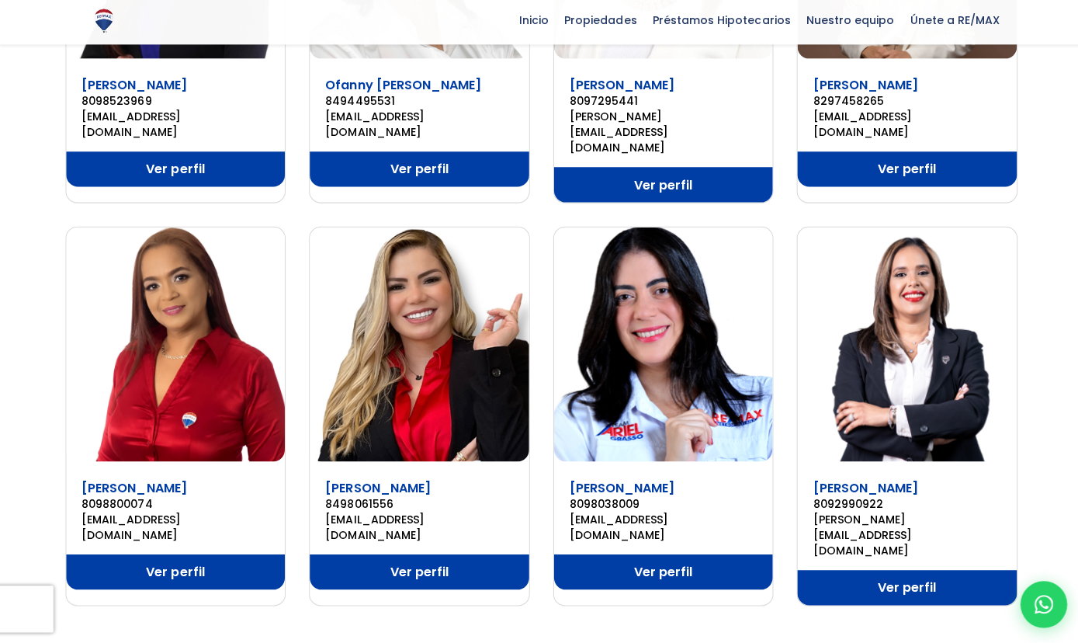
scroll to position [1007, 0]
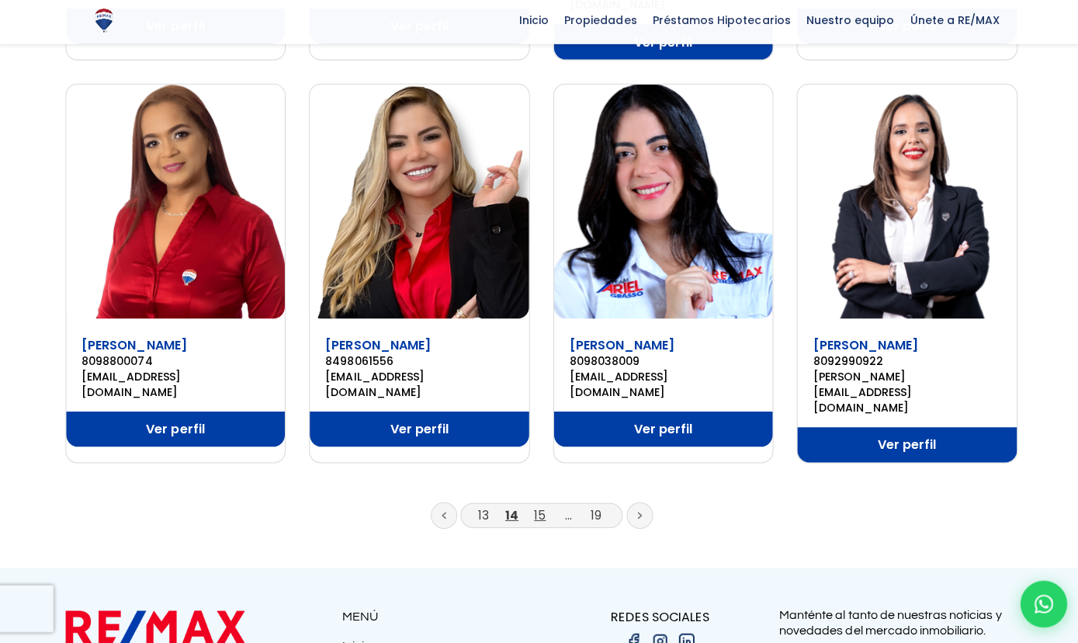
click at [538, 508] on link "15" at bounding box center [538, 516] width 12 height 16
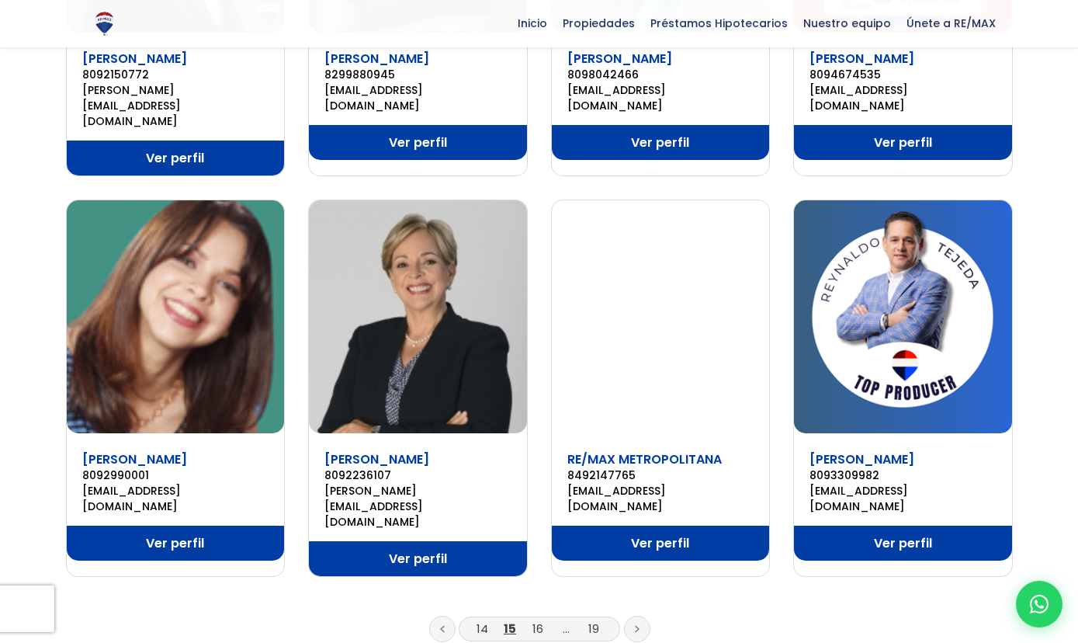
scroll to position [902, 0]
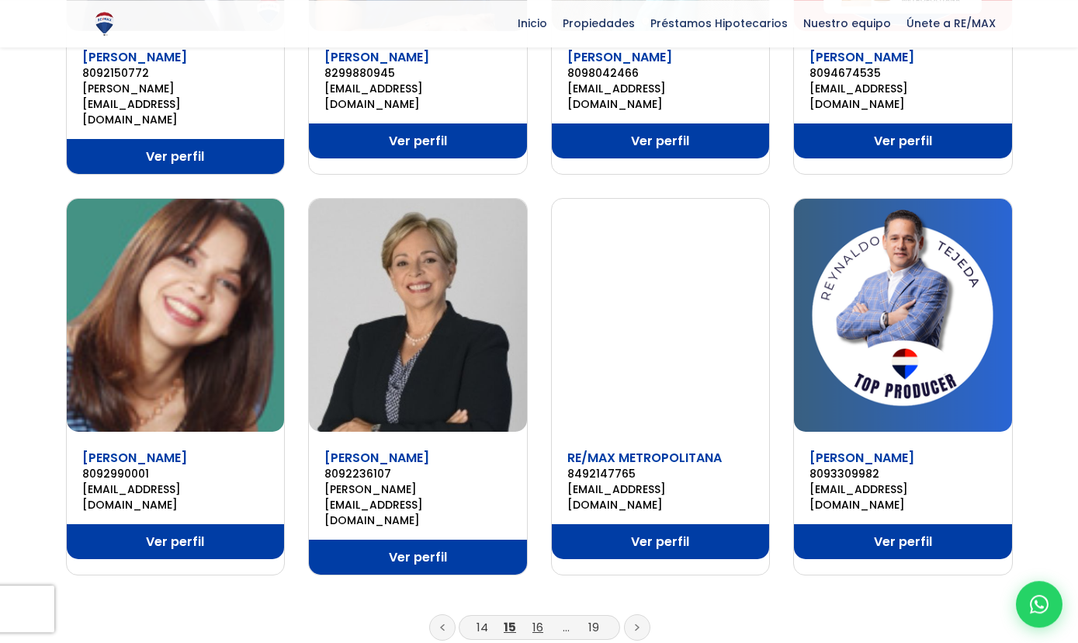
click at [536, 619] on link "16" at bounding box center [537, 627] width 11 height 16
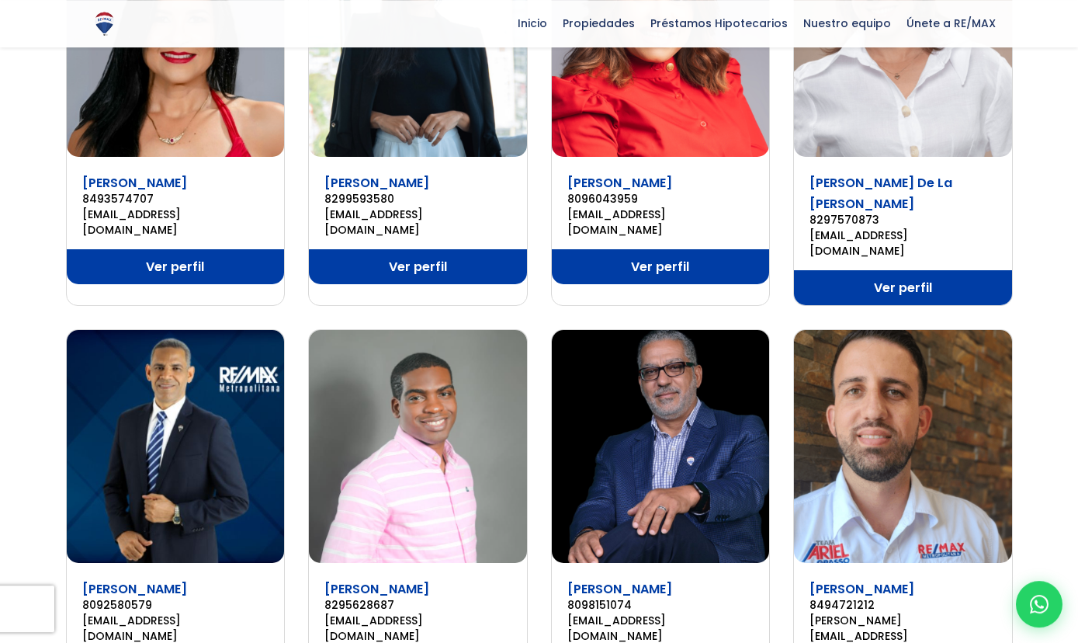
scroll to position [937, 0]
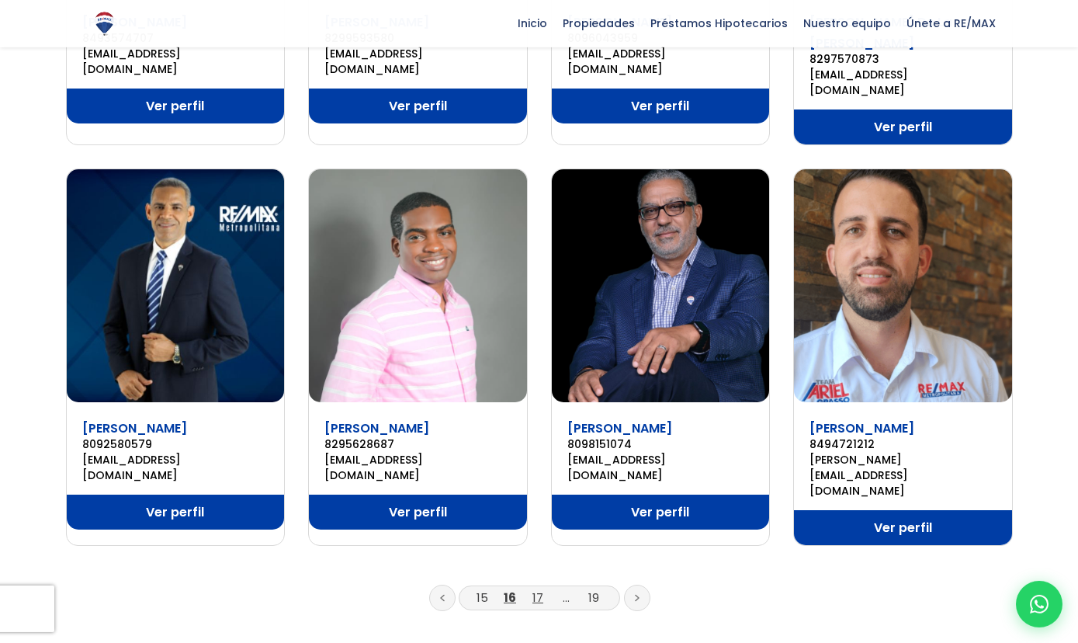
click at [540, 589] on link "17" at bounding box center [537, 597] width 11 height 16
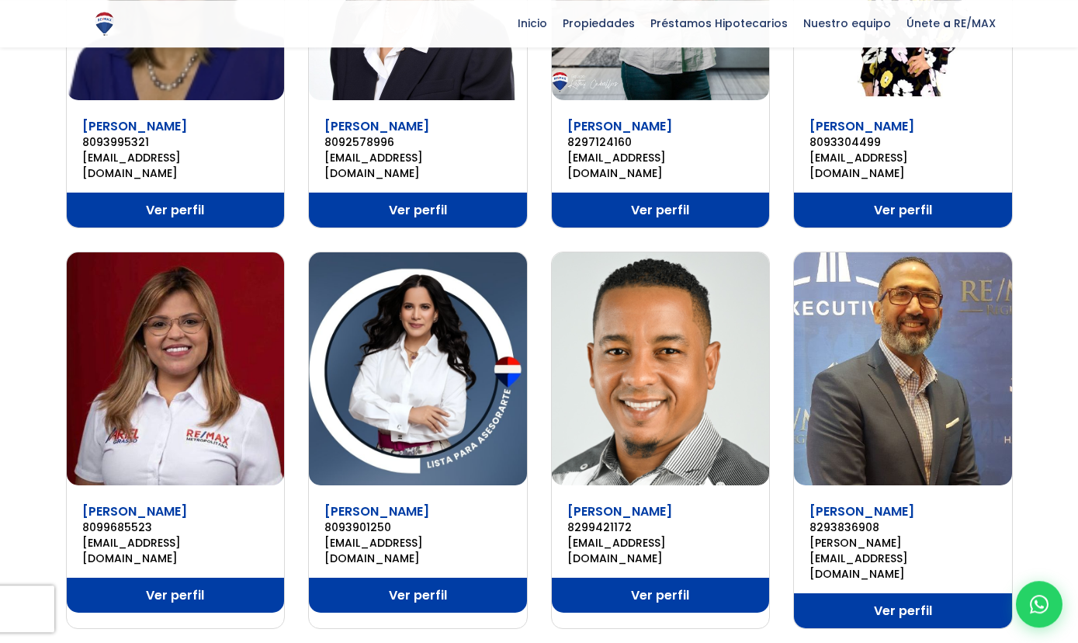
scroll to position [893, 0]
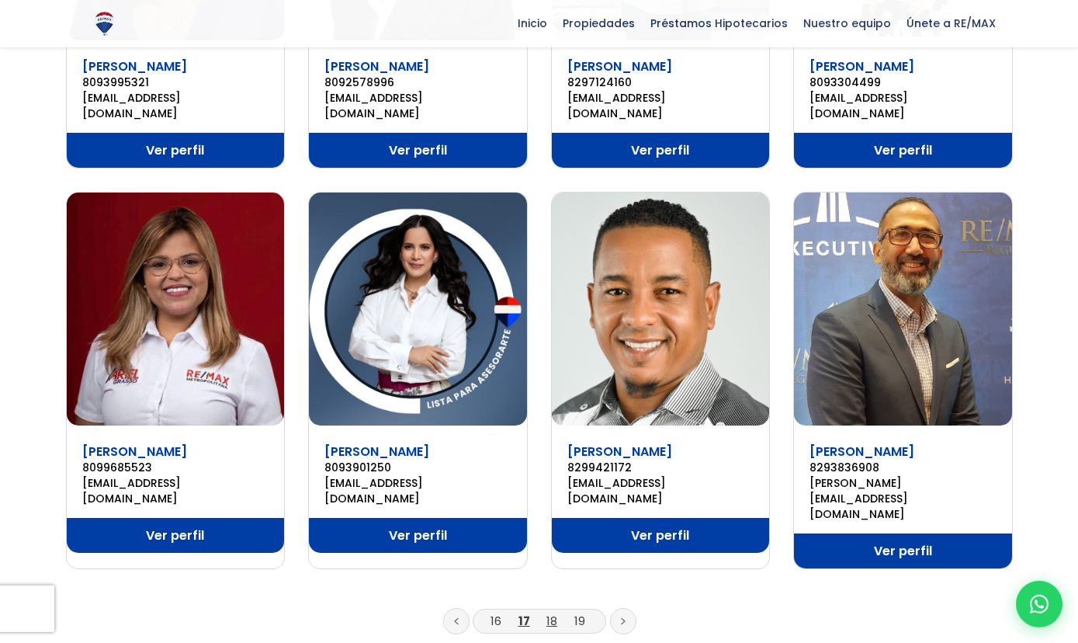
click at [553, 612] on link "18" at bounding box center [551, 620] width 11 height 16
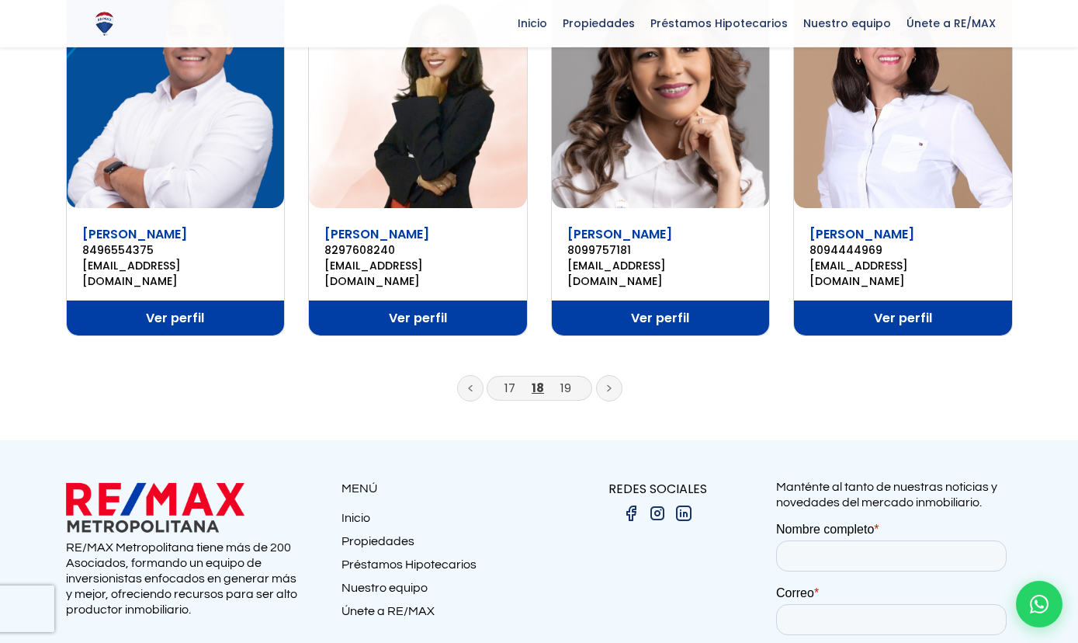
scroll to position [1094, 0]
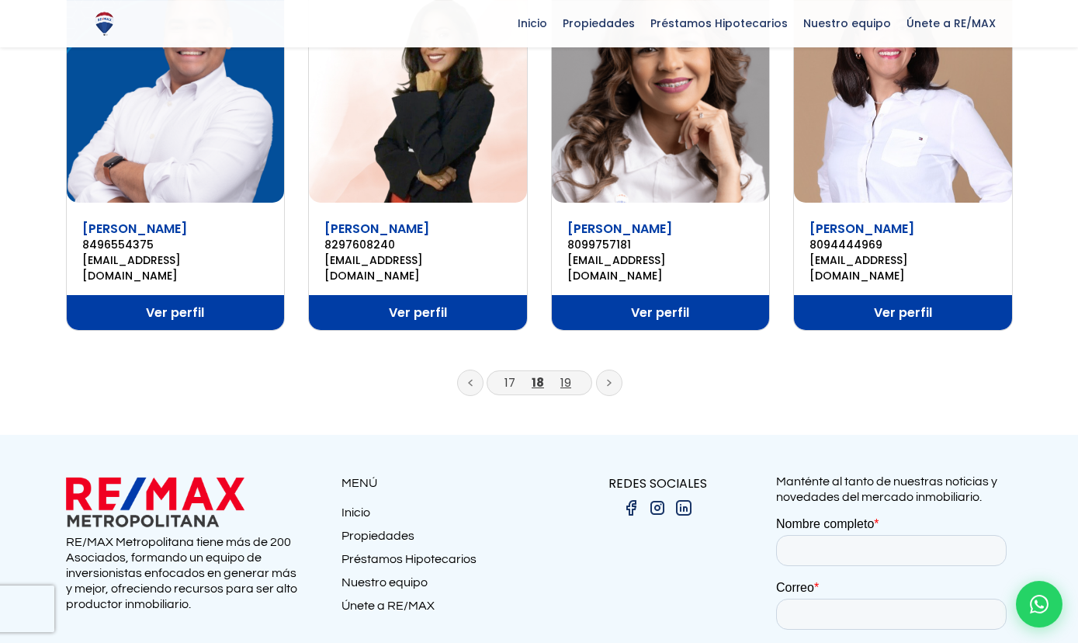
click at [567, 374] on link "19" at bounding box center [565, 382] width 11 height 16
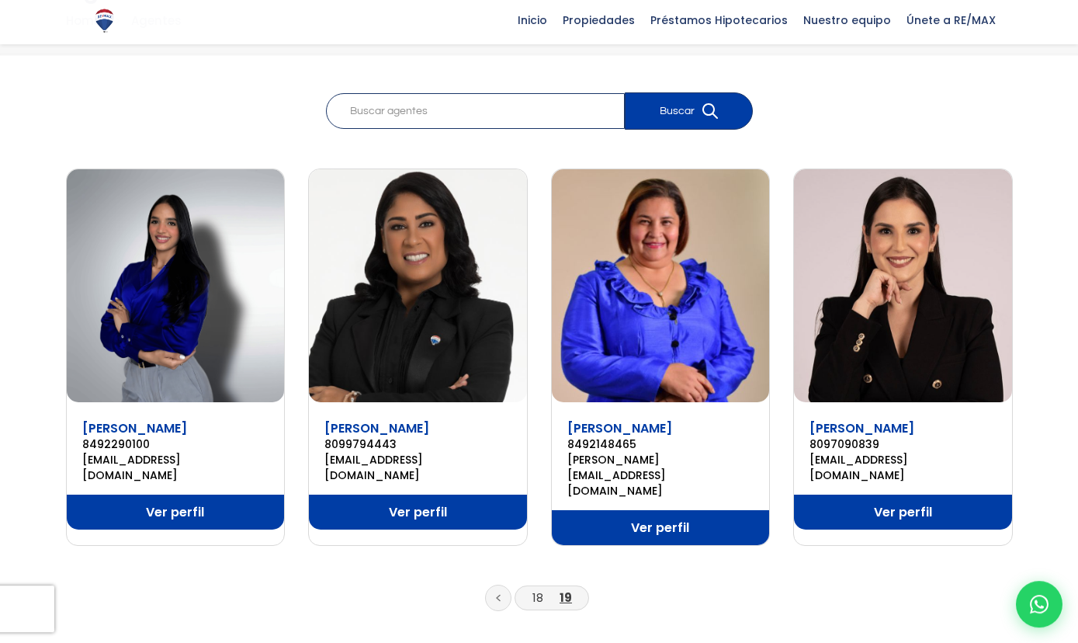
scroll to position [125, 0]
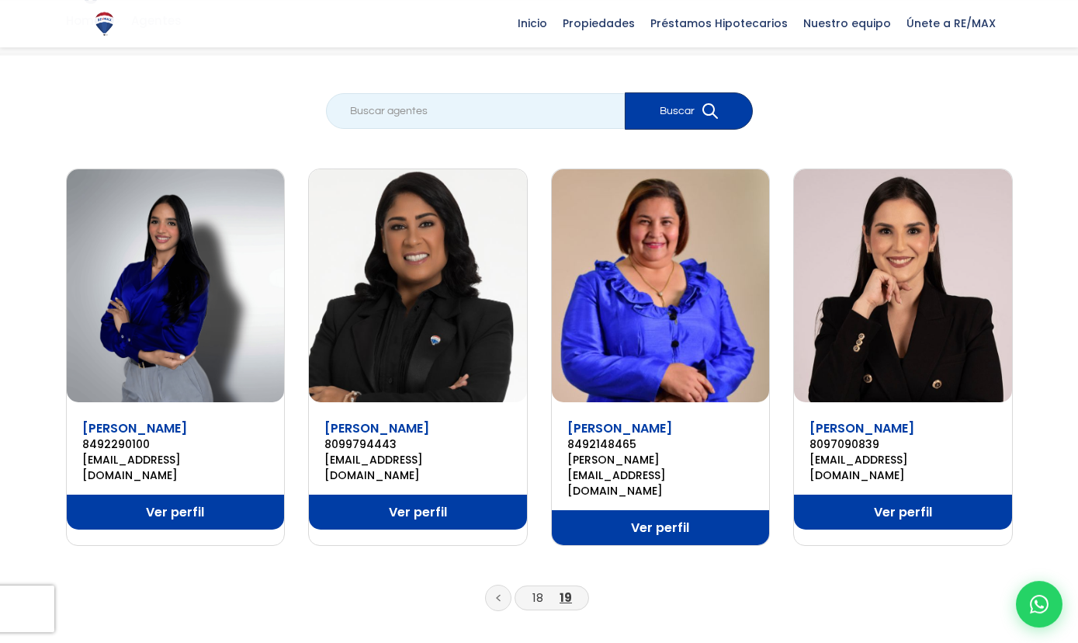
click at [516, 121] on input "search" at bounding box center [475, 111] width 299 height 36
type input "[PERSON_NAME]"
click at [625, 92] on button "Buscar" at bounding box center [689, 110] width 128 height 37
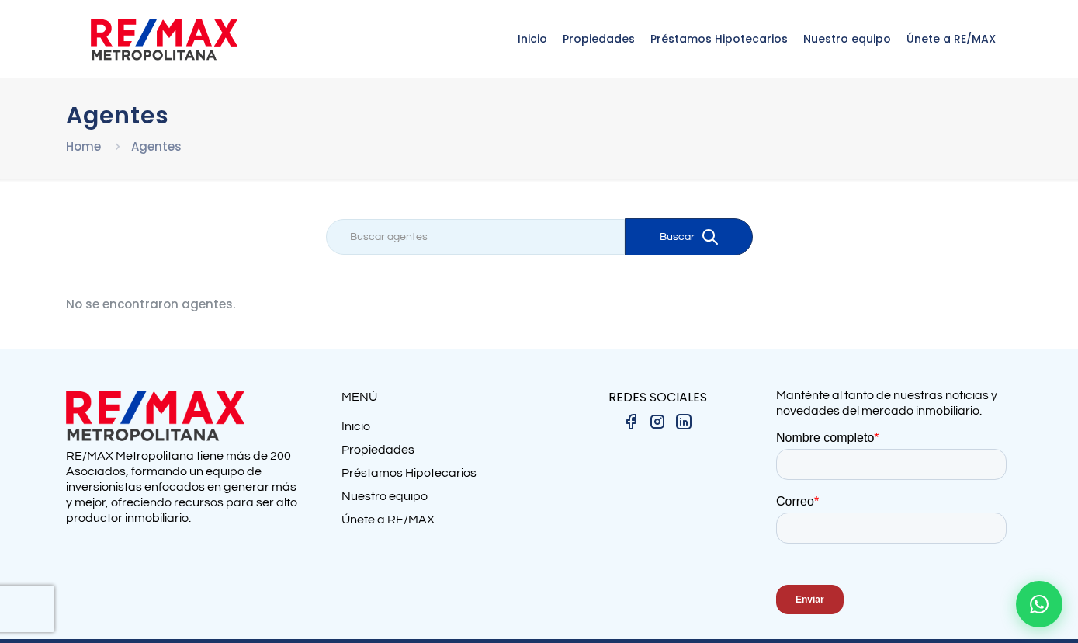
click at [430, 238] on input "search" at bounding box center [475, 237] width 299 height 36
type input "dominguez"
click at [625, 218] on button "Buscar" at bounding box center [689, 236] width 128 height 37
